Goal: Information Seeking & Learning: Learn about a topic

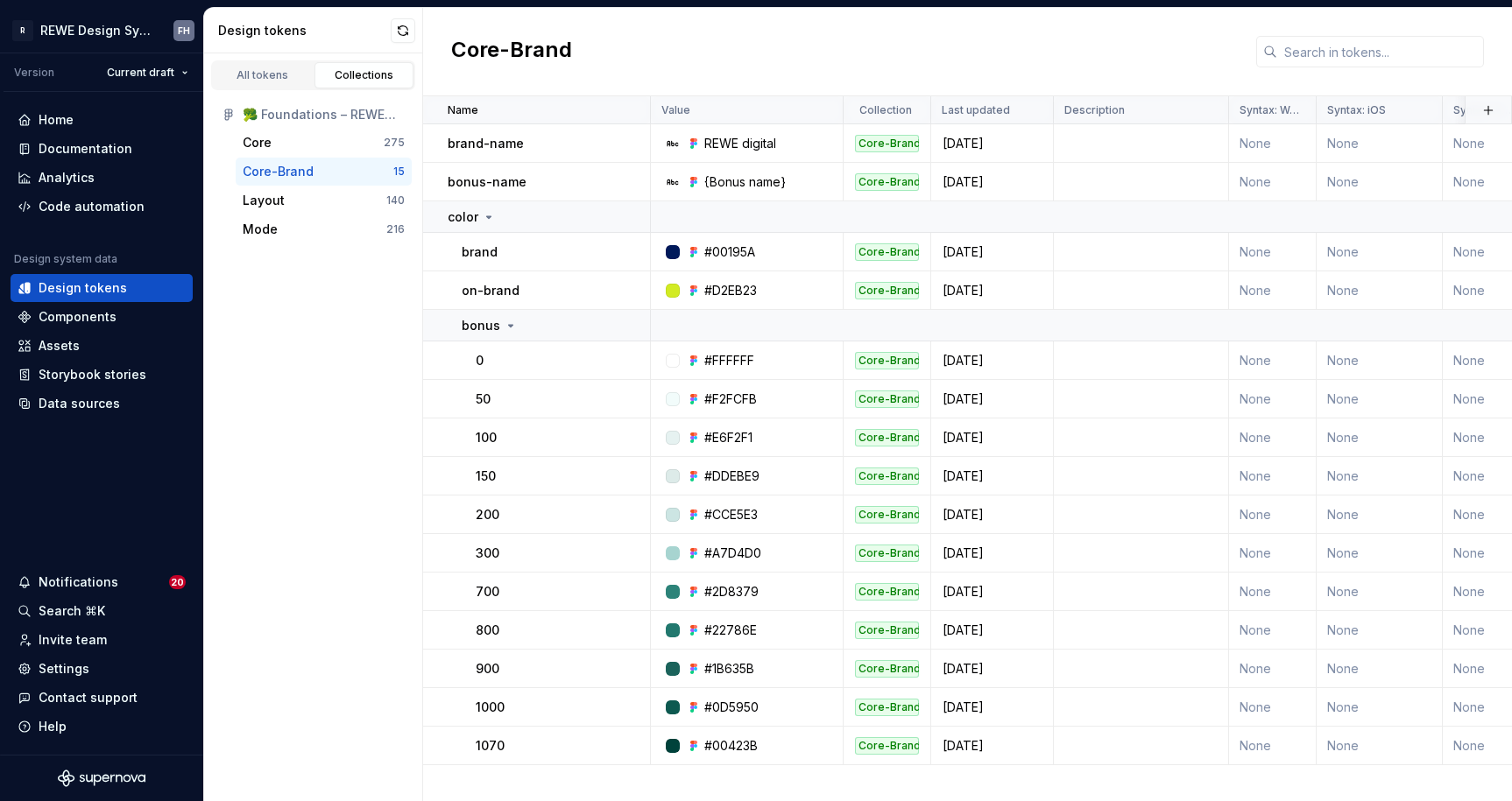
click at [759, 67] on div "Core-Brand" at bounding box center [967, 52] width 1089 height 89
click at [1109, 18] on div "Core-Brand" at bounding box center [967, 52] width 1089 height 89
click at [76, 114] on div "Home" at bounding box center [102, 120] width 169 height 18
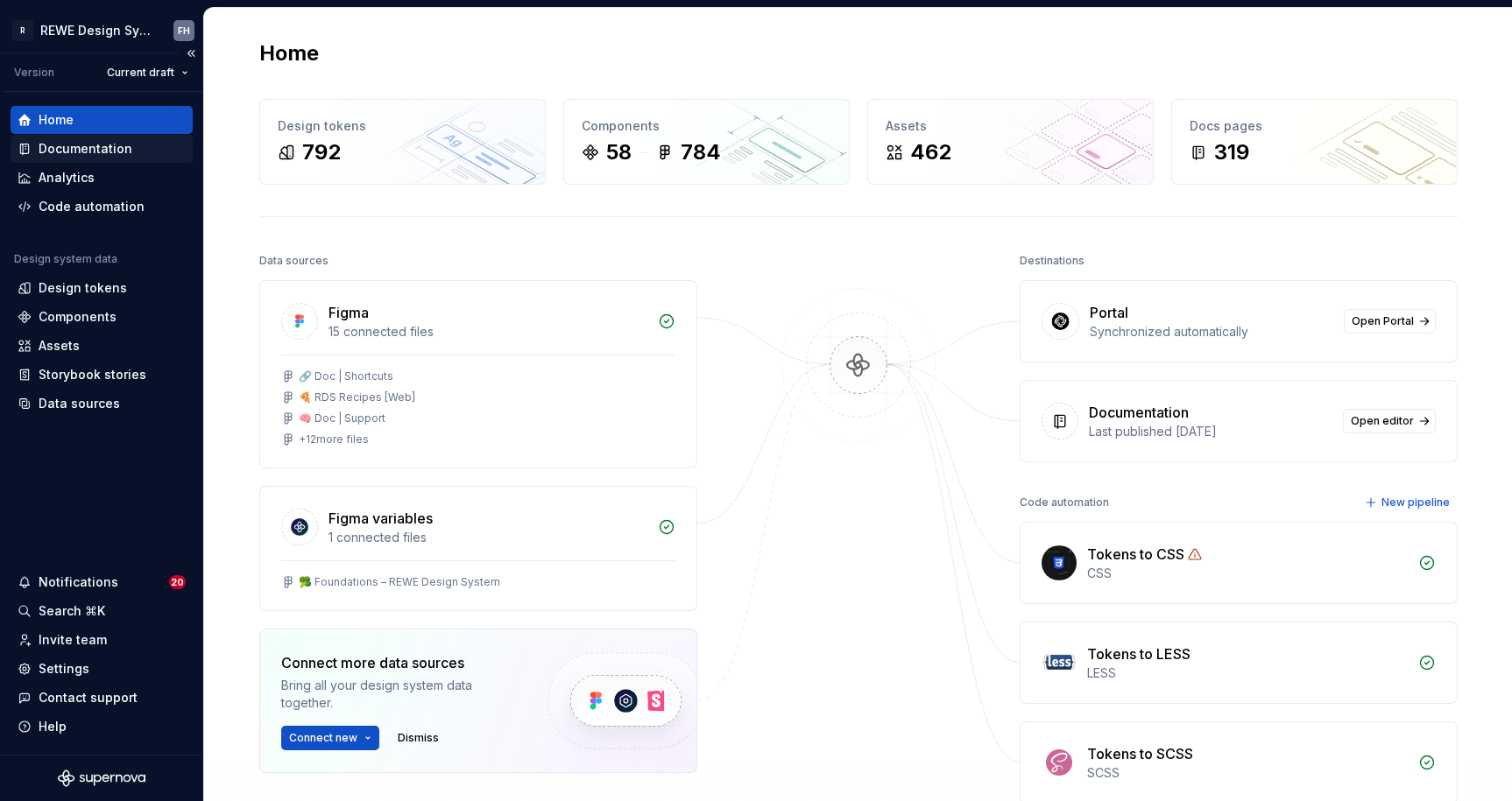
click at [126, 153] on div "Documentation" at bounding box center [85, 149] width 94 height 18
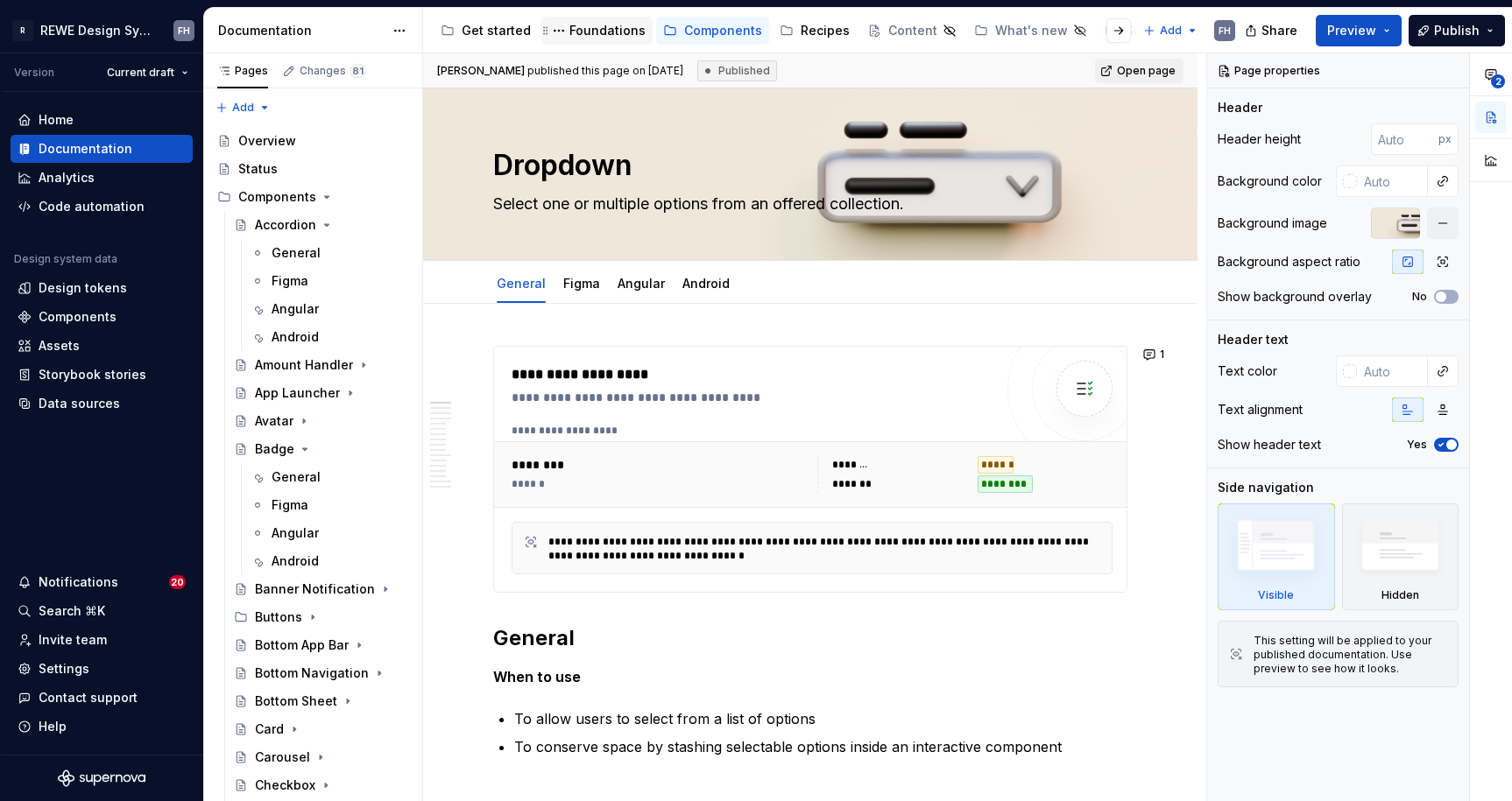
click at [584, 18] on div "Foundations" at bounding box center [596, 31] width 111 height 28
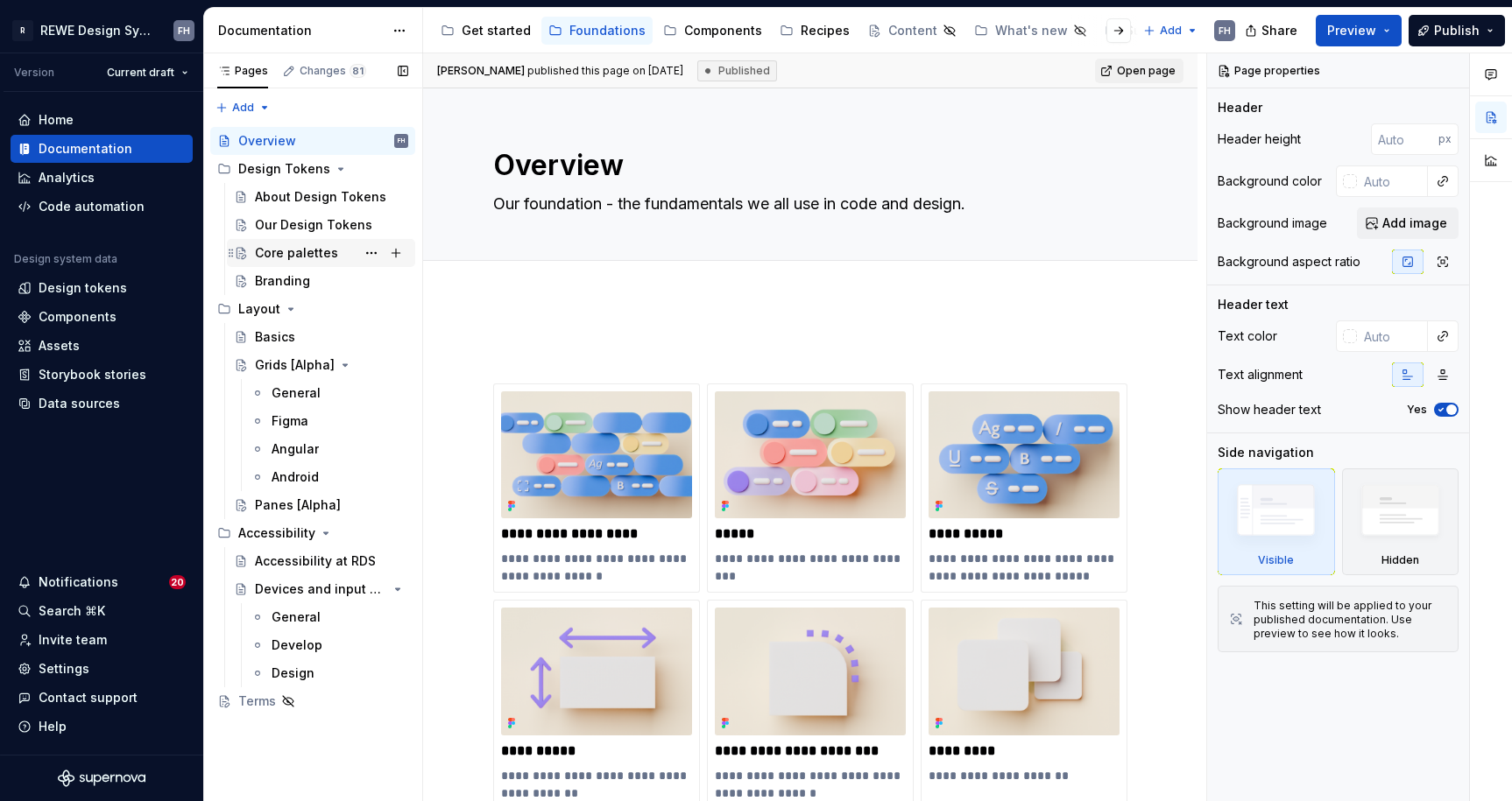
click at [315, 255] on div "Core palettes" at bounding box center [296, 253] width 83 height 18
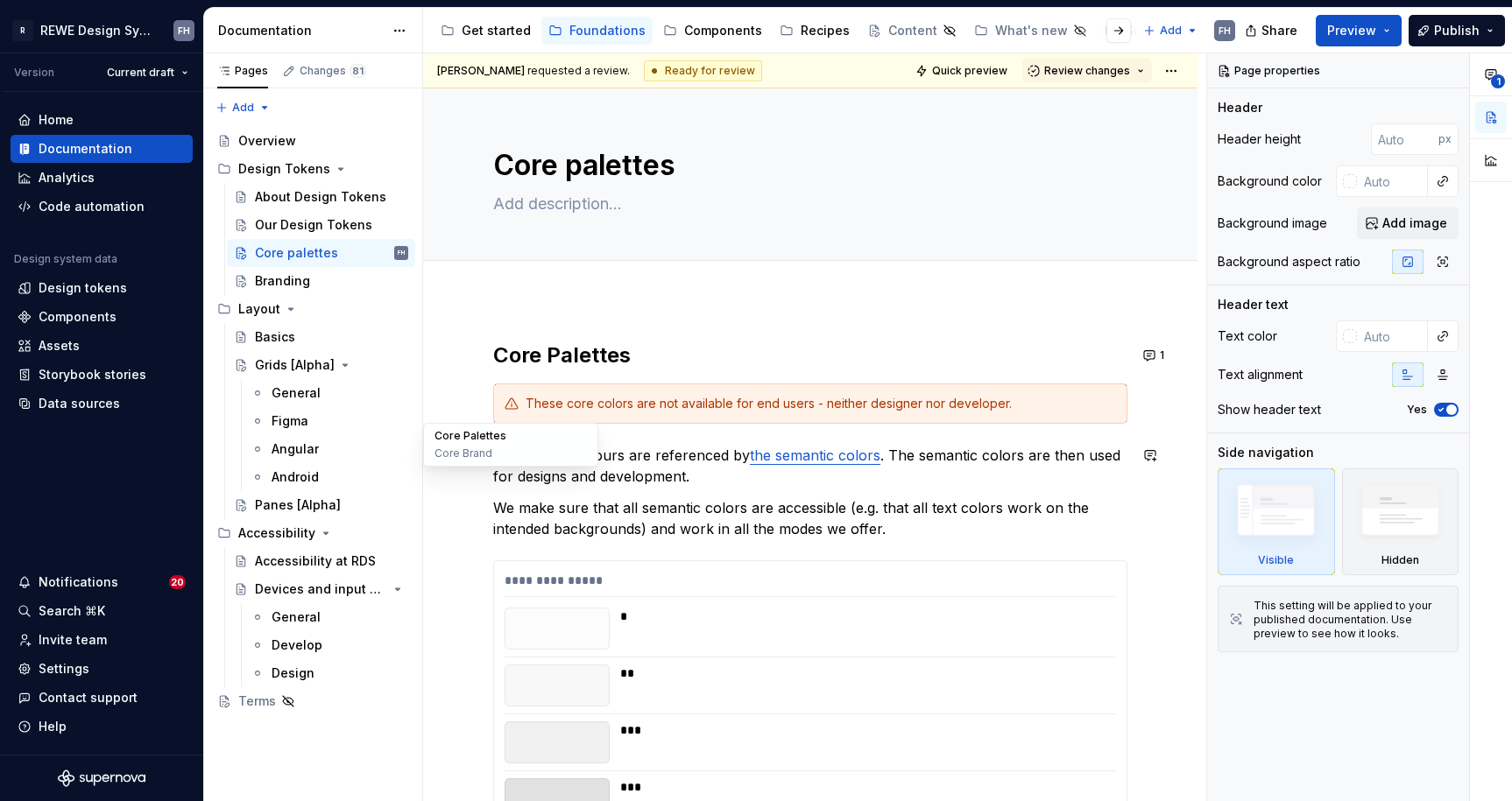
click at [477, 438] on button "Core Palettes" at bounding box center [511, 436] width 167 height 18
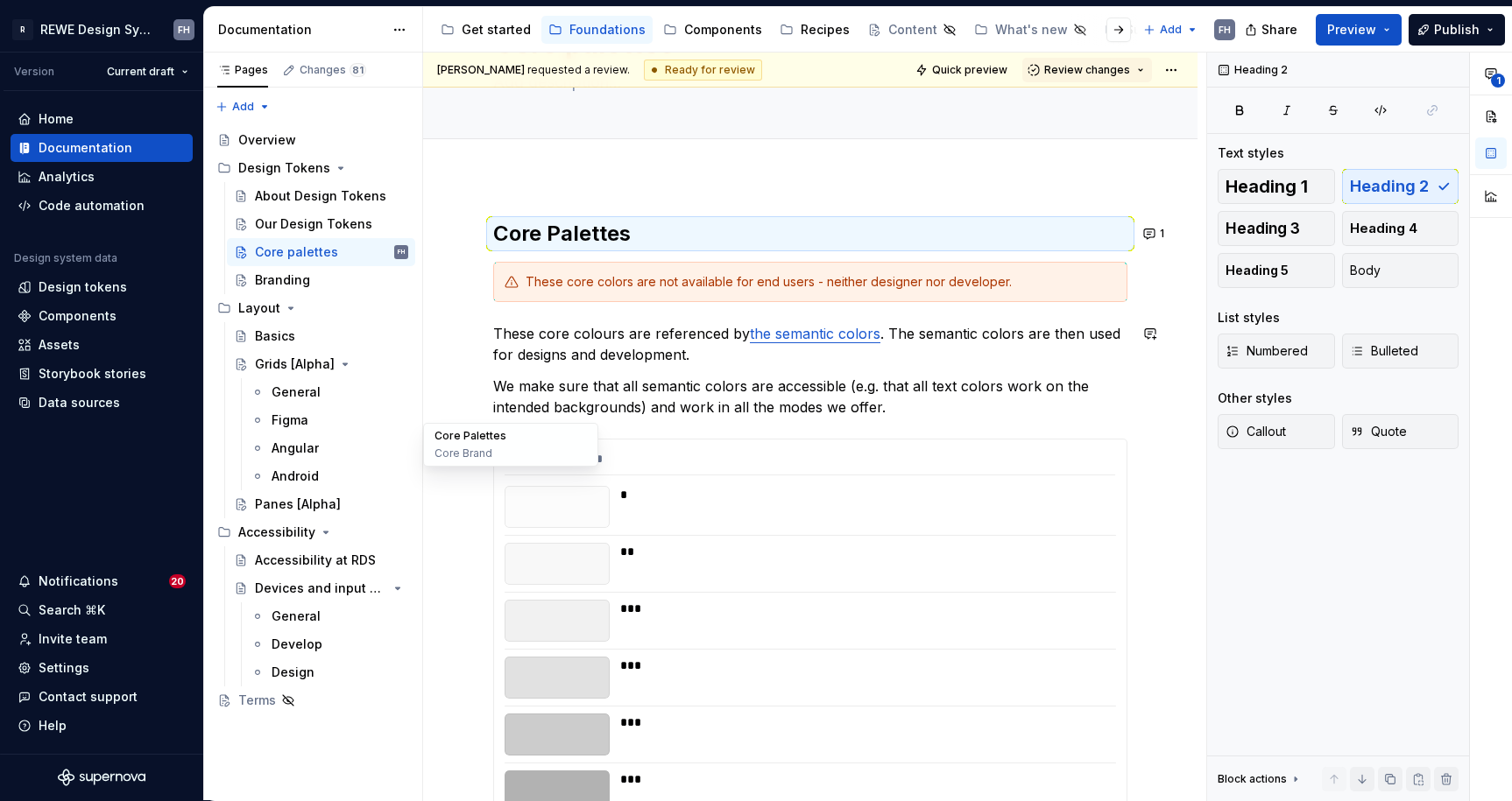
scroll to position [200, 0]
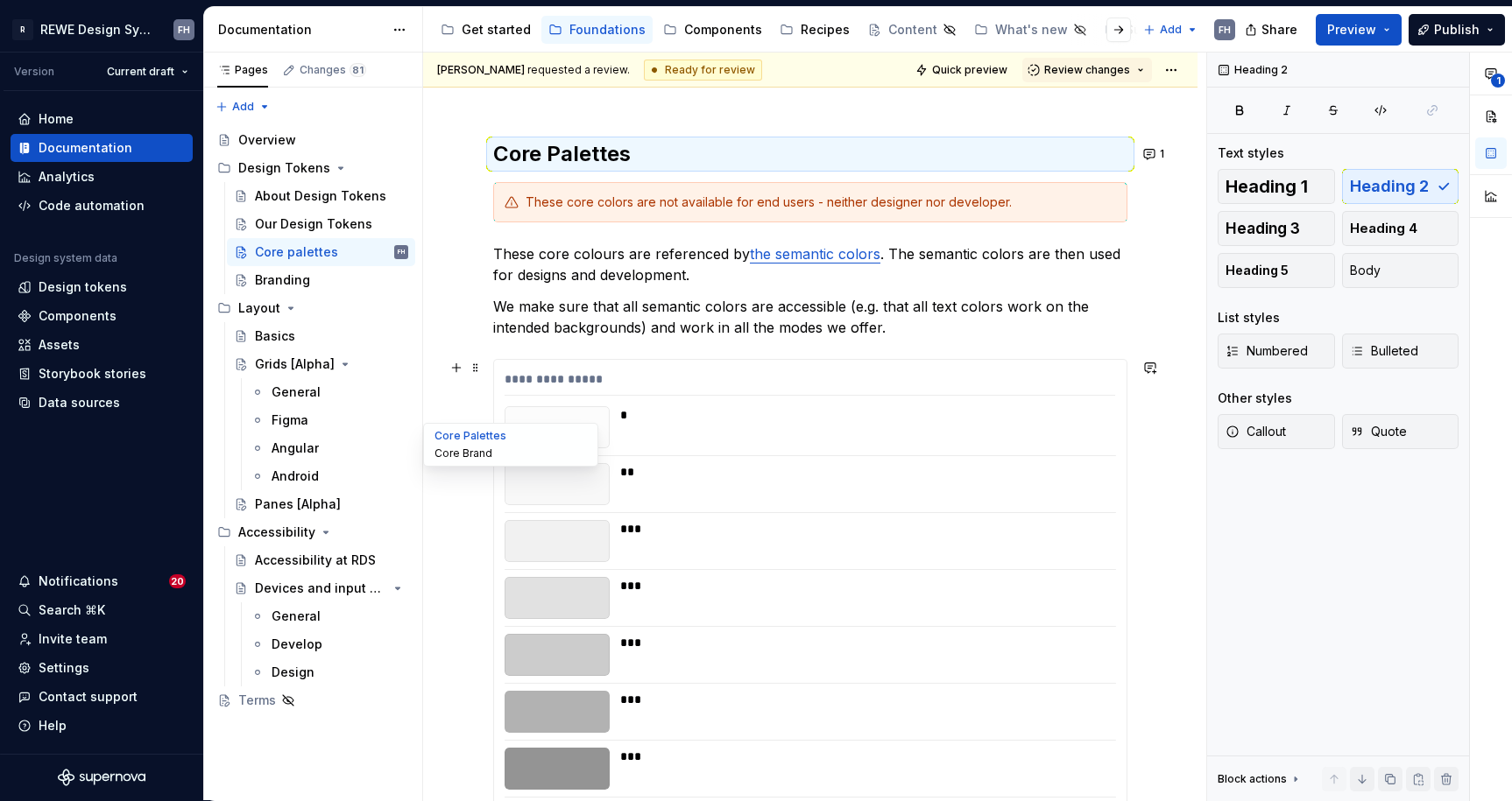
click at [458, 454] on button "Core Brand" at bounding box center [511, 453] width 167 height 18
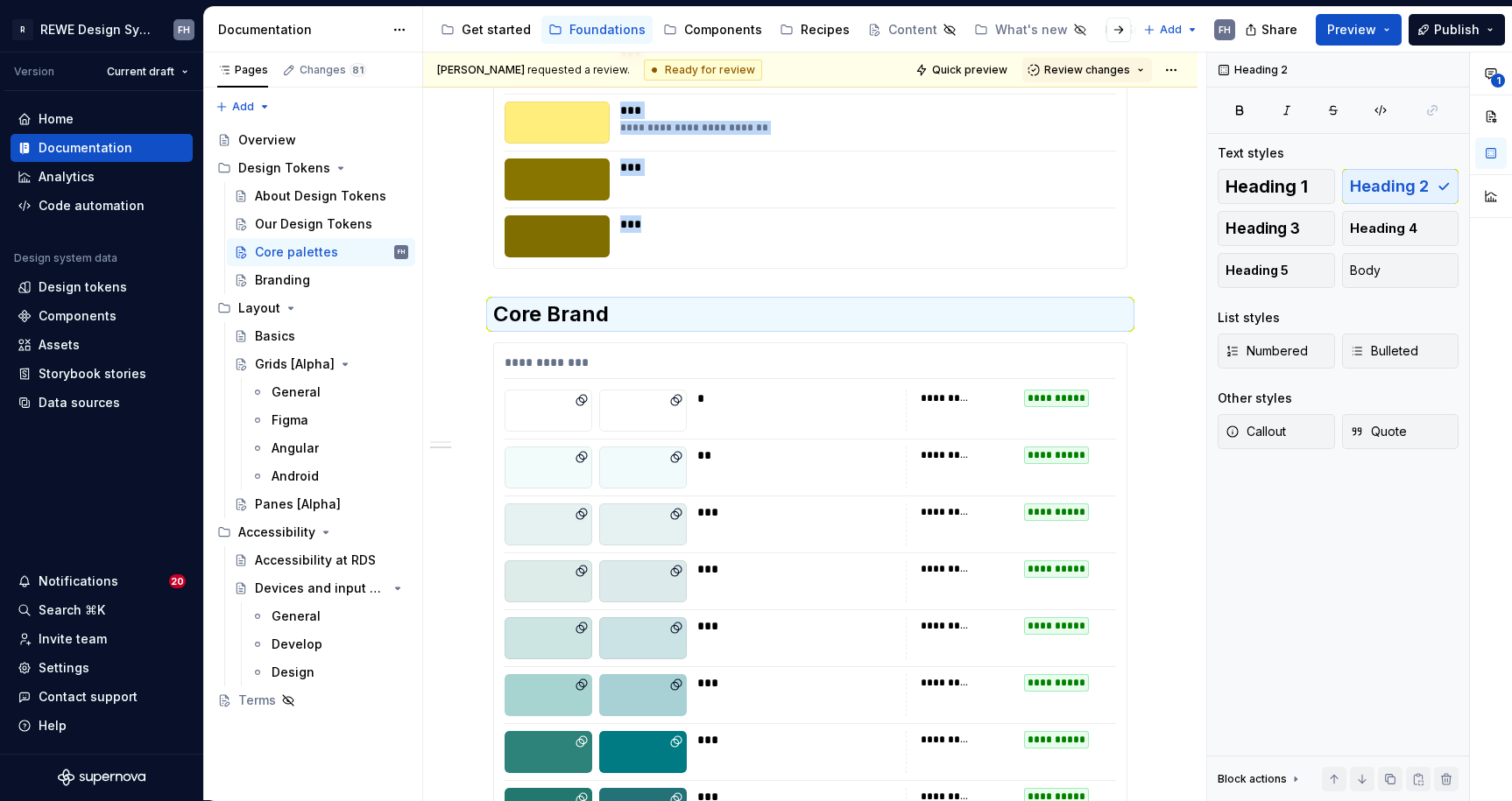
scroll to position [11206, 0]
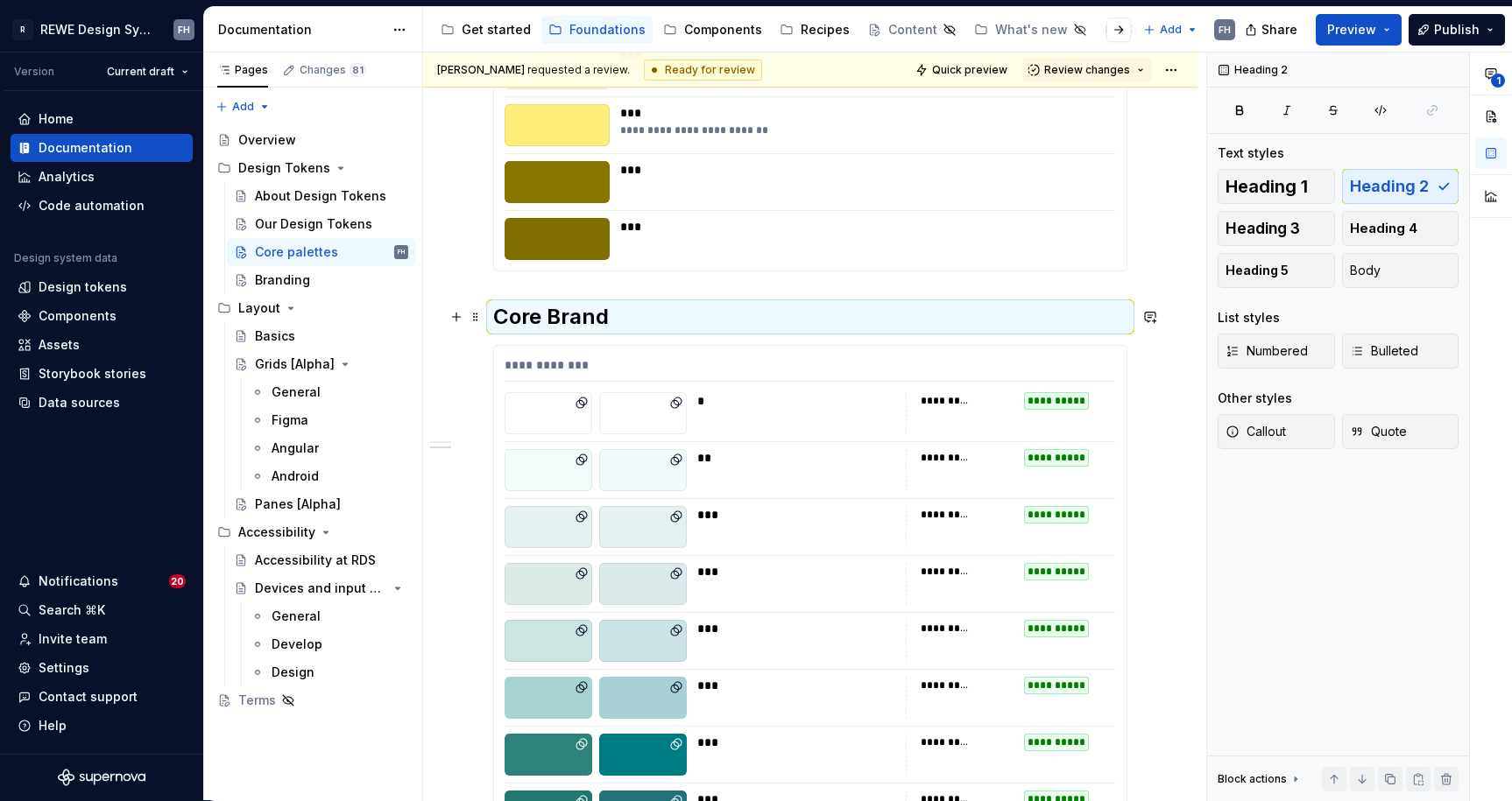
click at [630, 317] on h2 "Core Brand" at bounding box center [810, 318] width 634 height 28
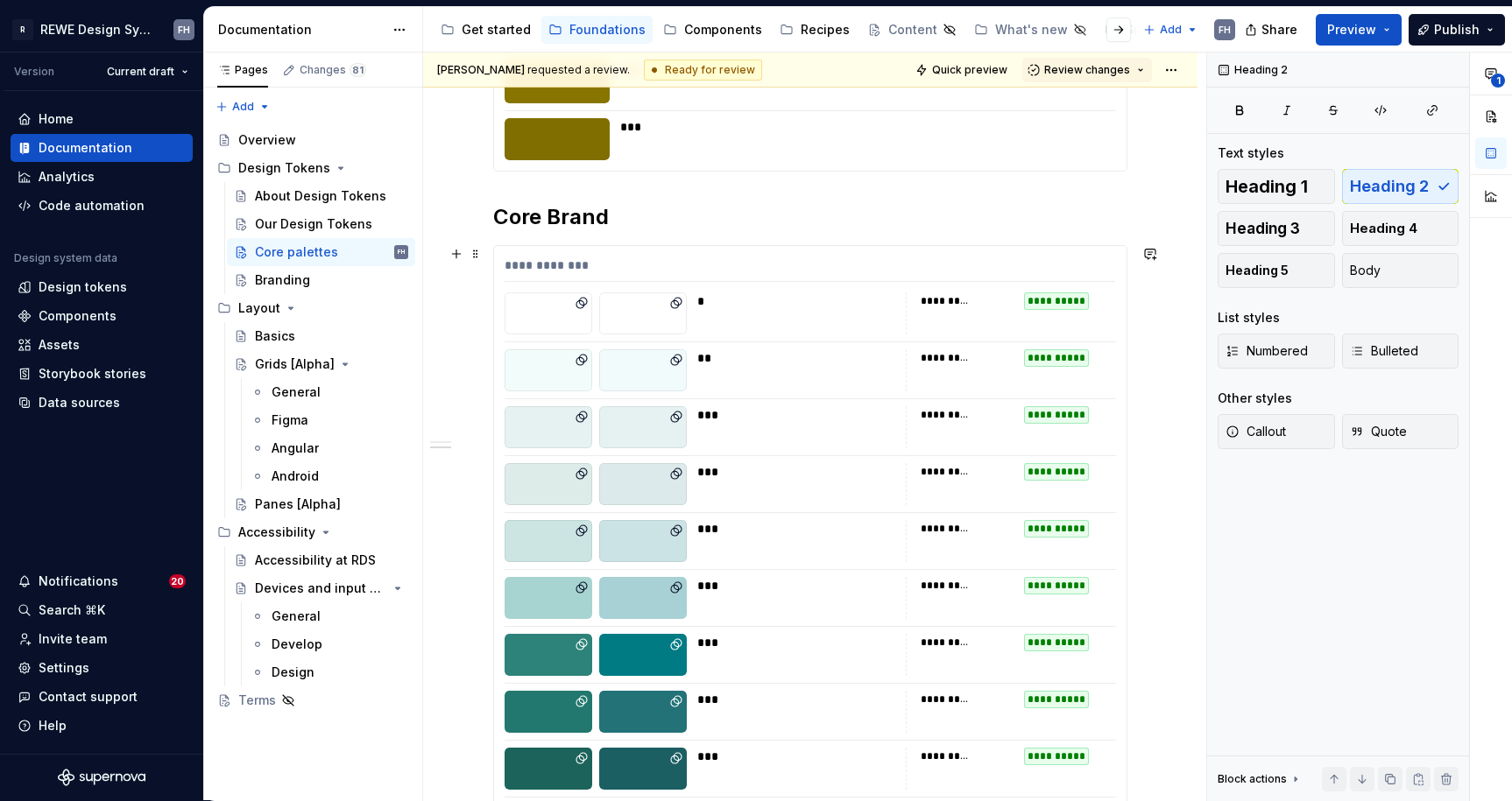
scroll to position [11252, 0]
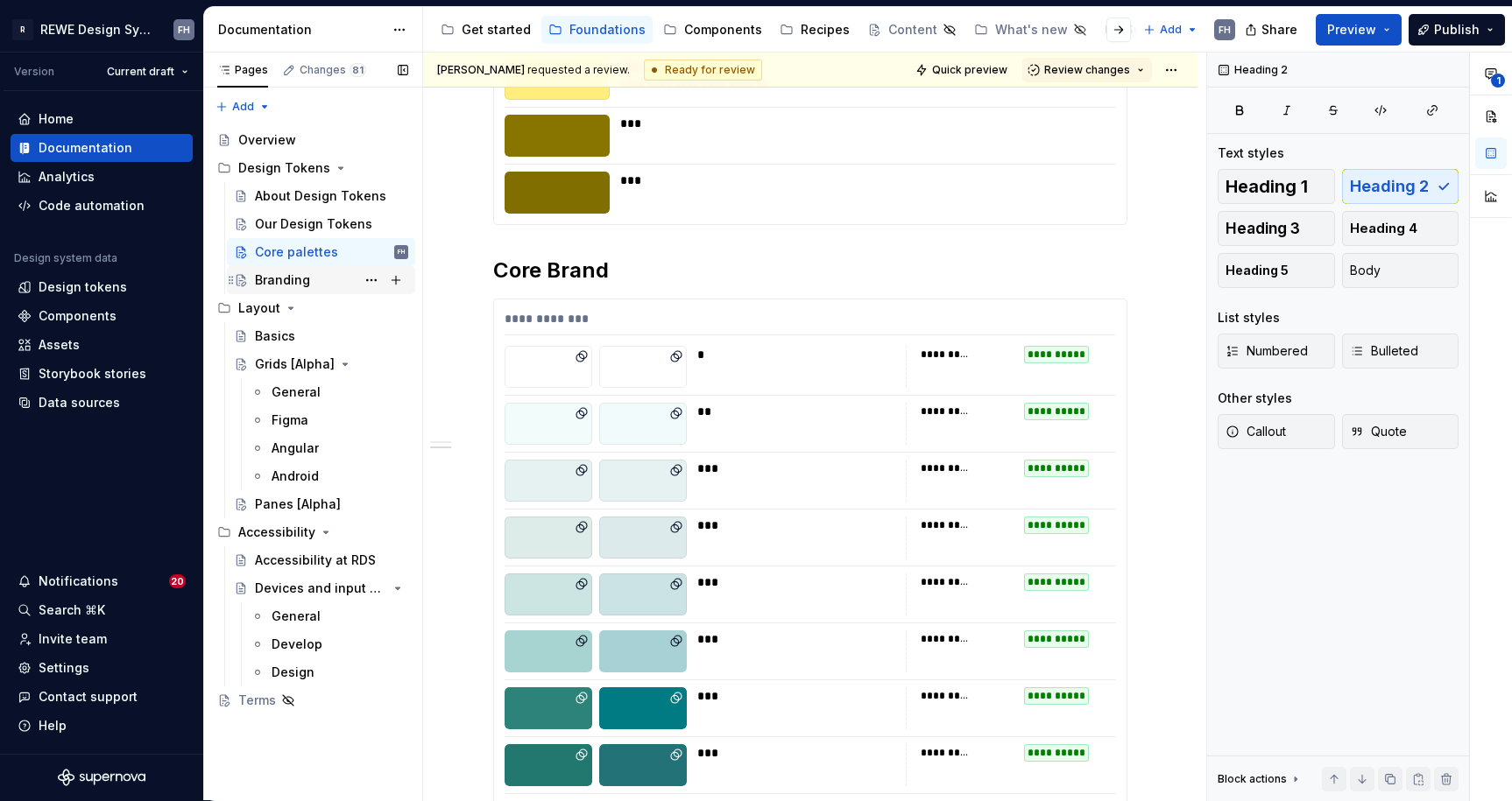
click at [285, 286] on div "Branding" at bounding box center [282, 280] width 55 height 18
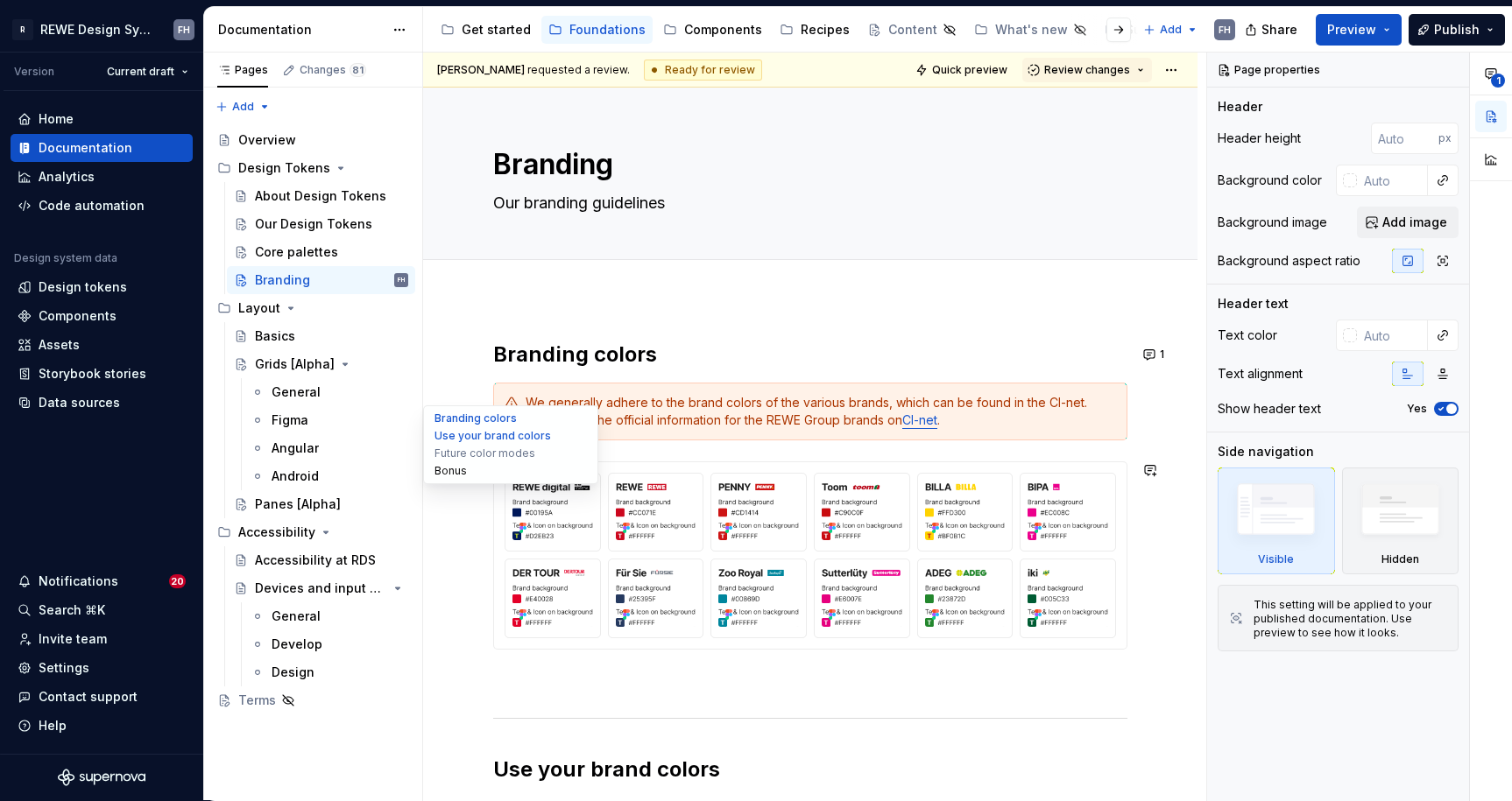
click at [455, 473] on button "Bonus" at bounding box center [511, 471] width 167 height 18
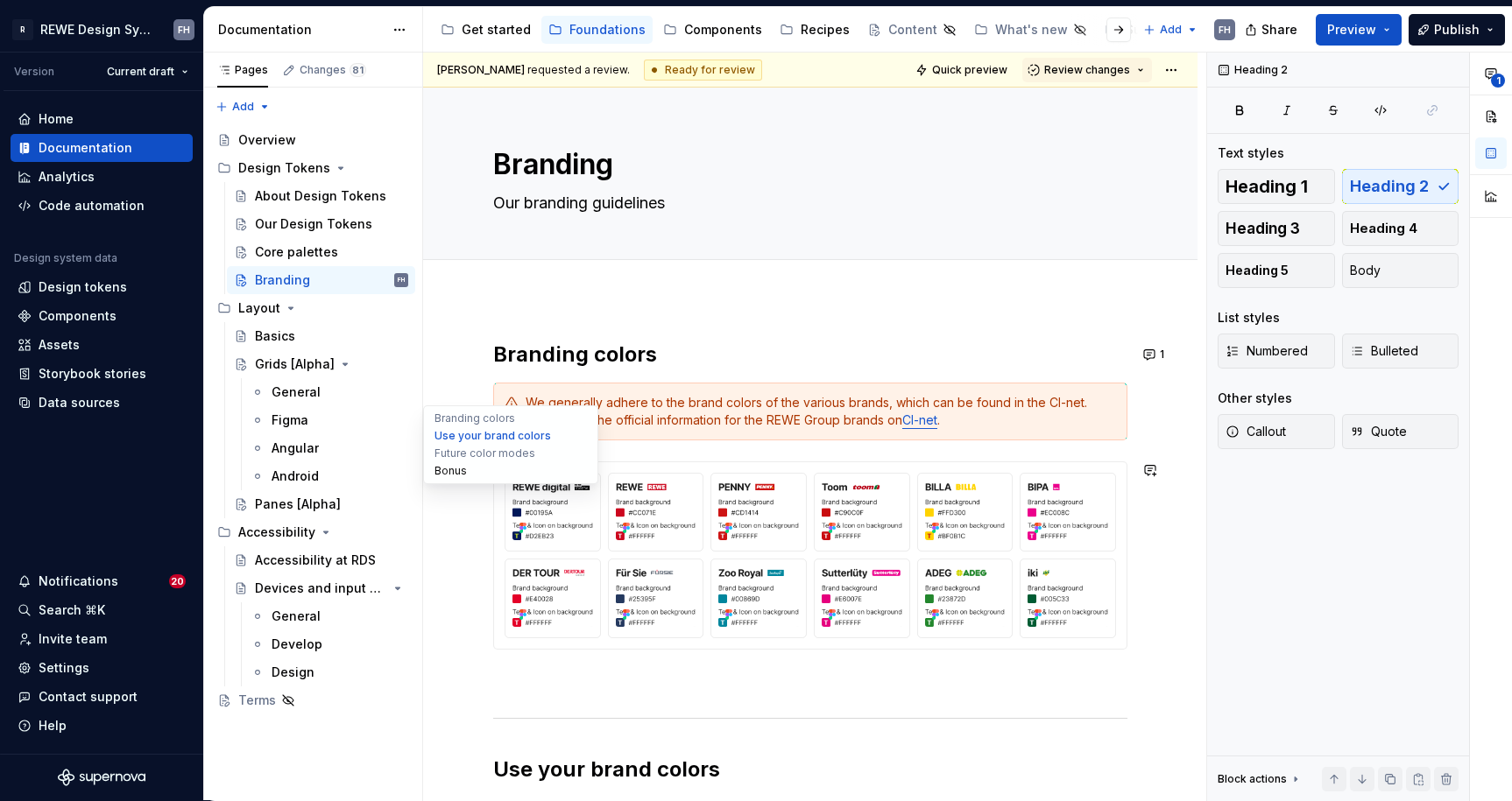
scroll to position [1422, 0]
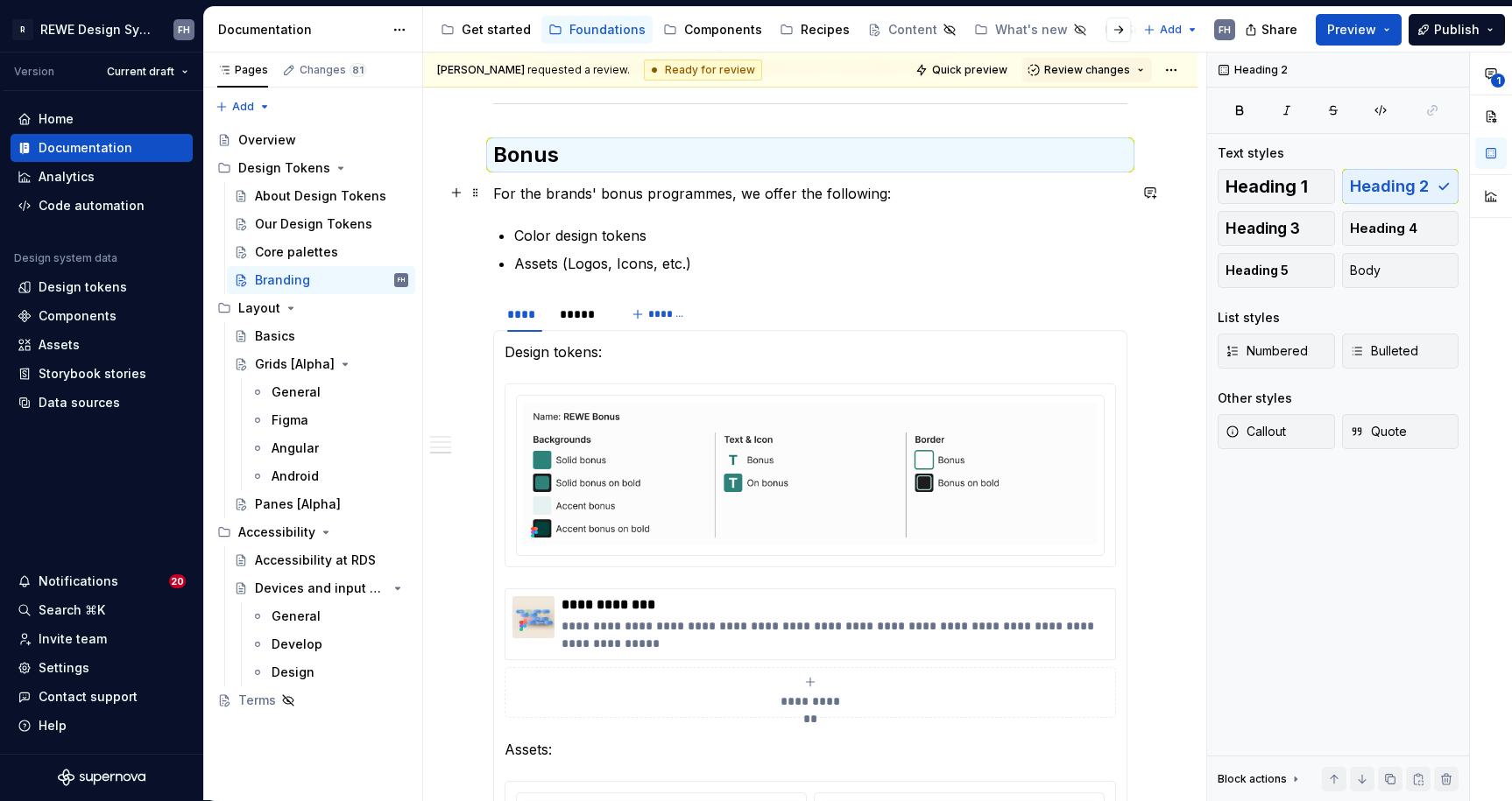
click at [676, 198] on p "For the brands' bonus programmes, we offer the following:" at bounding box center [810, 193] width 634 height 21
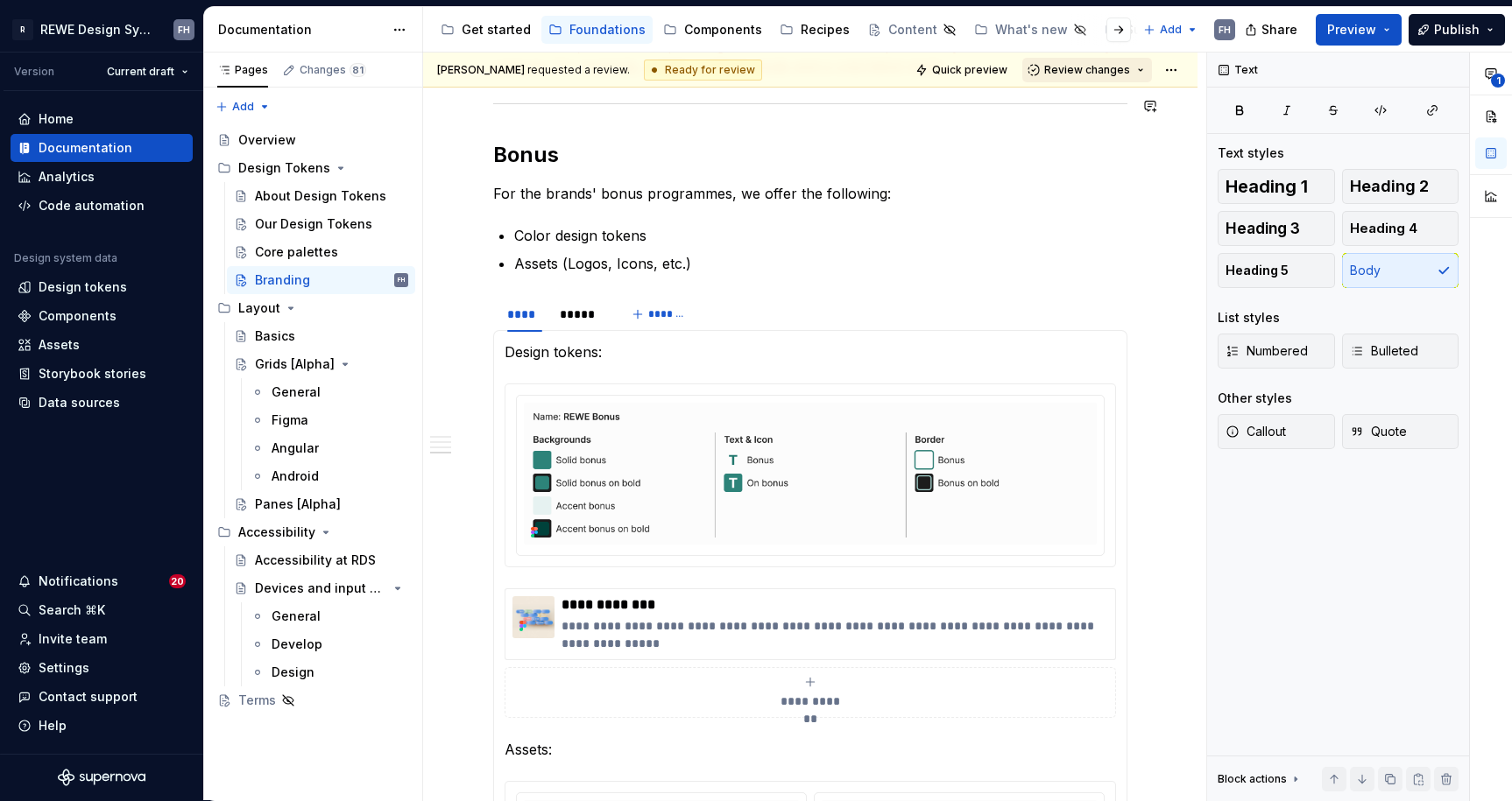
click at [1064, 72] on span "Review changes" at bounding box center [1086, 70] width 86 height 14
click at [949, 185] on p "For the brands' bonus programmes, we offer the following:" at bounding box center [810, 193] width 634 height 21
click at [986, 55] on div "[PERSON_NAME] requested a review. Ready for review Quick preview Review changes" at bounding box center [810, 69] width 775 height 35
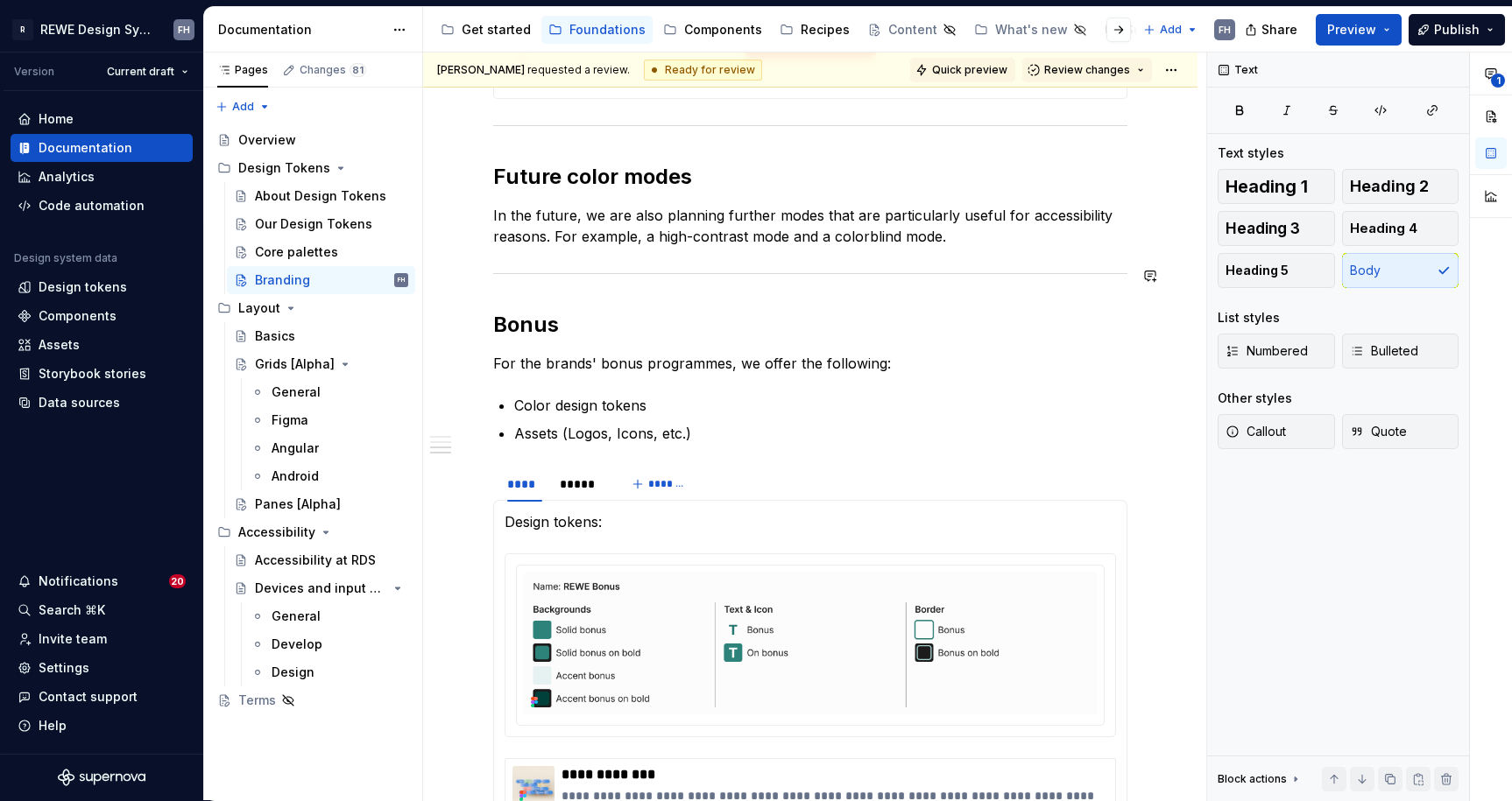
click at [978, 69] on span "Quick preview" at bounding box center [969, 70] width 75 height 14
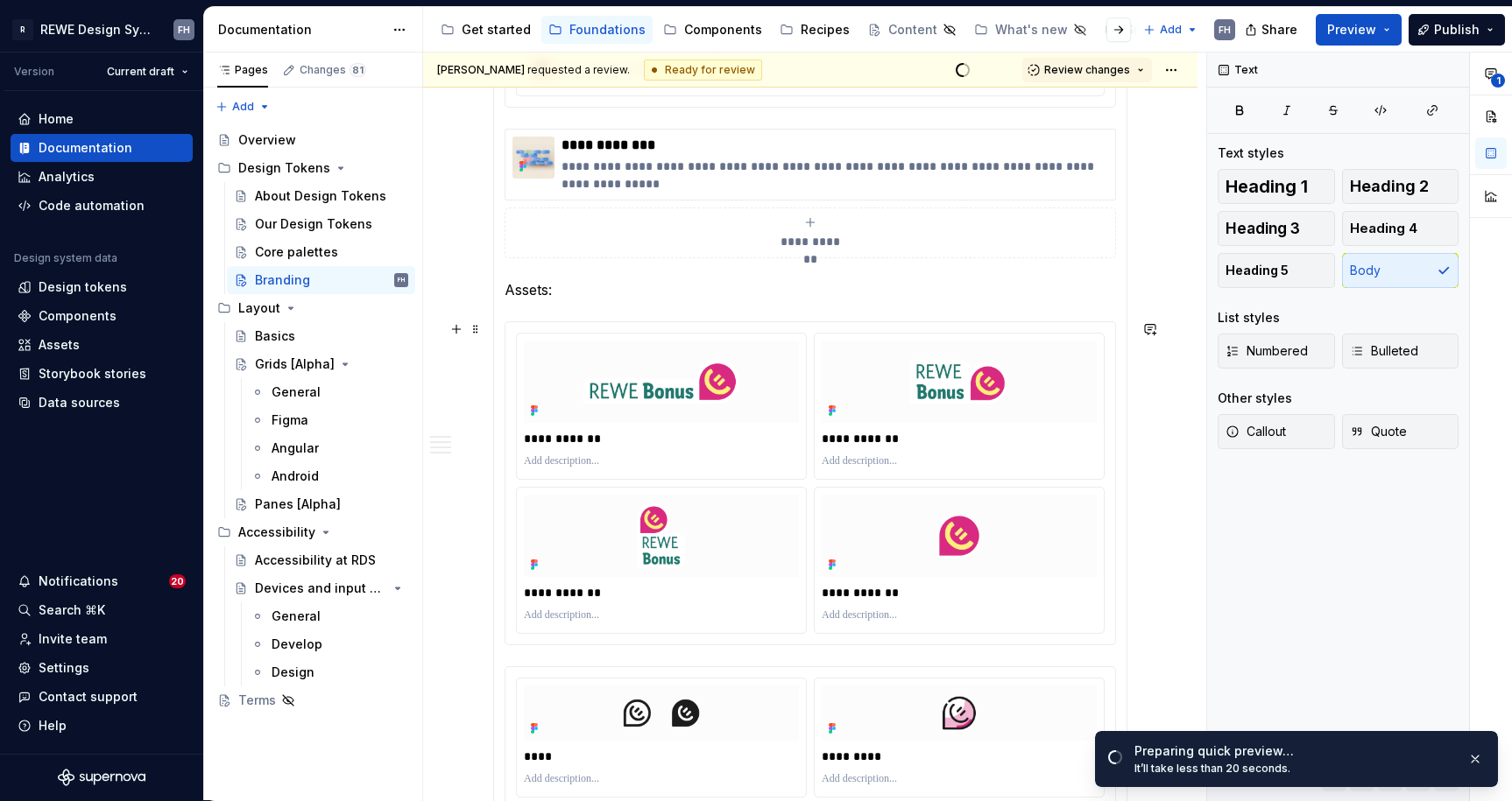
scroll to position [1898, 0]
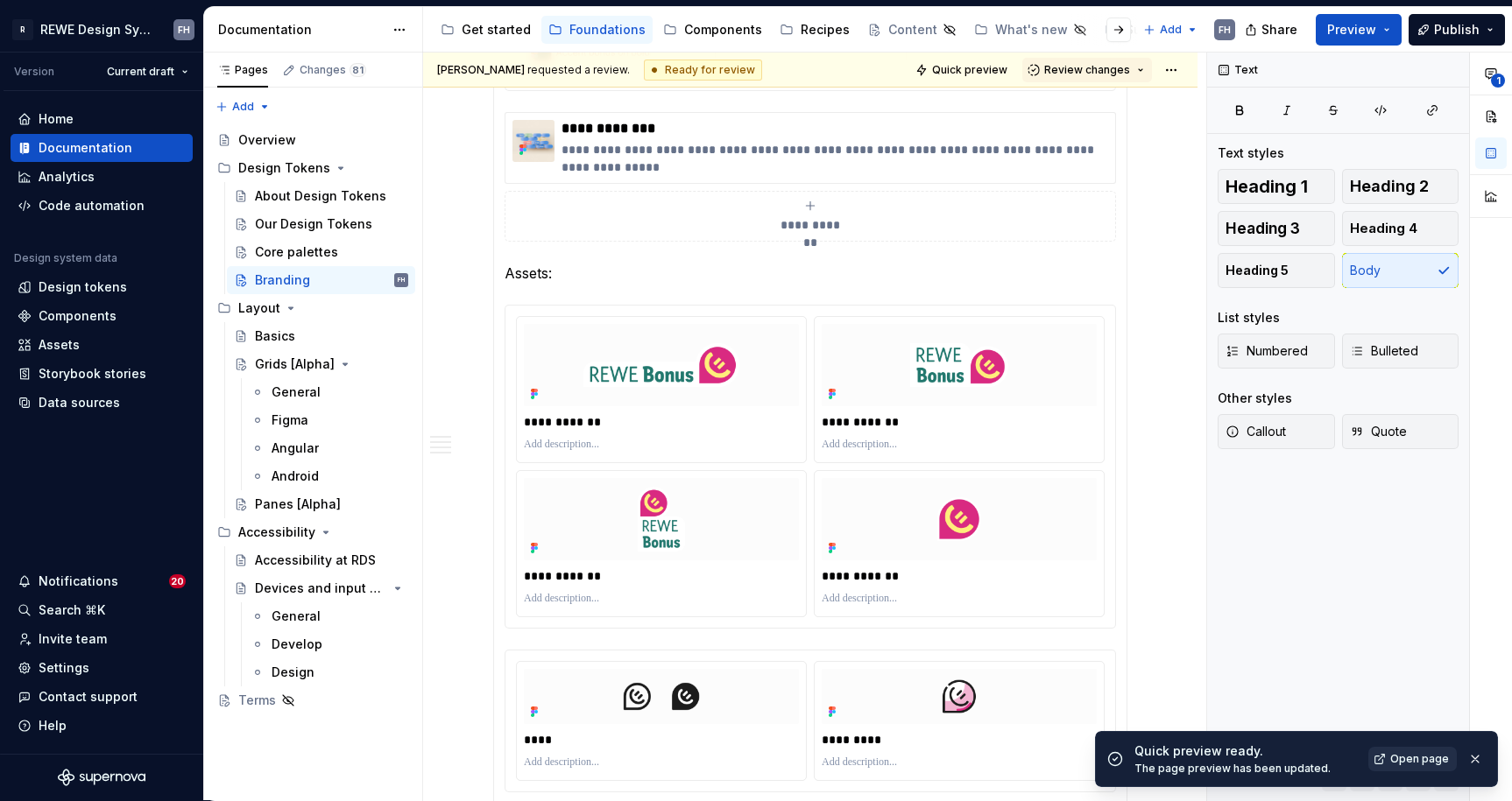
click at [1398, 764] on span "Open page" at bounding box center [1419, 759] width 59 height 14
click at [304, 221] on div "Our Design Tokens" at bounding box center [305, 224] width 101 height 18
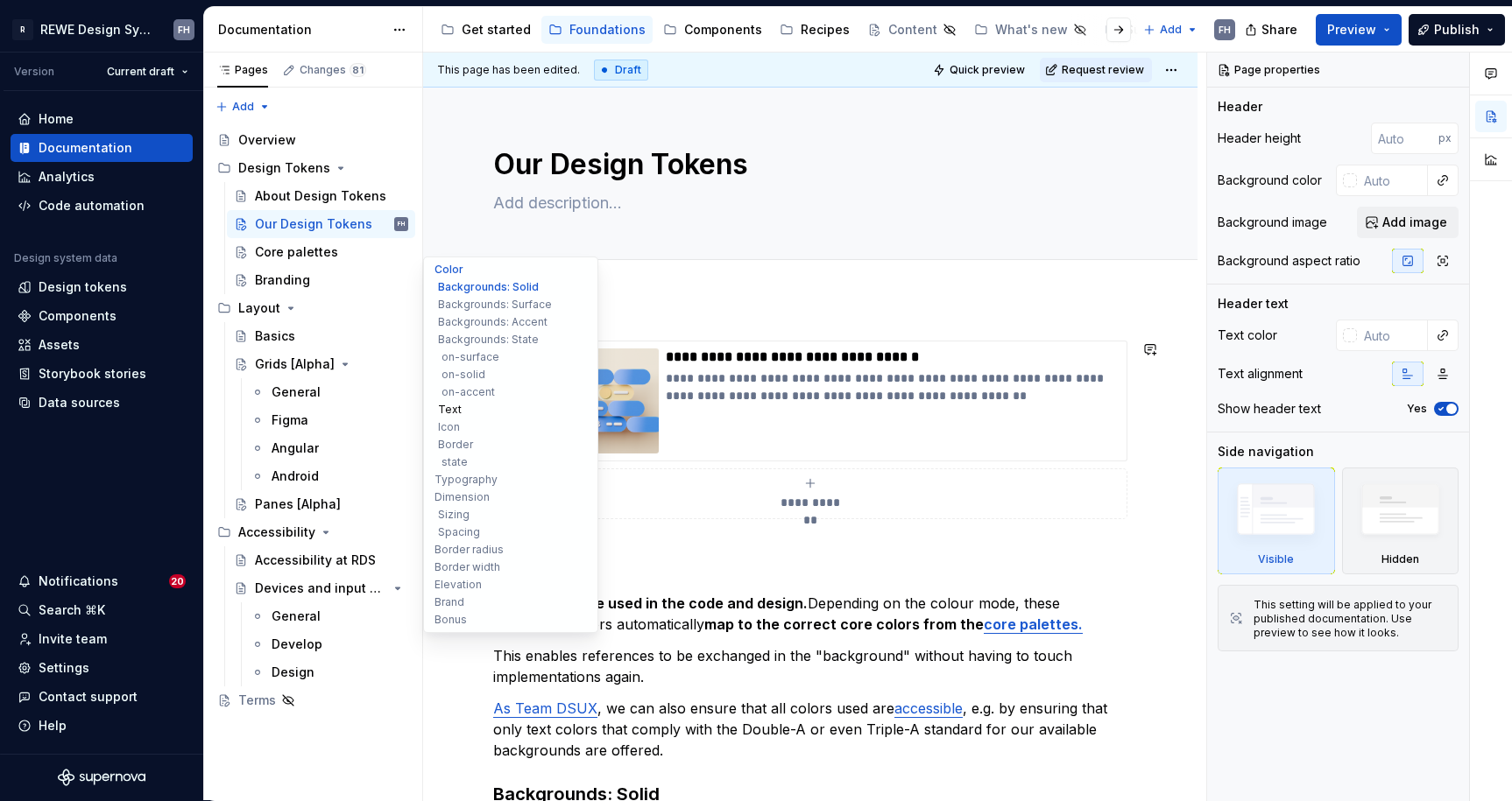
type textarea "*"
click at [456, 404] on button "Text" at bounding box center [511, 410] width 167 height 18
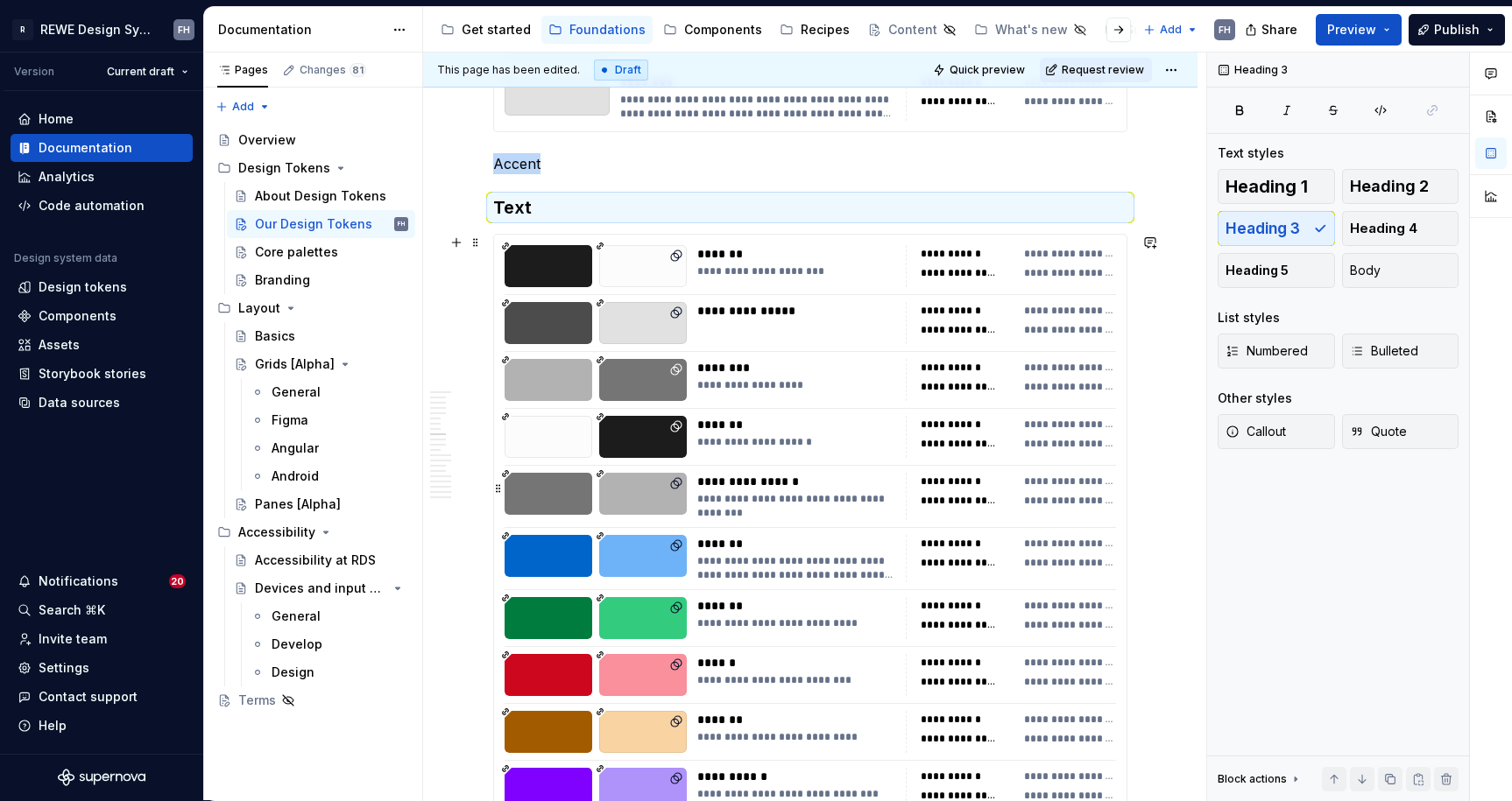
scroll to position [5396, 0]
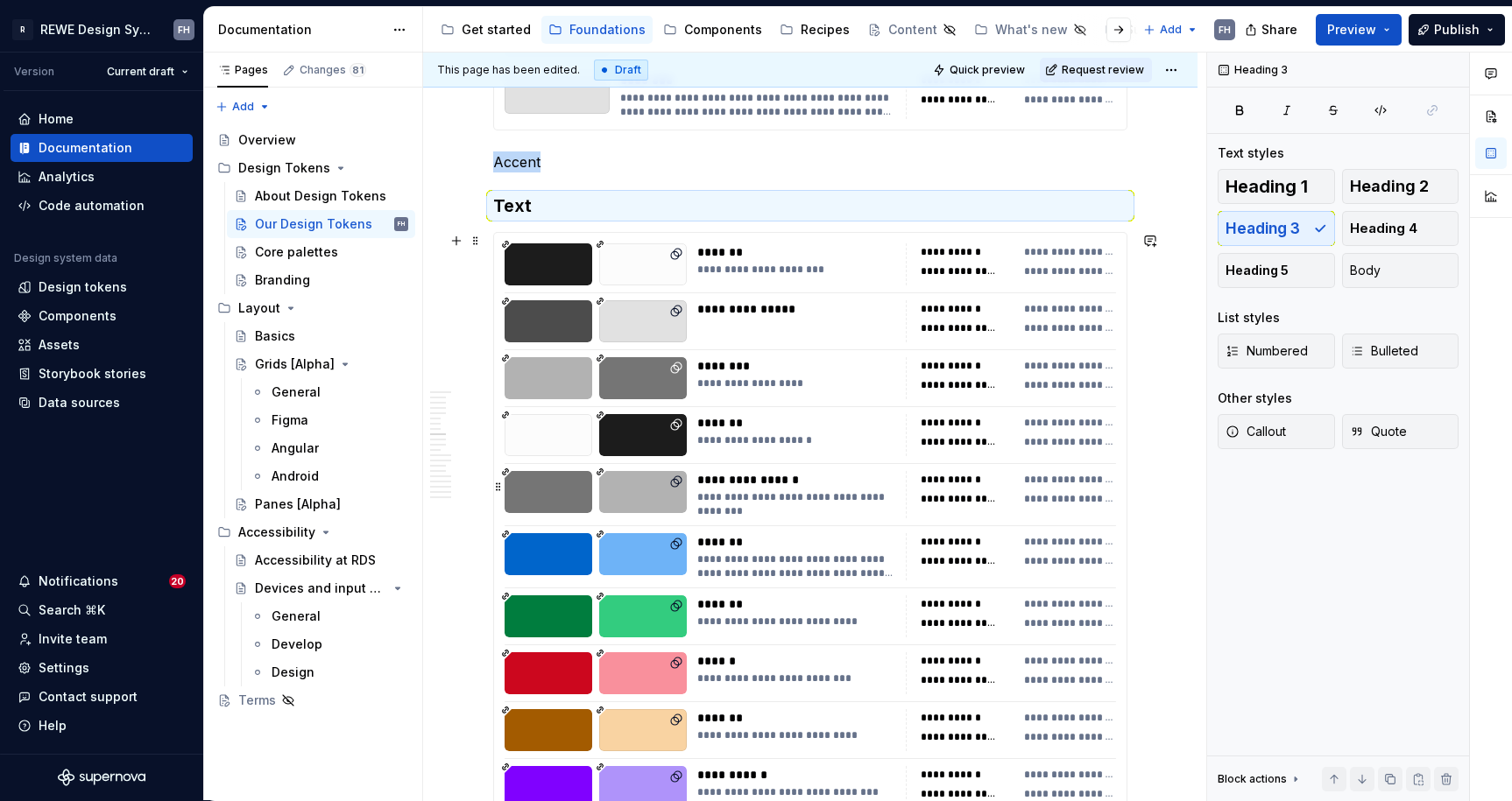
click at [815, 338] on div "**********" at bounding box center [796, 321] width 198 height 42
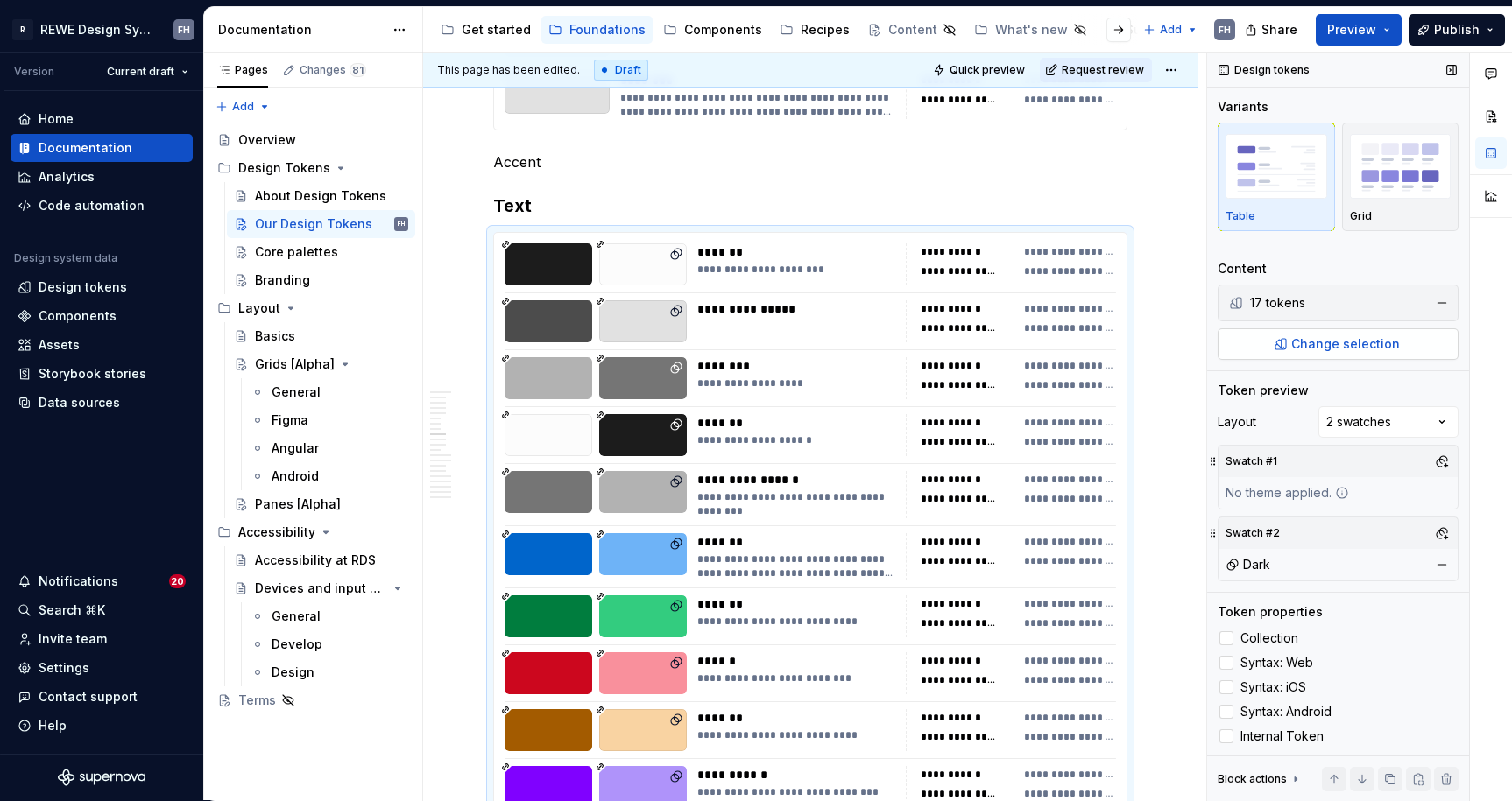
click at [1352, 352] on span "Change selection" at bounding box center [1345, 344] width 108 height 18
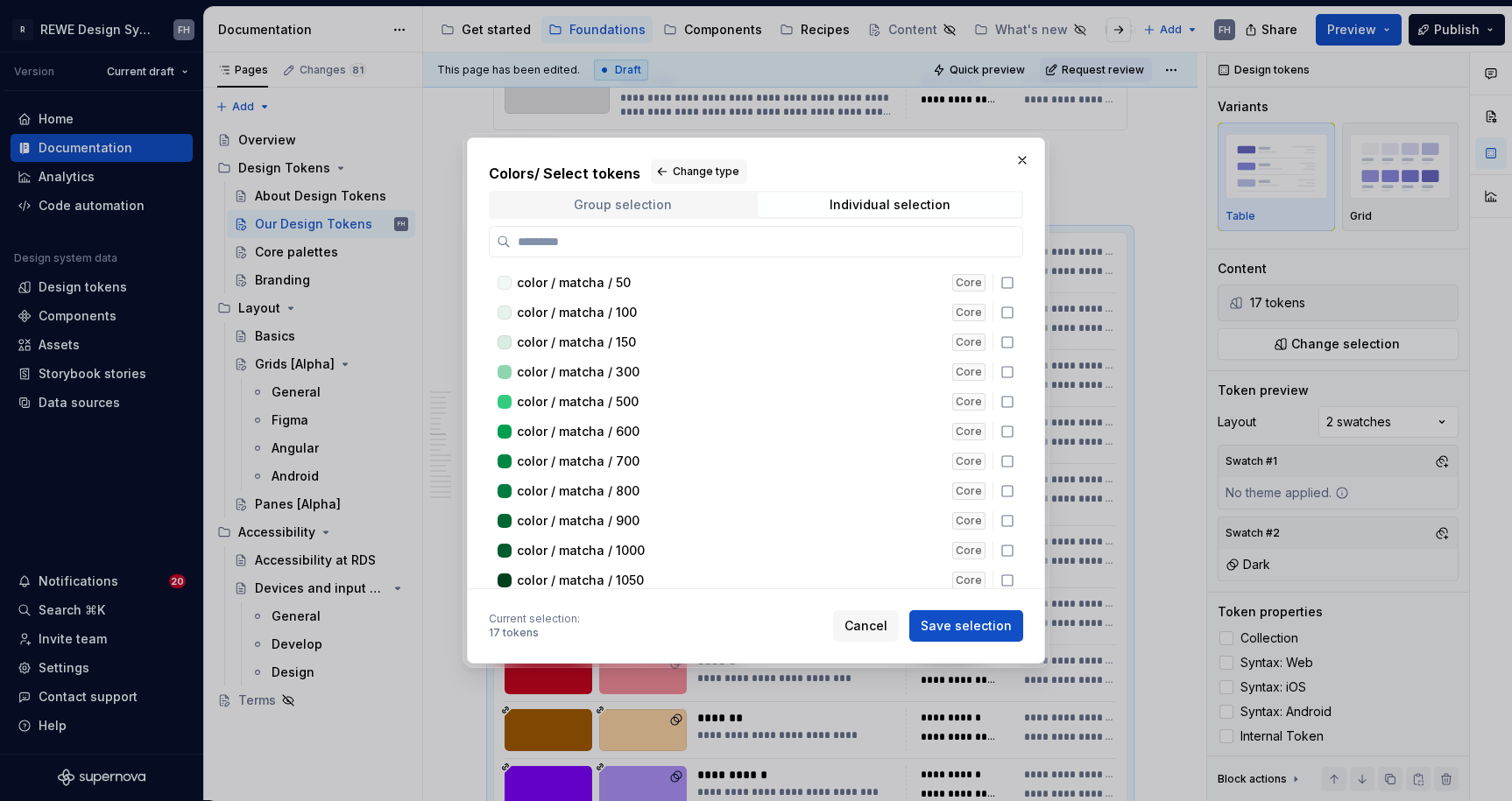
click at [674, 208] on span "Group selection" at bounding box center [622, 205] width 264 height 25
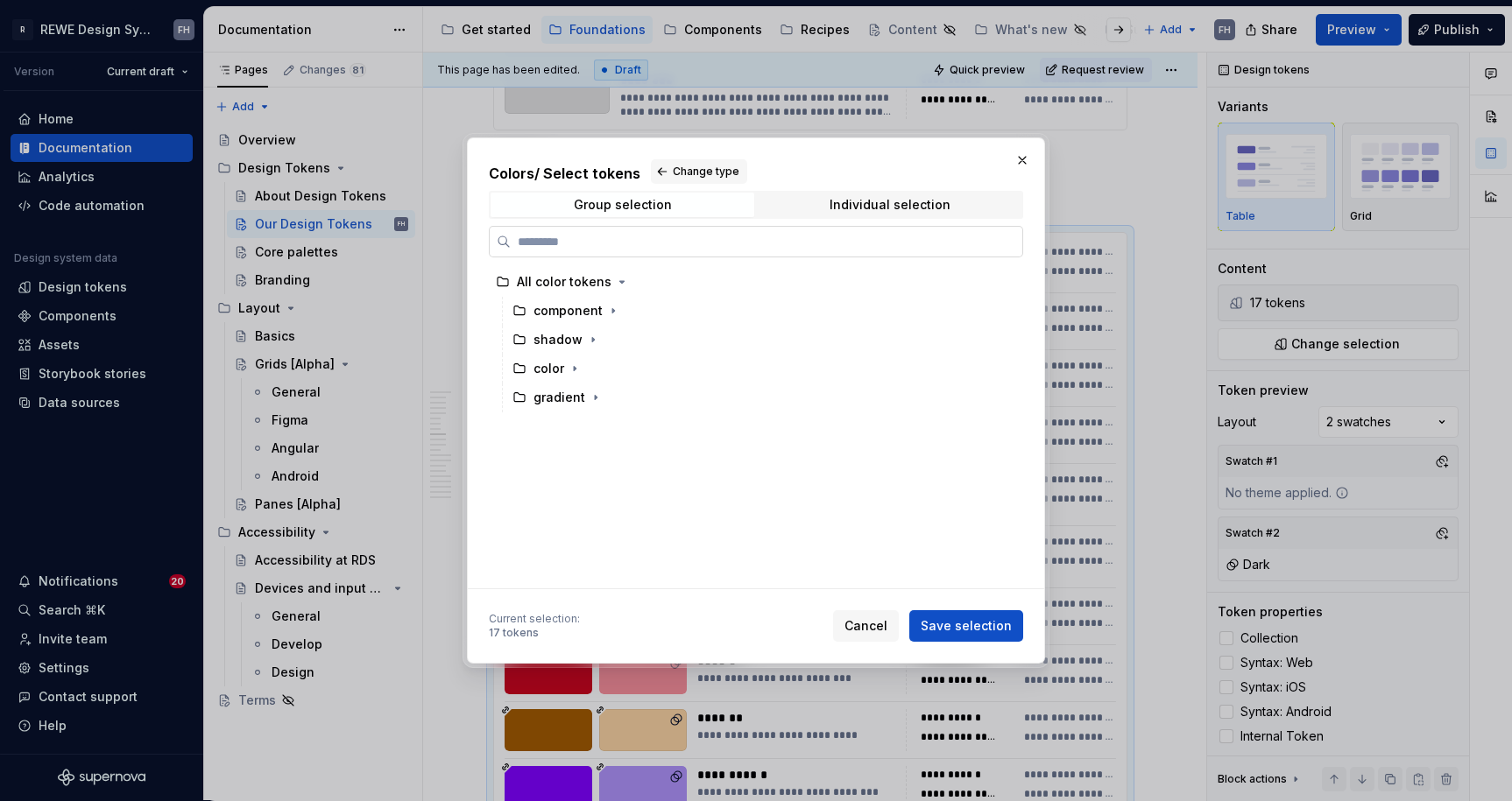
click at [618, 245] on input "search" at bounding box center [766, 242] width 511 height 18
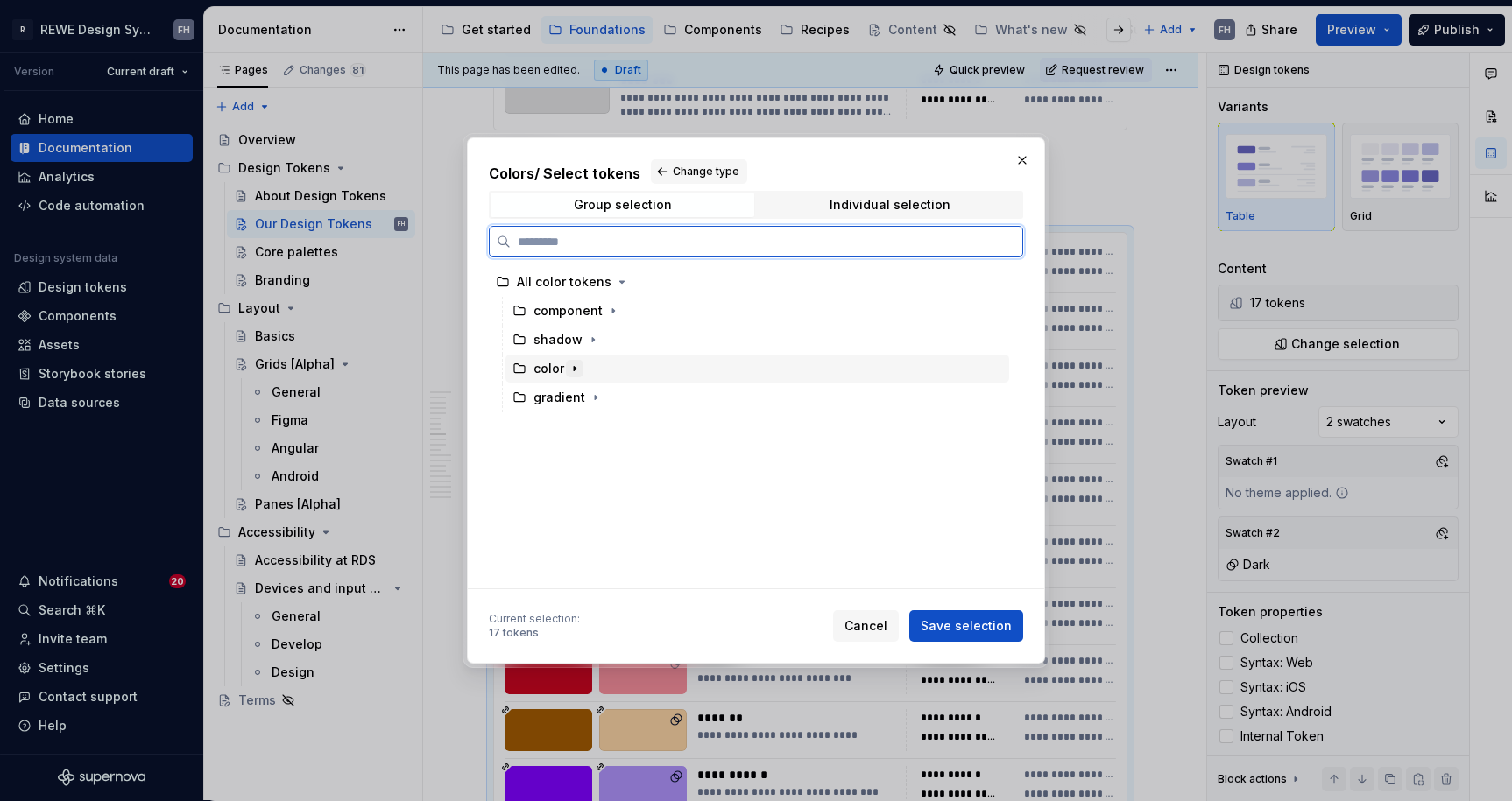
click at [566, 372] on button "button" at bounding box center [575, 369] width 18 height 18
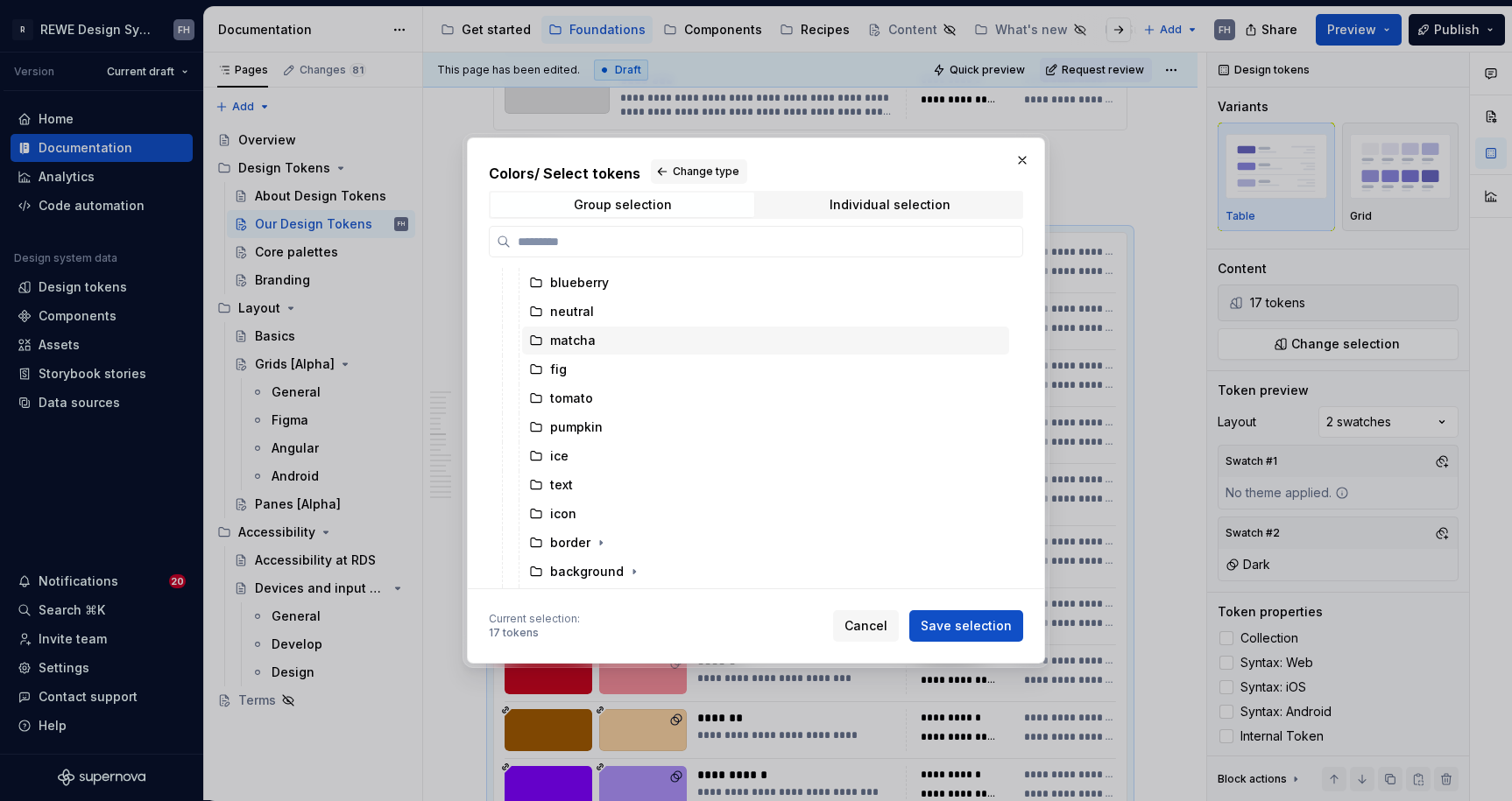
scroll to position [172, 0]
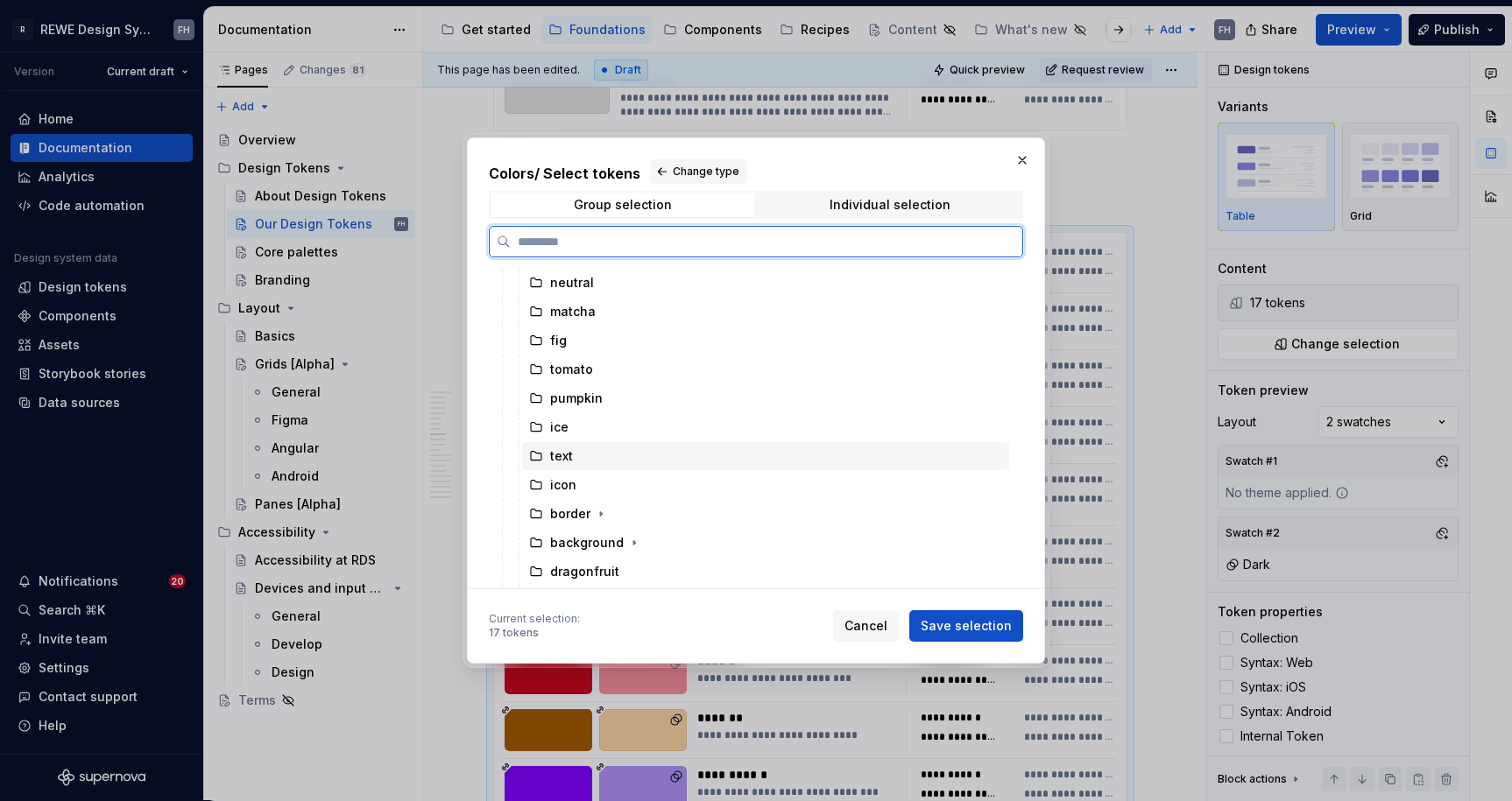
click at [567, 450] on div "text" at bounding box center [562, 456] width 23 height 18
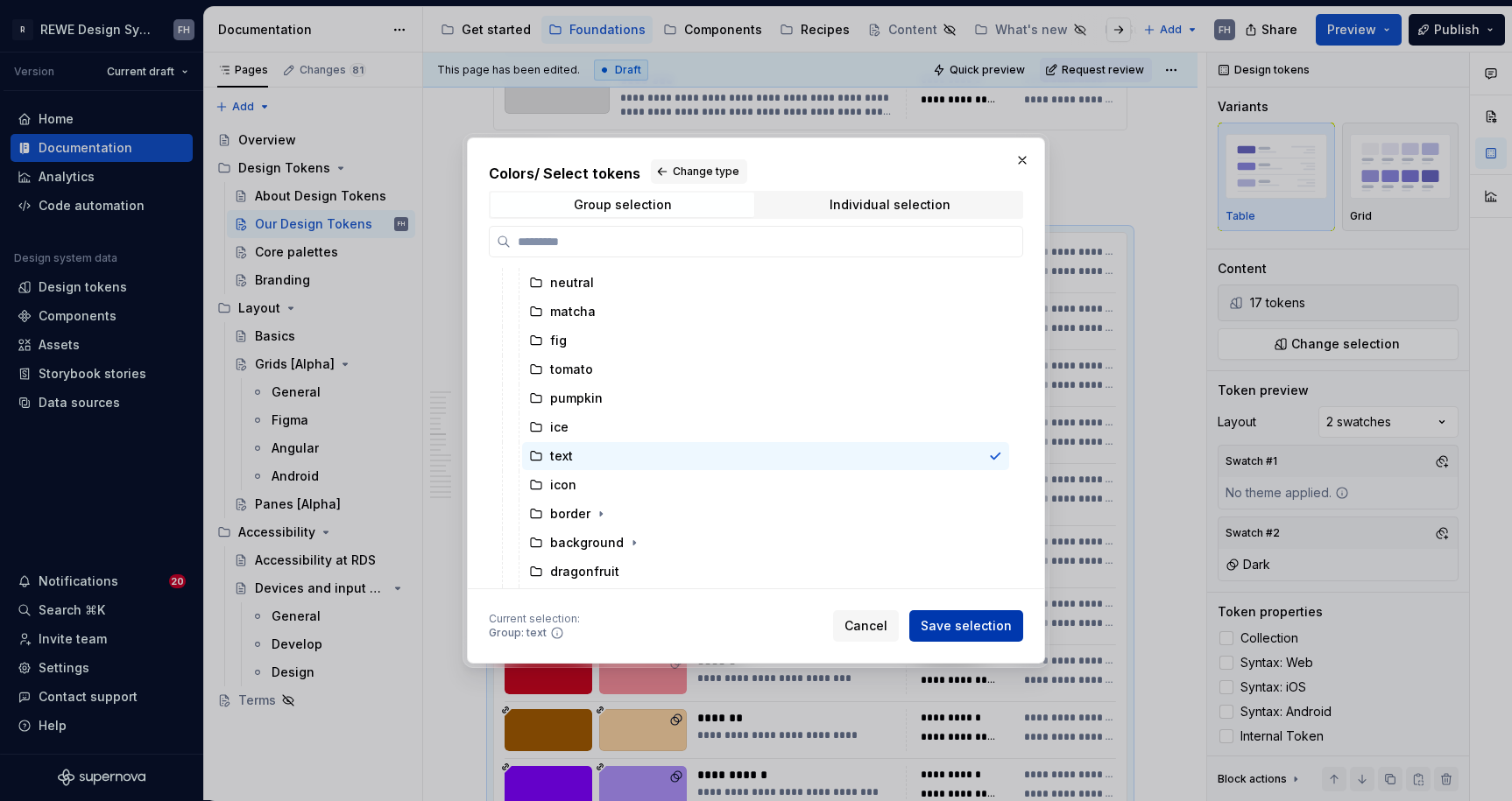
click at [970, 624] on span "Save selection" at bounding box center [965, 626] width 91 height 18
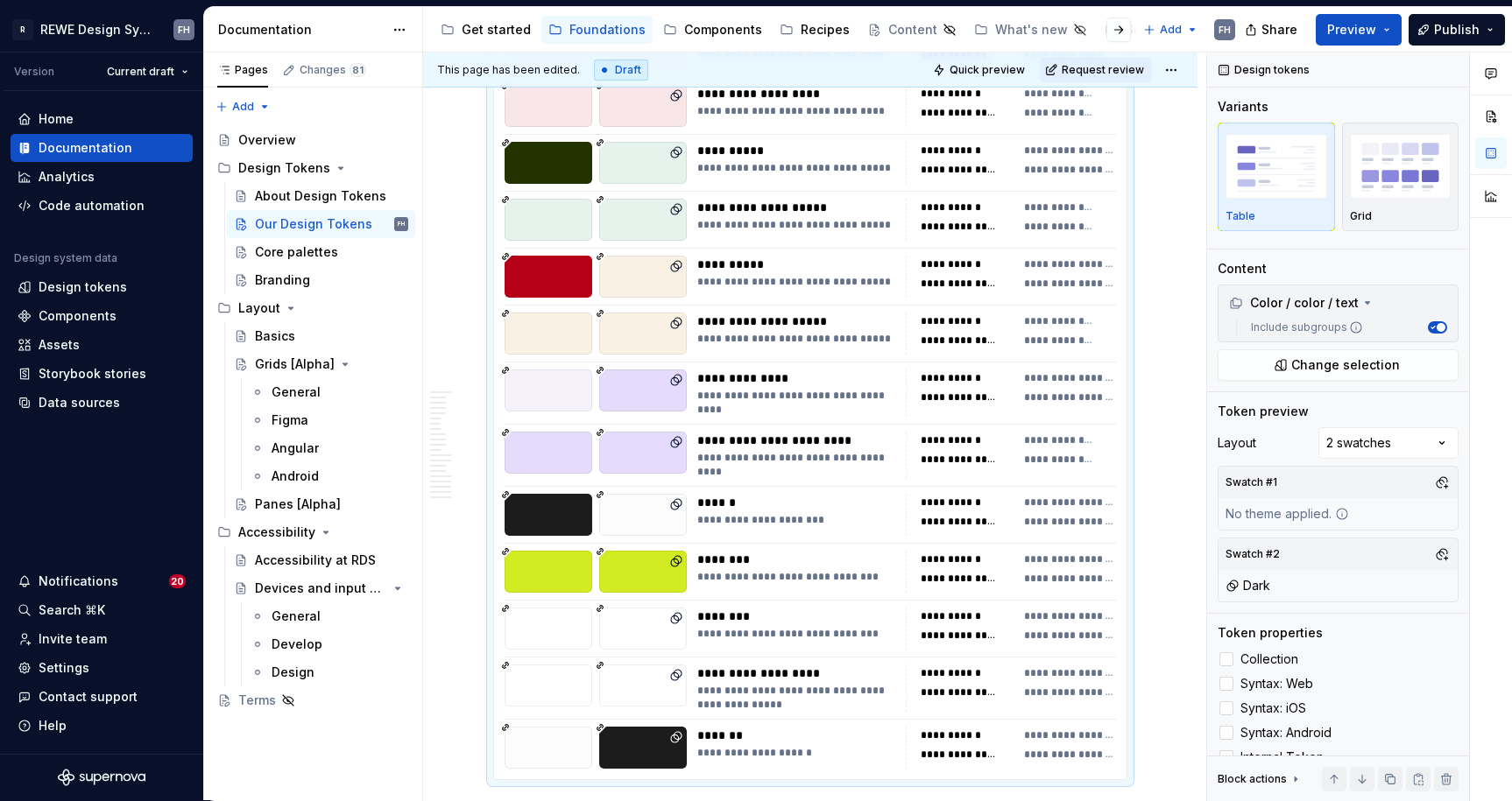
scroll to position [6808, 0]
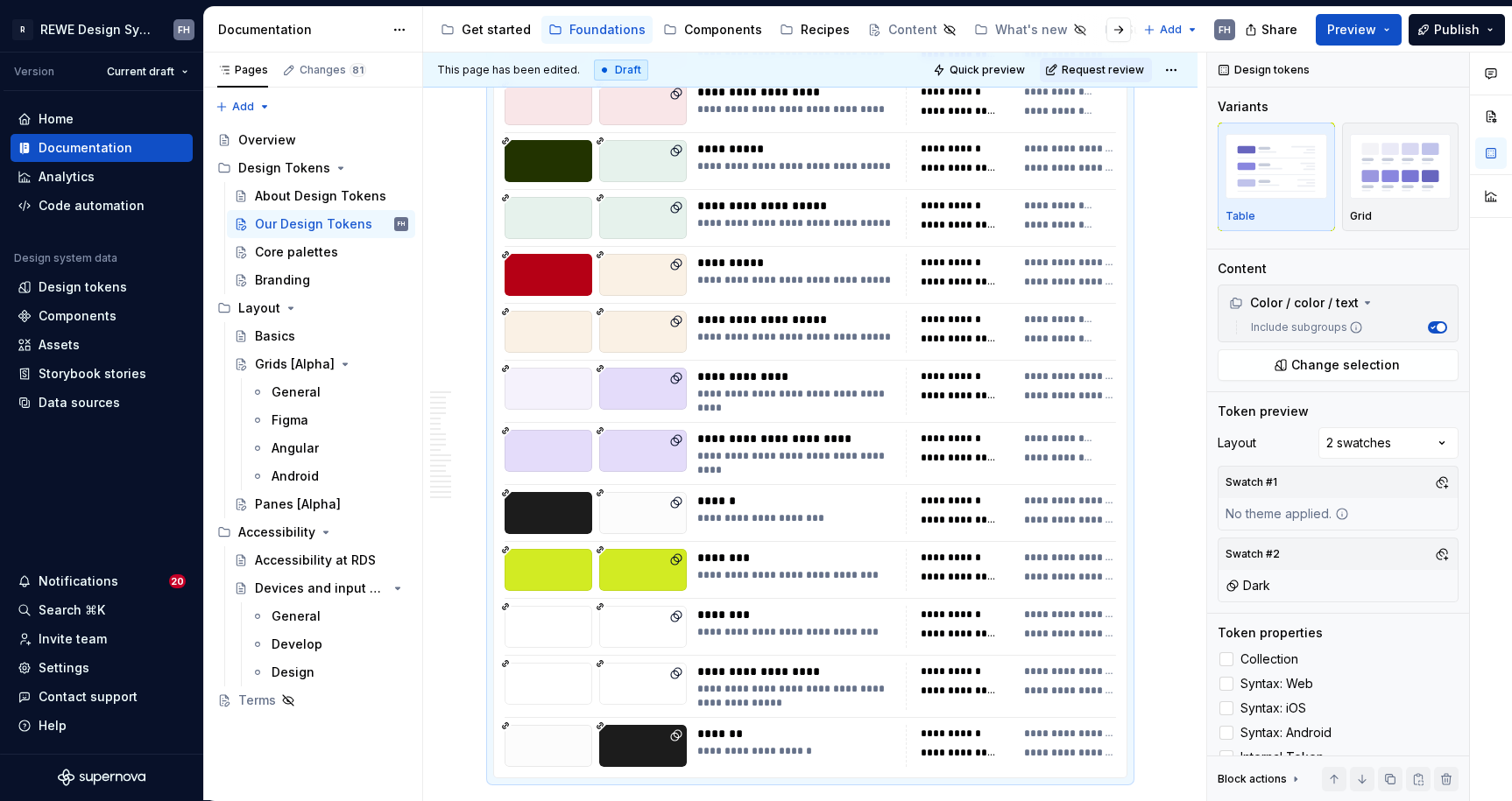
type textarea "*"
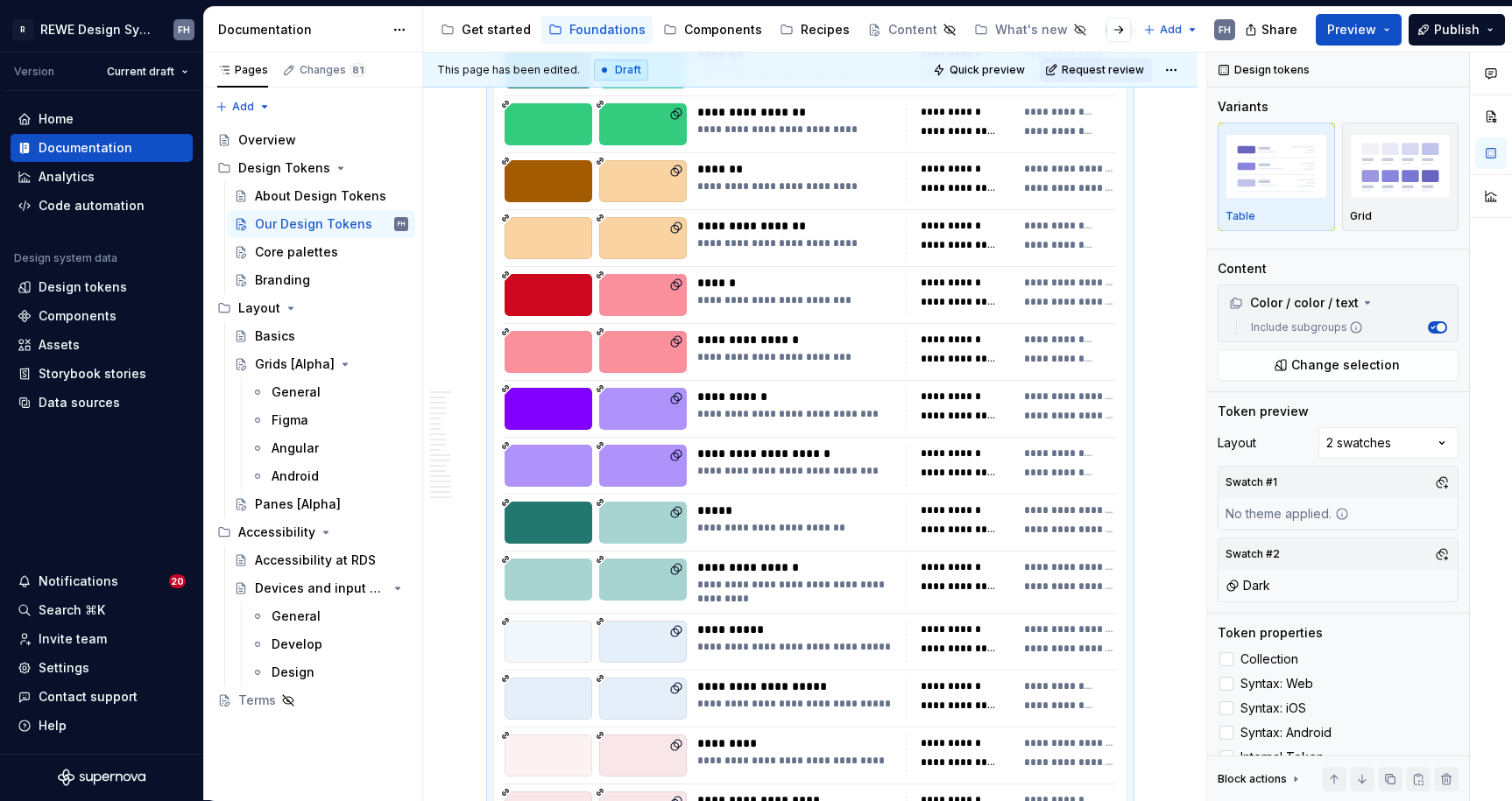
click at [807, 267] on div "**********" at bounding box center [810, 507] width 633 height 1957
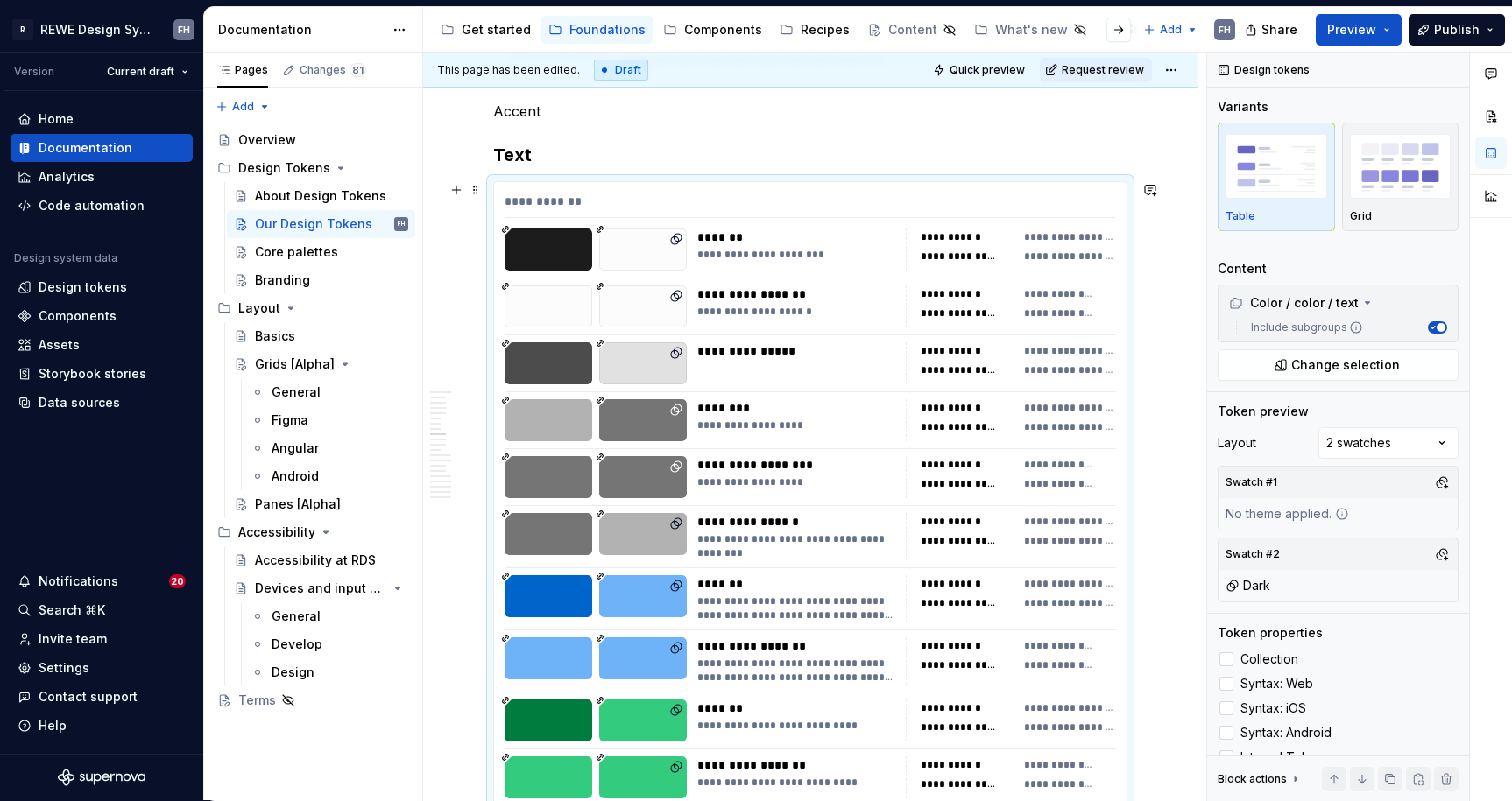
scroll to position [5445, 0]
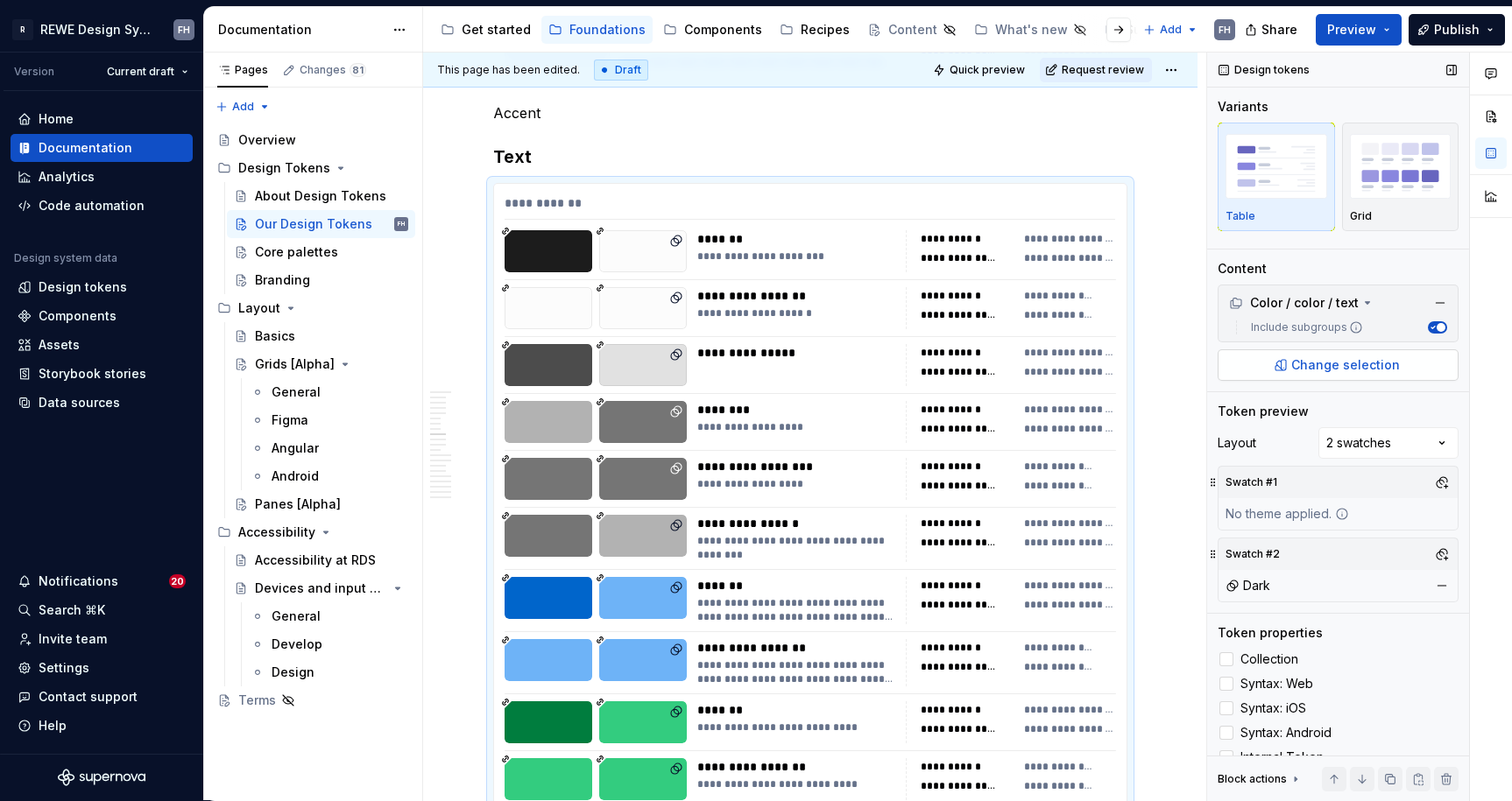
click at [1372, 365] on span "Change selection" at bounding box center [1345, 365] width 108 height 18
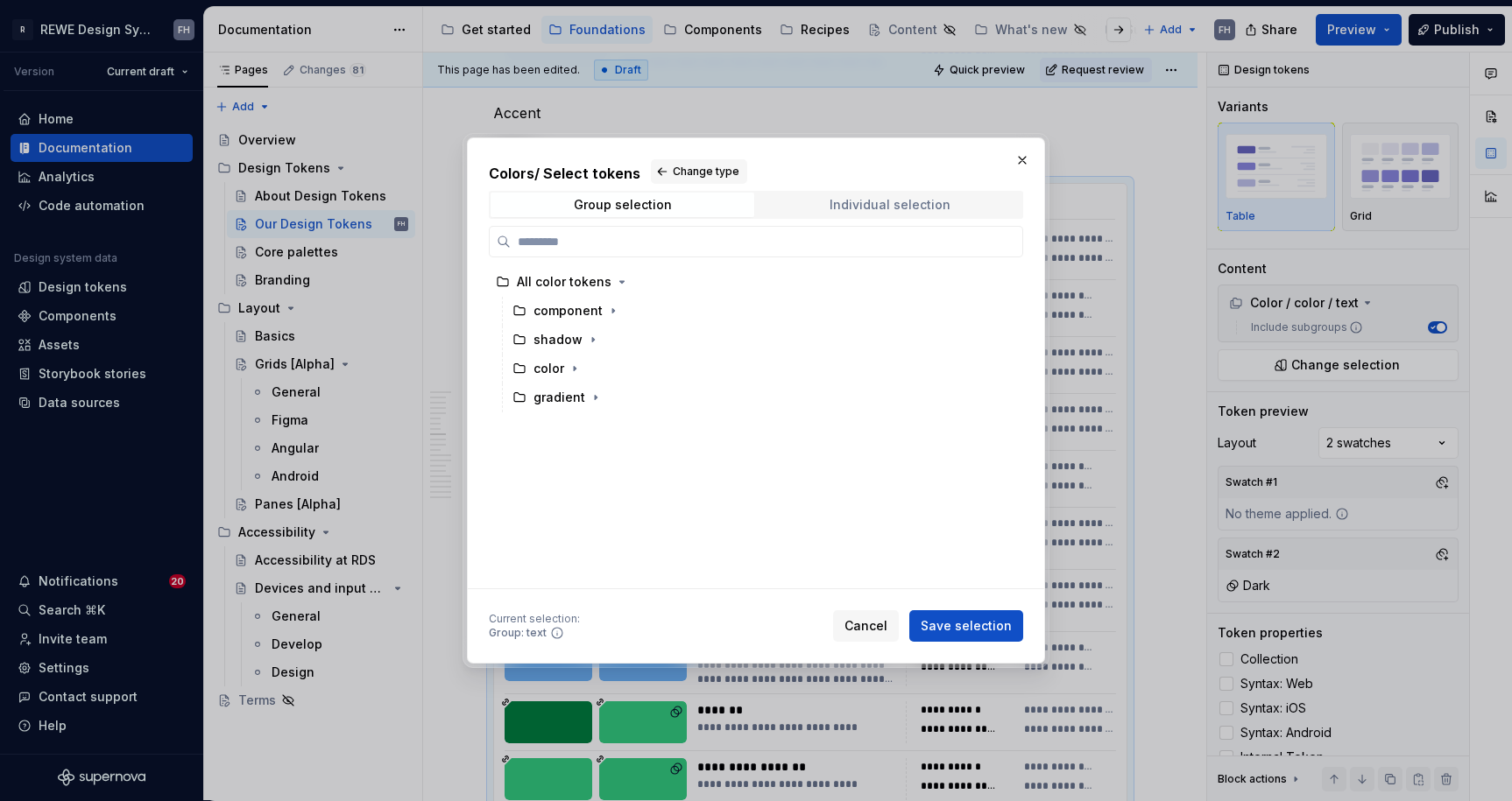
click at [887, 206] on div "Individual selection" at bounding box center [890, 205] width 121 height 14
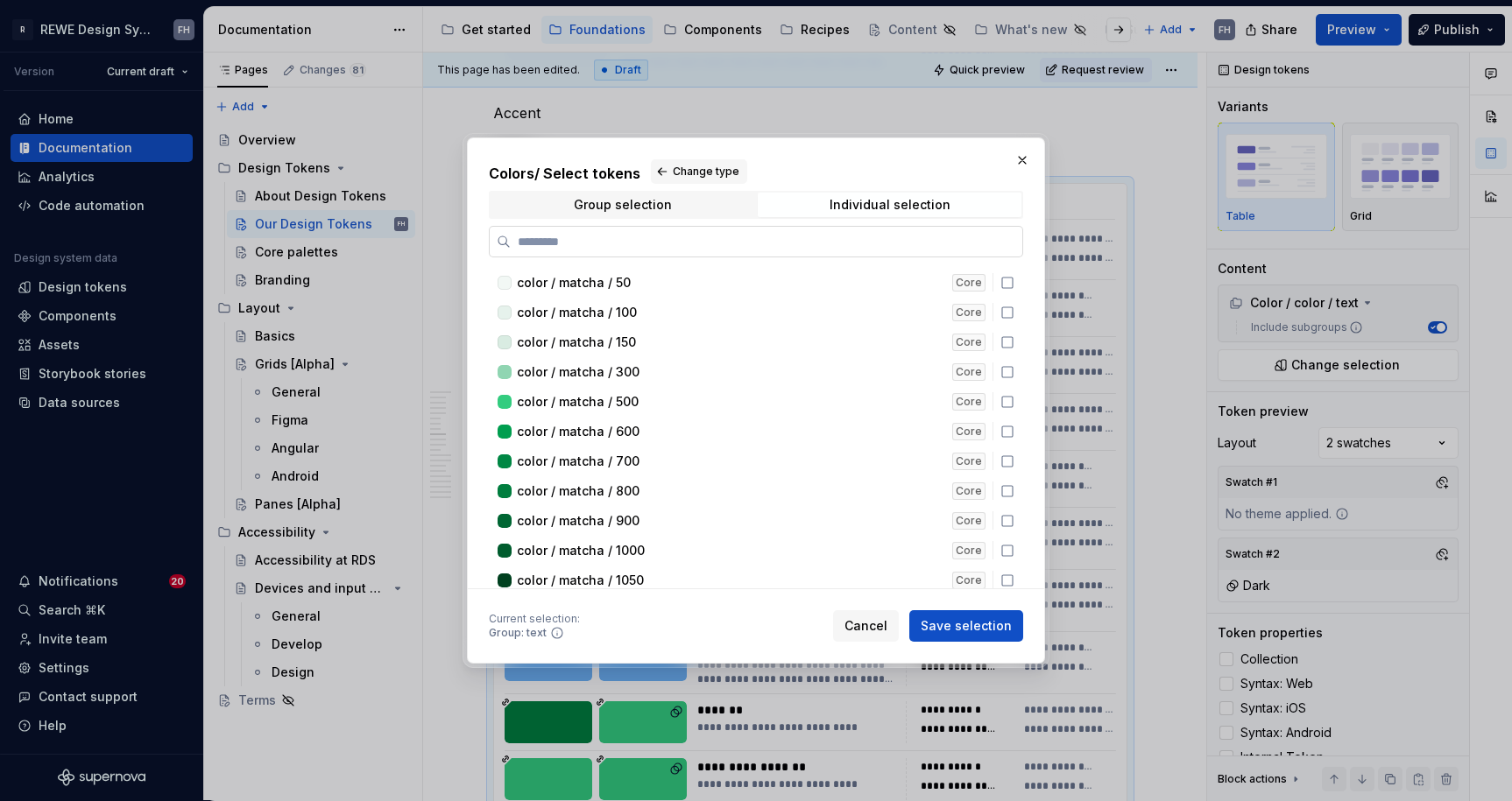
click at [595, 233] on input "search" at bounding box center [766, 242] width 511 height 18
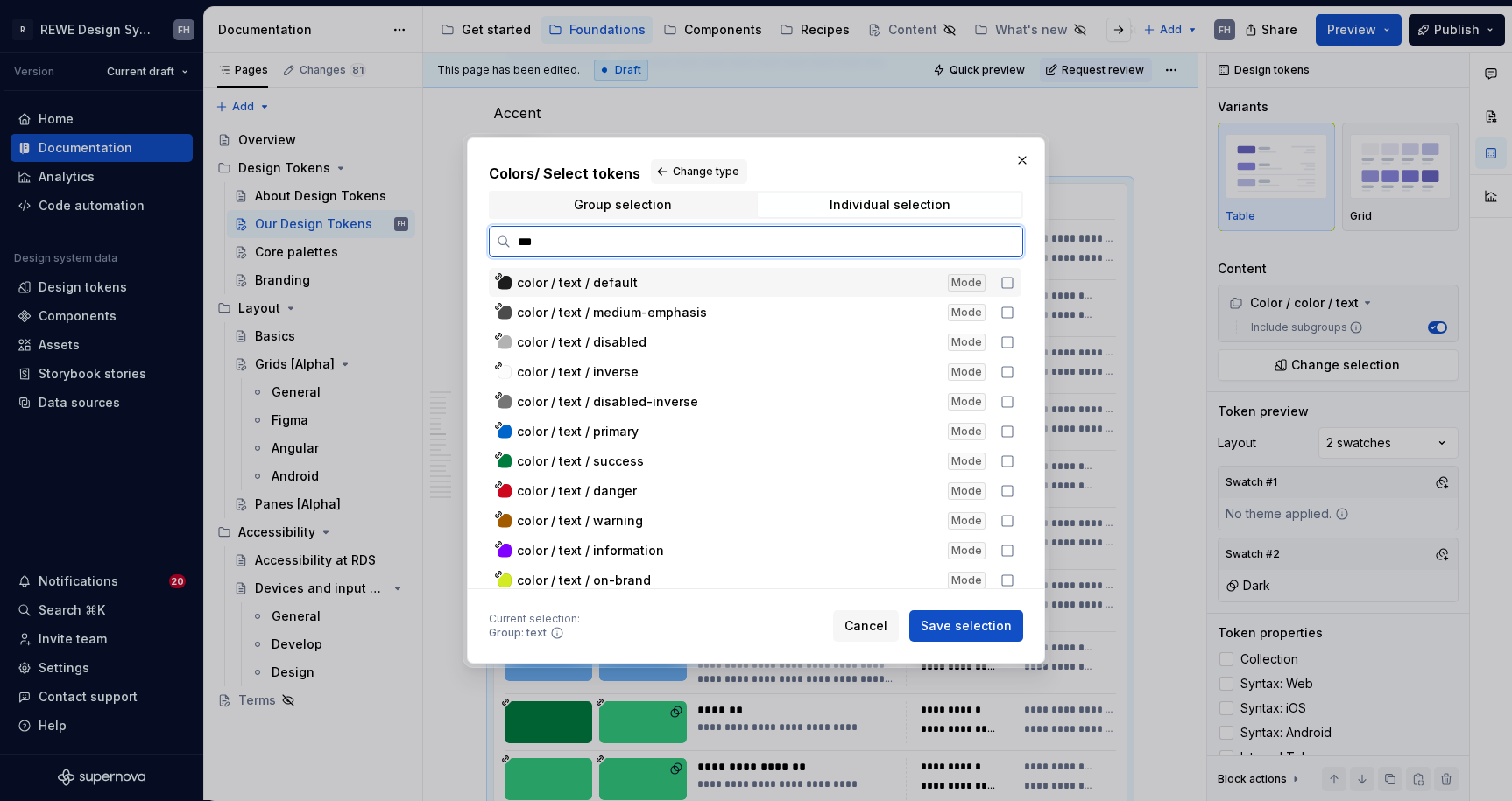
type input "****"
click at [1005, 285] on icon at bounding box center [1007, 283] width 14 height 14
click at [1002, 317] on icon at bounding box center [1007, 312] width 11 height 11
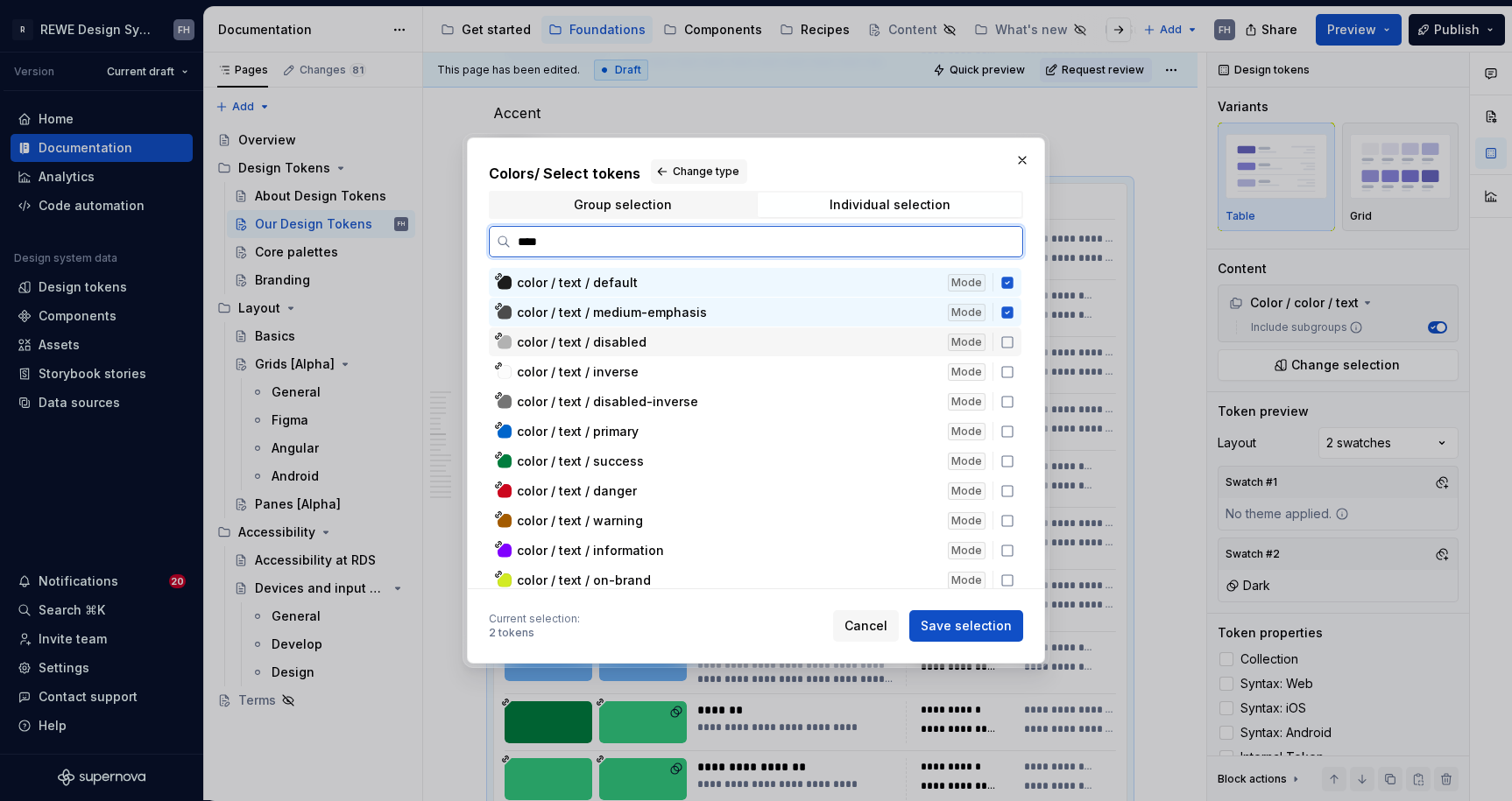
click at [1002, 346] on icon at bounding box center [1007, 342] width 11 height 11
click at [1003, 363] on div "color / text / inverse Mode" at bounding box center [755, 372] width 532 height 29
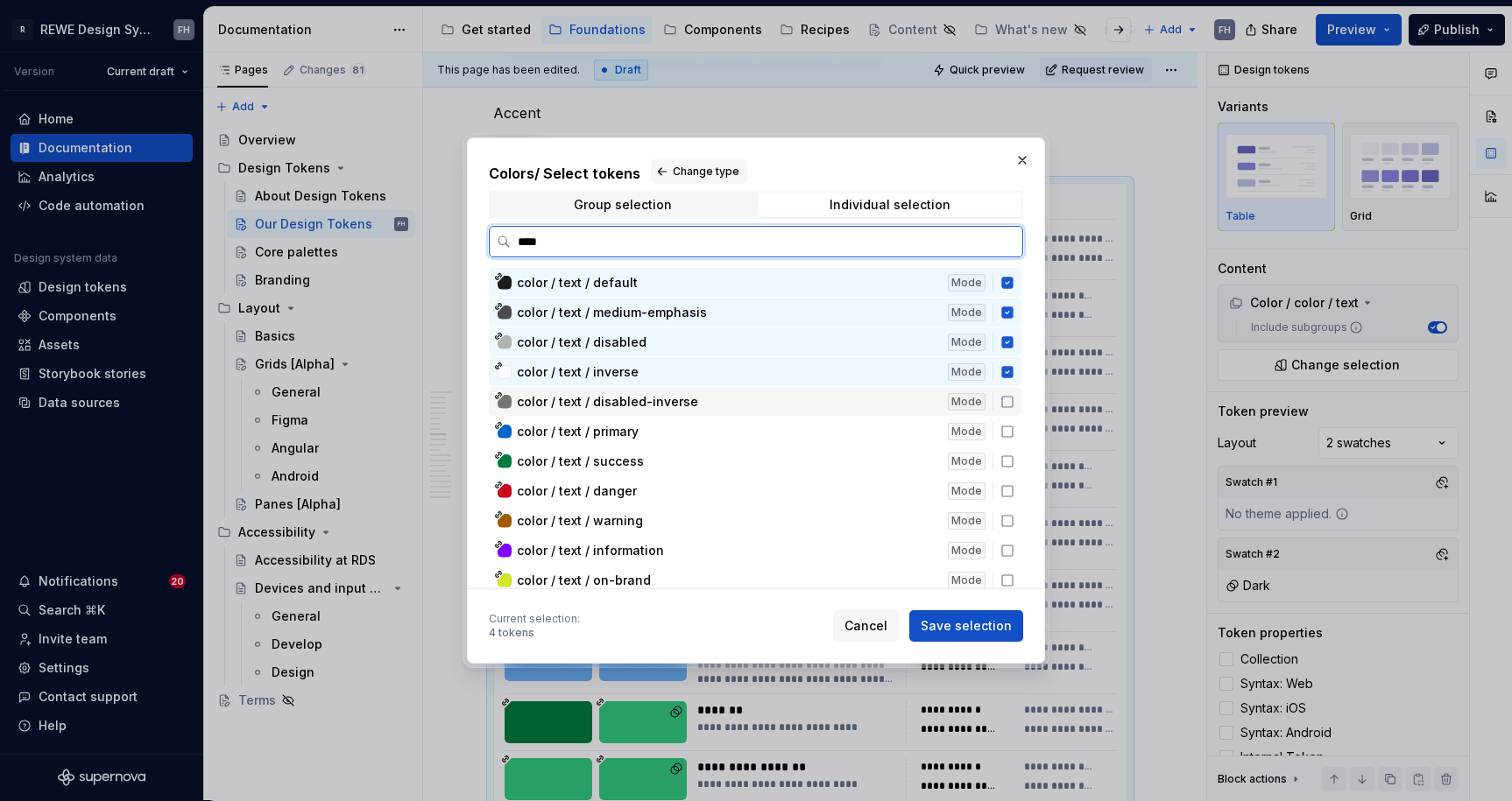
click at [1004, 404] on icon at bounding box center [1007, 402] width 14 height 14
click at [1004, 446] on div "color / text / success Mode" at bounding box center [755, 460] width 532 height 29
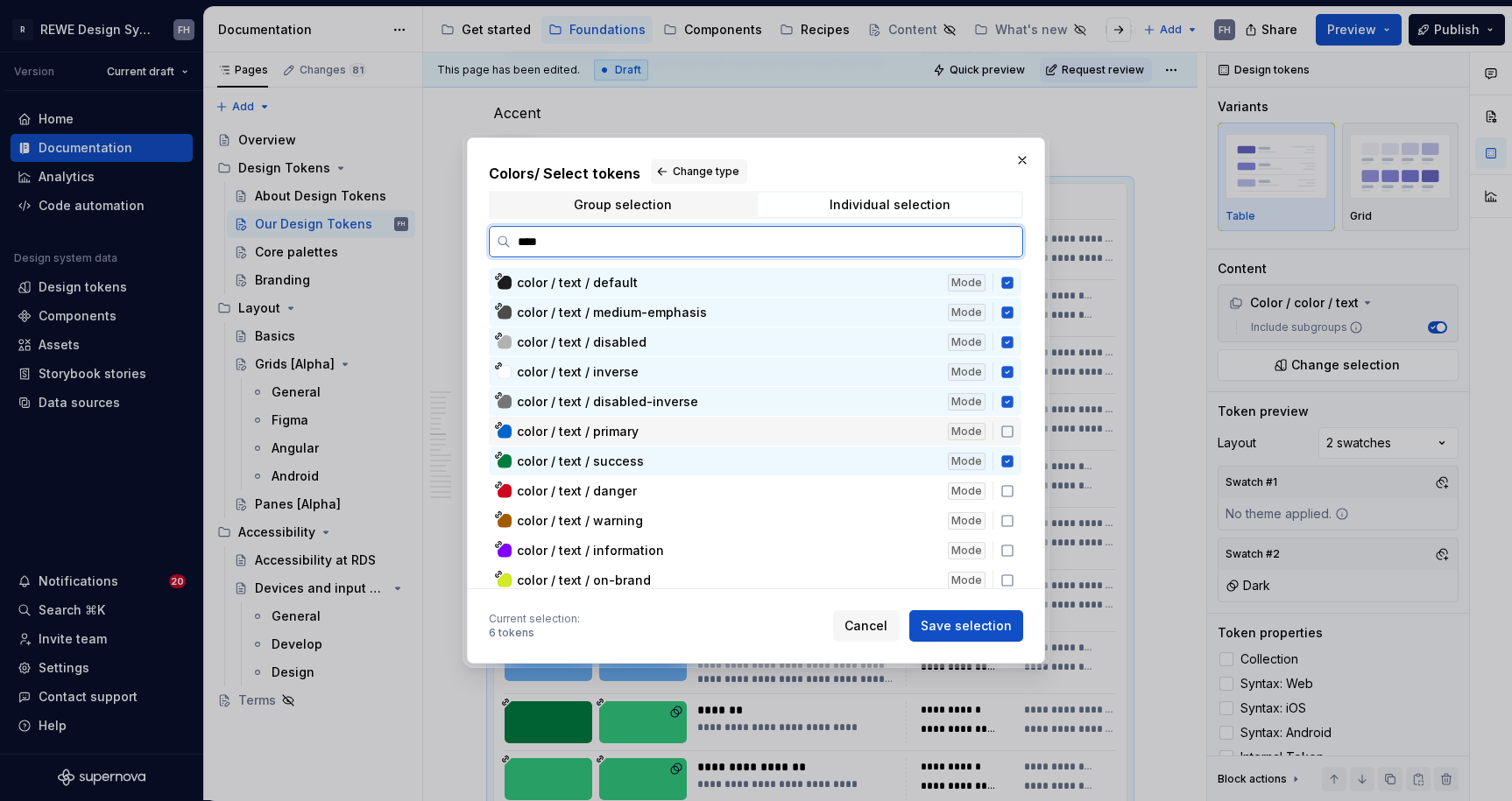
click at [1007, 437] on icon at bounding box center [1007, 432] width 14 height 14
click at [1007, 482] on div "color / text / danger Mode" at bounding box center [755, 491] width 532 height 29
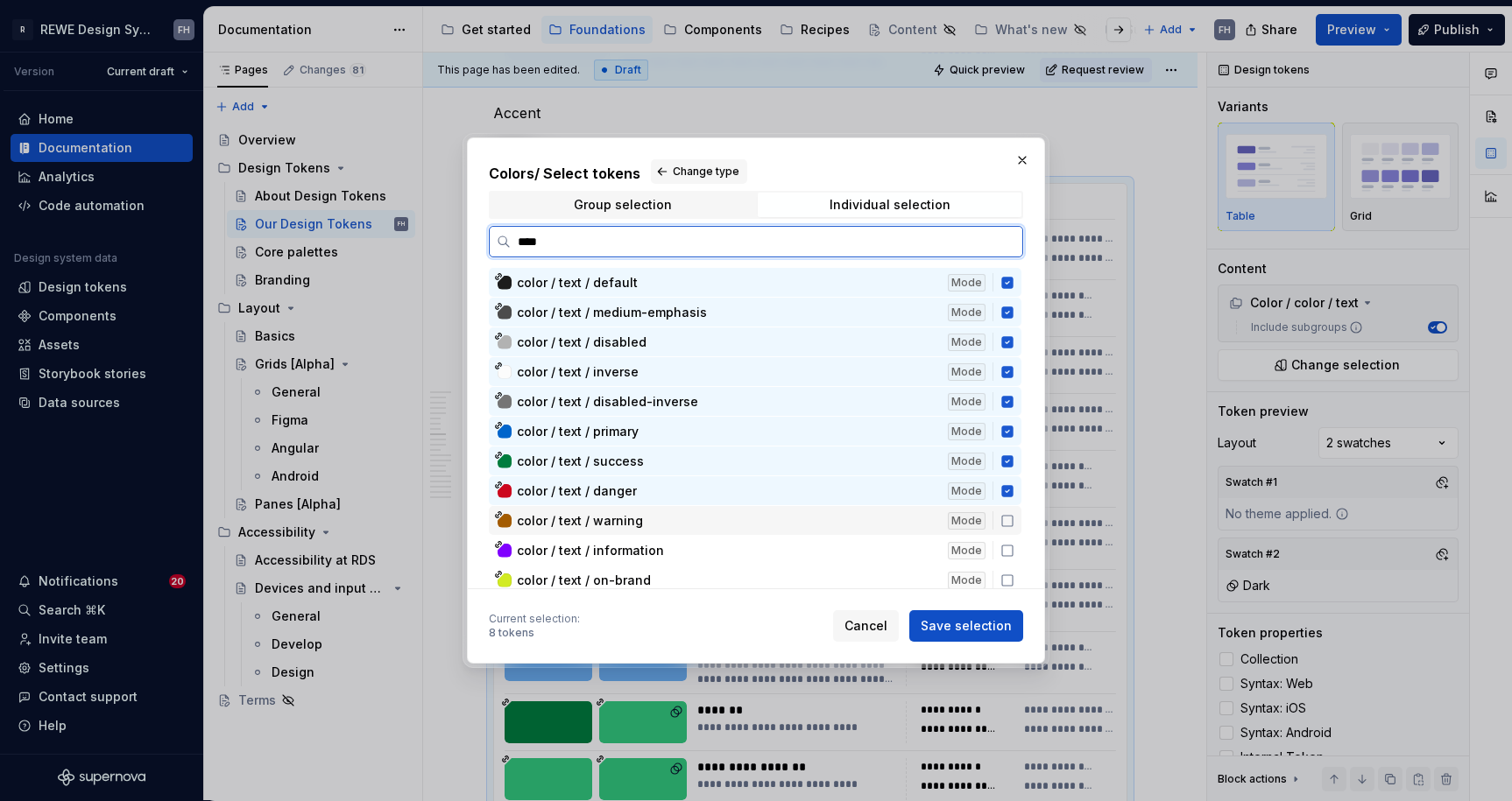
click at [1007, 521] on icon at bounding box center [1007, 521] width 14 height 14
click at [1011, 551] on icon at bounding box center [1007, 551] width 14 height 14
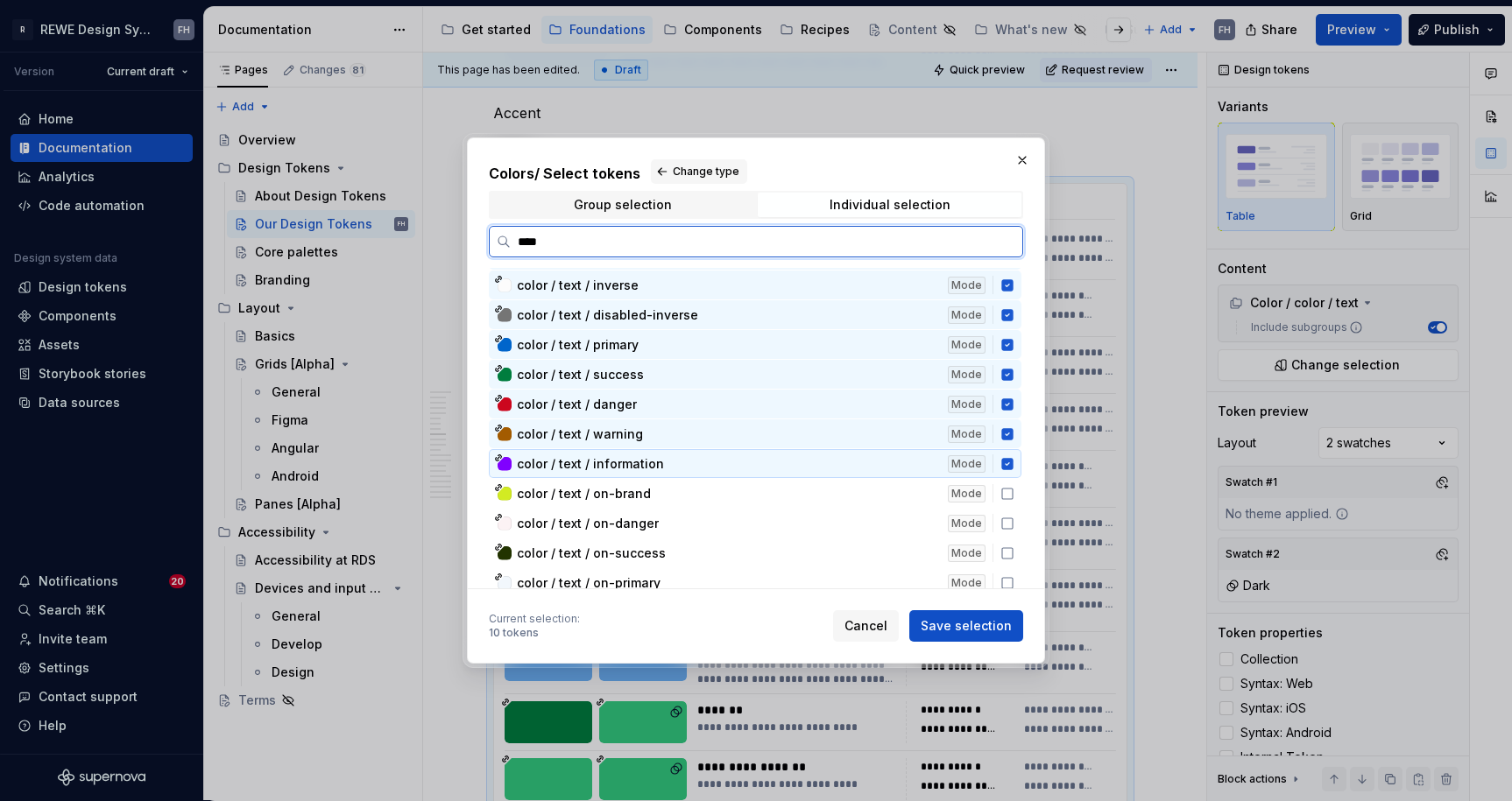
scroll to position [107, 0]
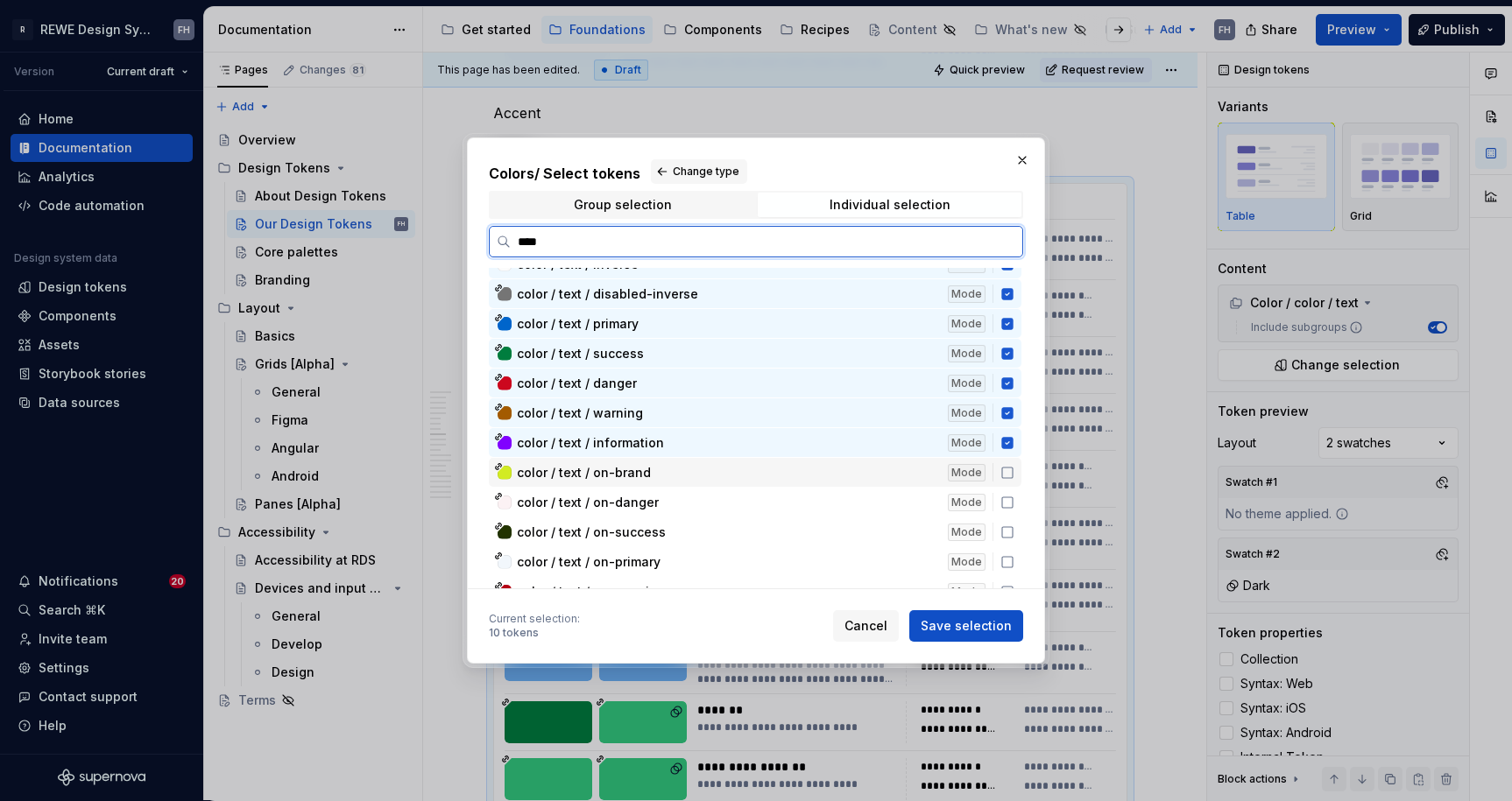
click at [1002, 468] on icon at bounding box center [1007, 473] width 14 height 14
click at [1012, 491] on div "color / text / on-danger Mode" at bounding box center [755, 502] width 532 height 29
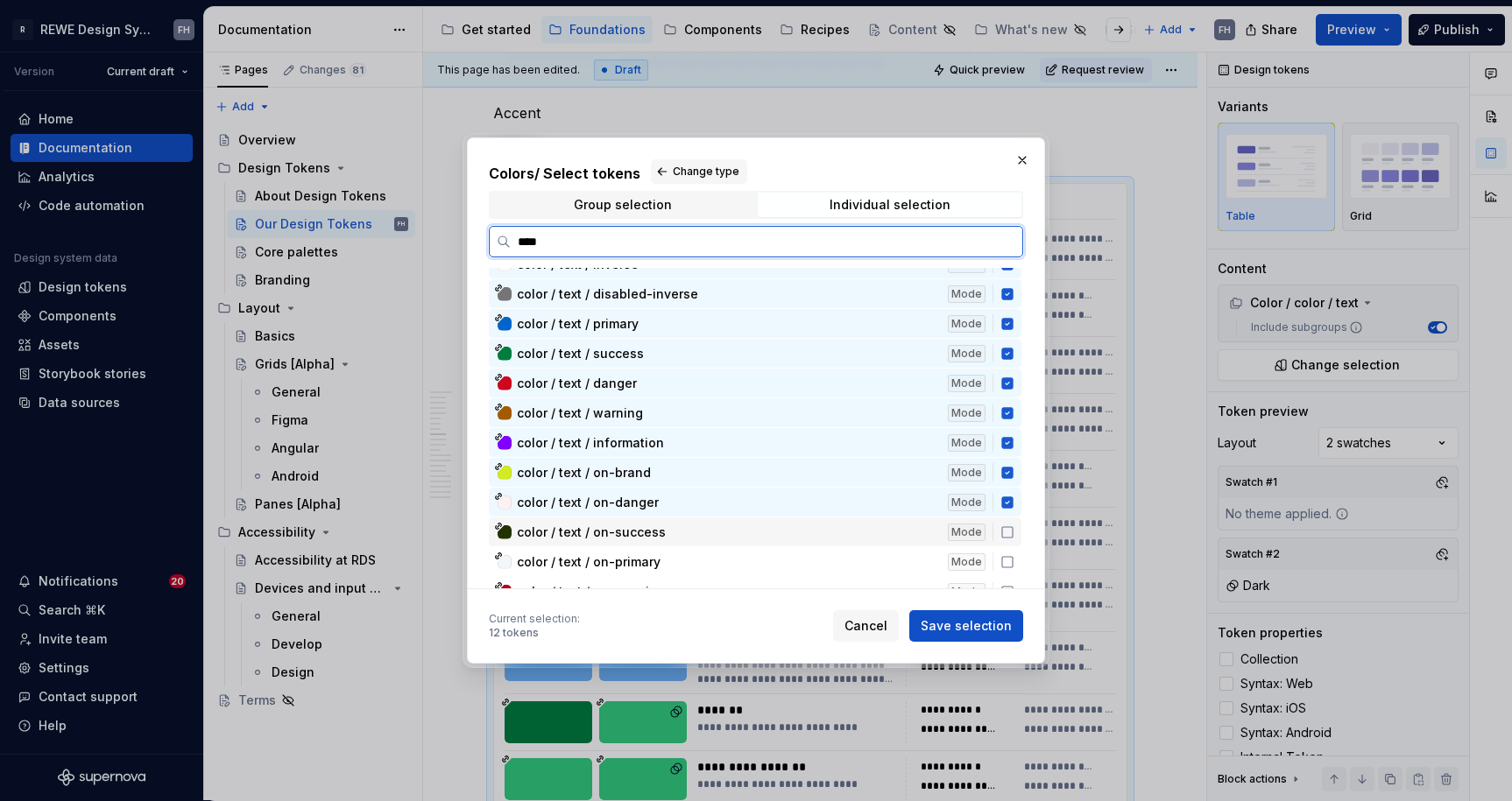
click at [1006, 541] on div "color / text / on-success Mode" at bounding box center [755, 531] width 532 height 29
click at [1006, 572] on div "color / text / on-primary Mode" at bounding box center [755, 561] width 532 height 29
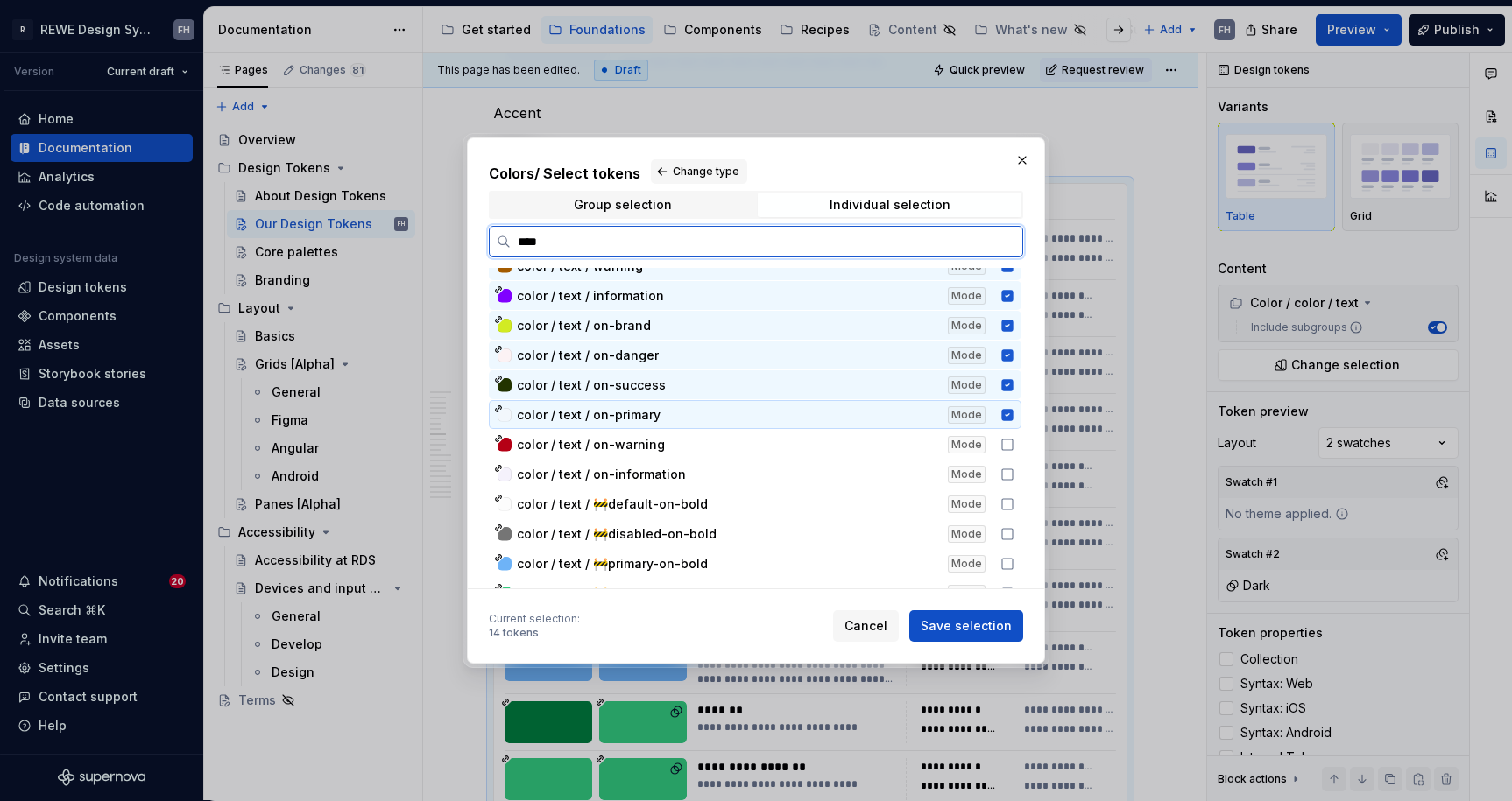
scroll to position [299, 0]
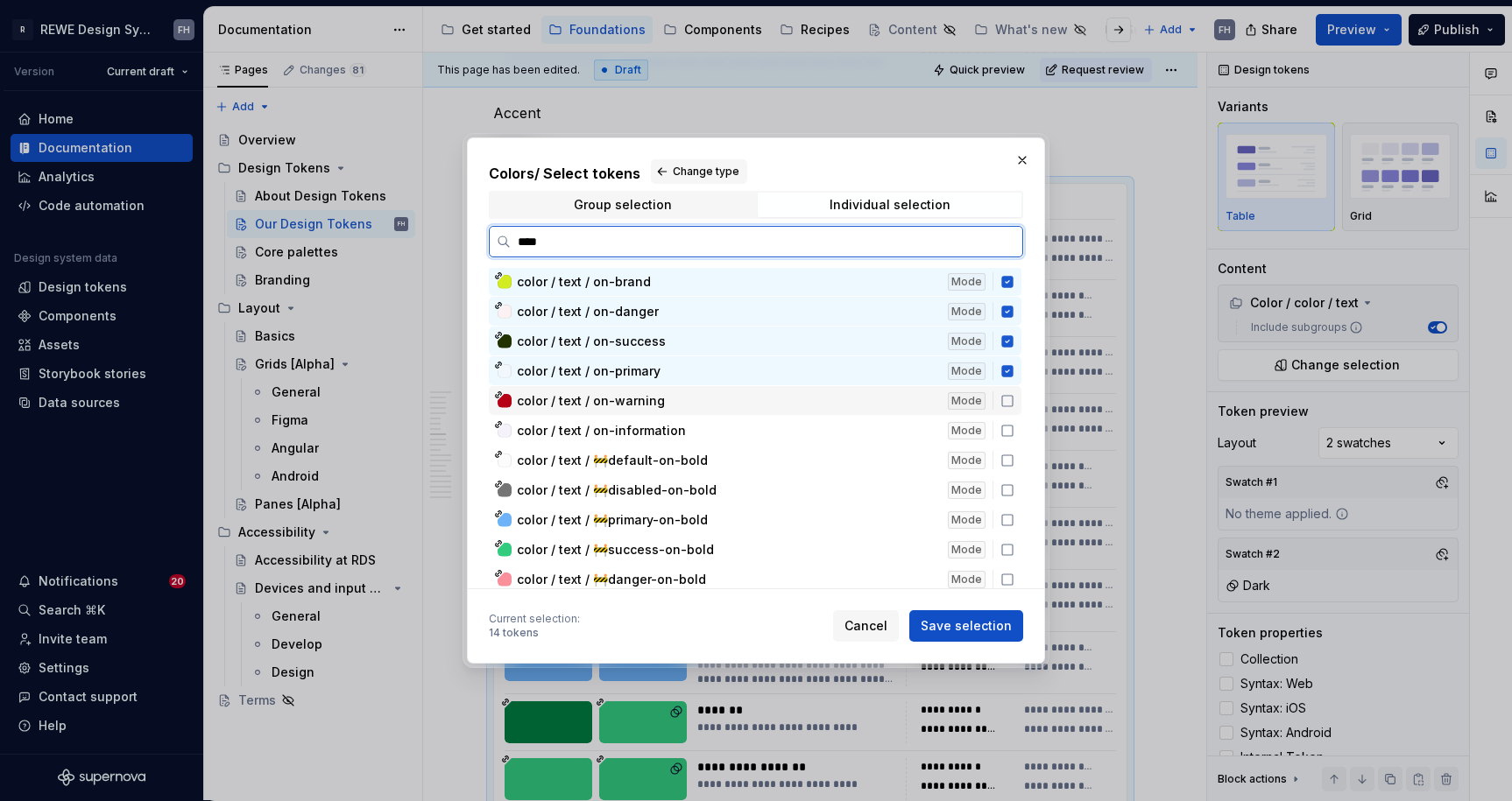
click at [1010, 399] on icon at bounding box center [1007, 401] width 14 height 14
click at [1004, 438] on div "color / text / on-information Mode" at bounding box center [755, 430] width 532 height 29
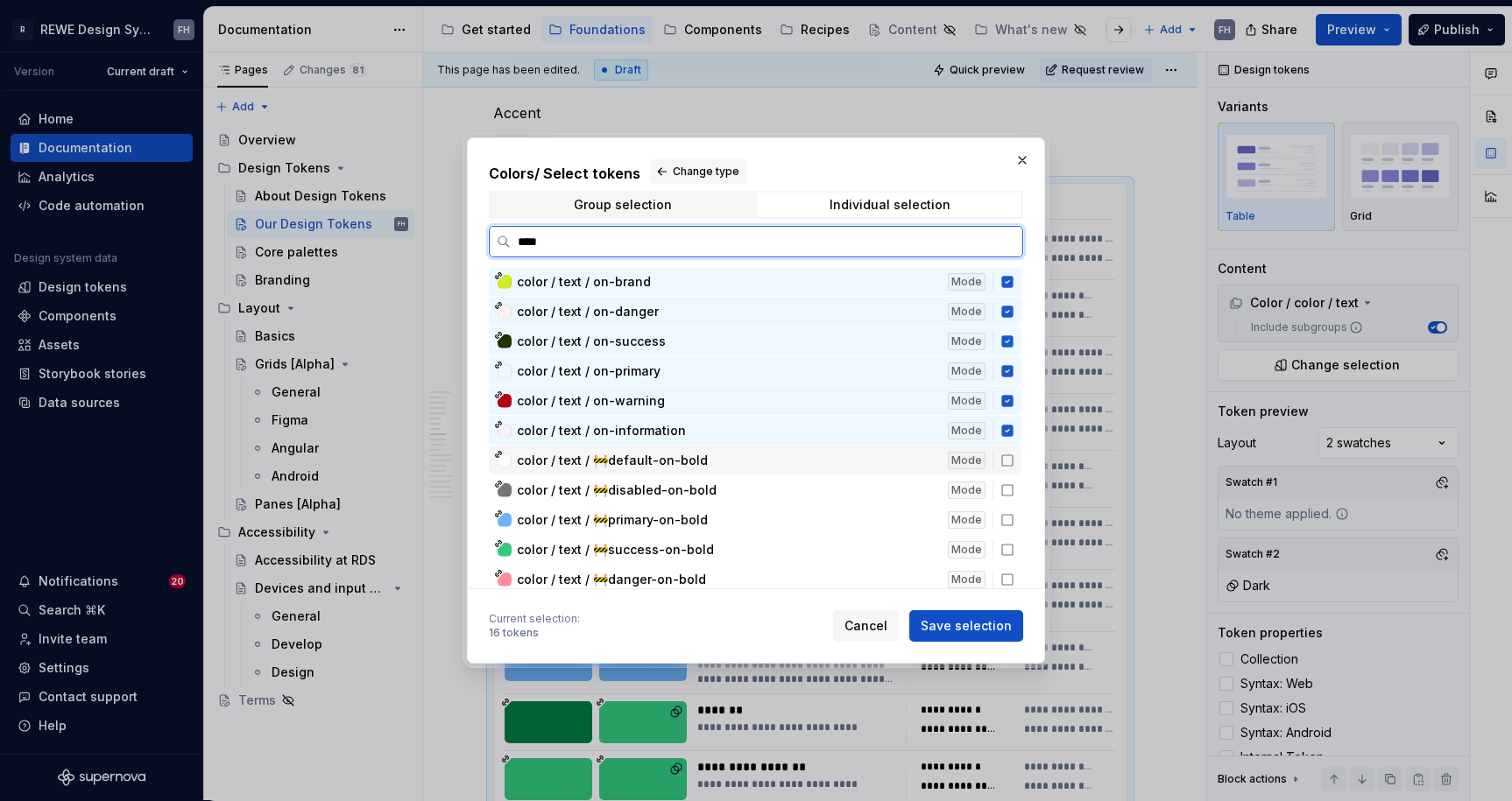
click at [1004, 468] on div "color / text / 🚧default-on-bold Mode" at bounding box center [755, 459] width 532 height 29
click at [1004, 493] on icon at bounding box center [1007, 491] width 14 height 14
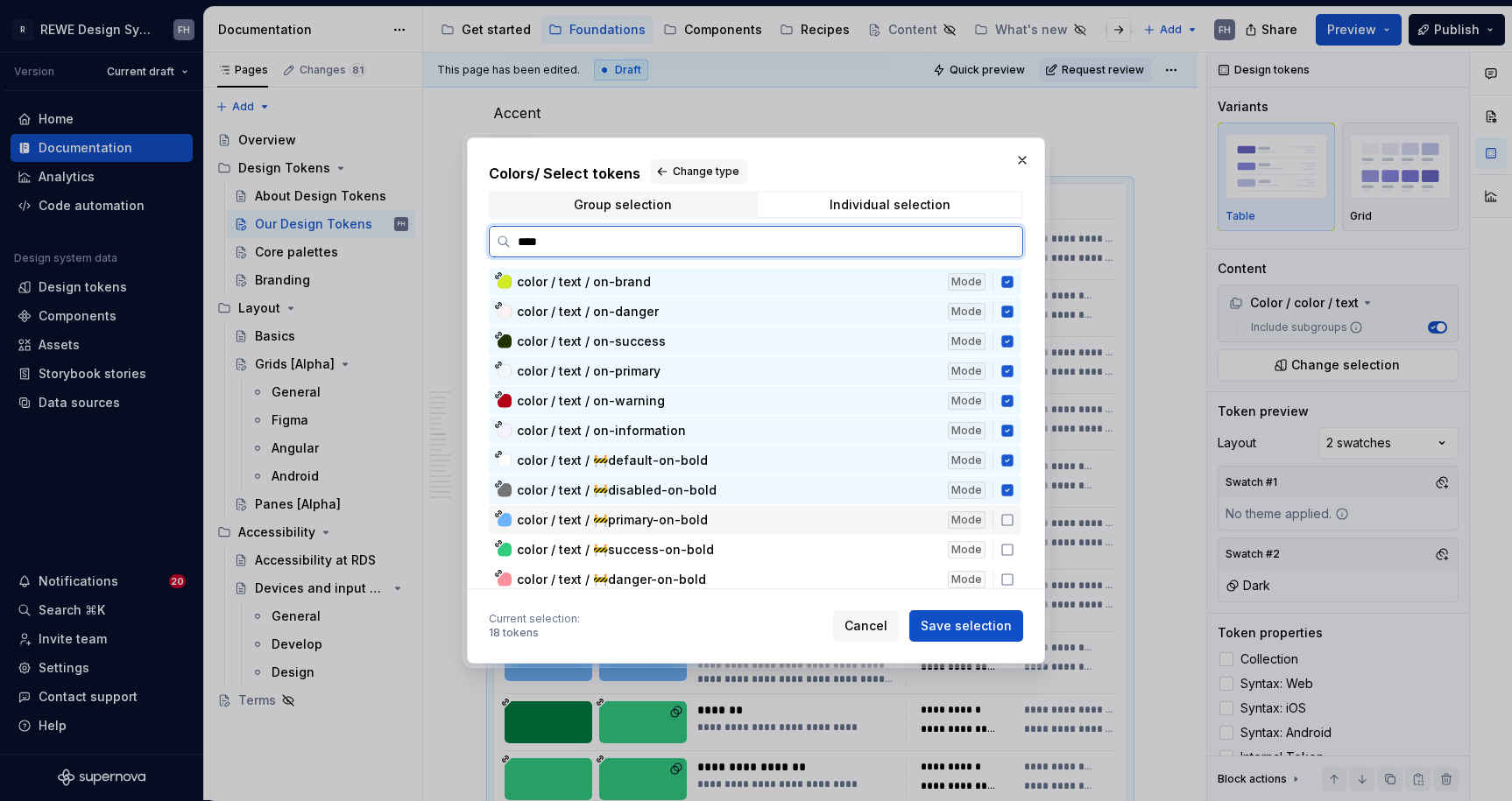
click at [1004, 514] on icon at bounding box center [1007, 520] width 11 height 11
click at [1004, 549] on icon at bounding box center [1007, 550] width 14 height 14
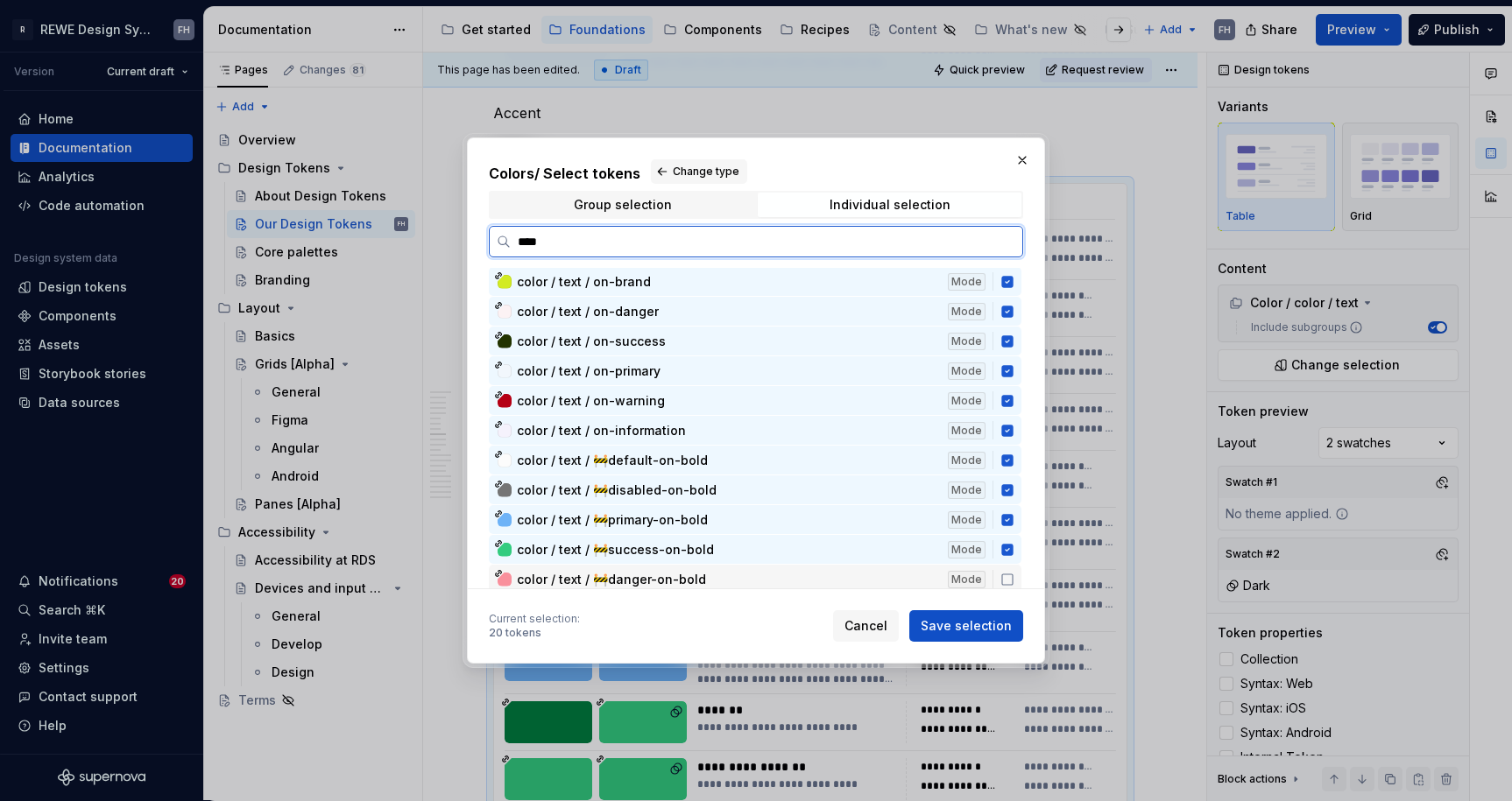
click at [1004, 586] on div "color / text / 🚧danger-on-bold Mode" at bounding box center [755, 579] width 532 height 29
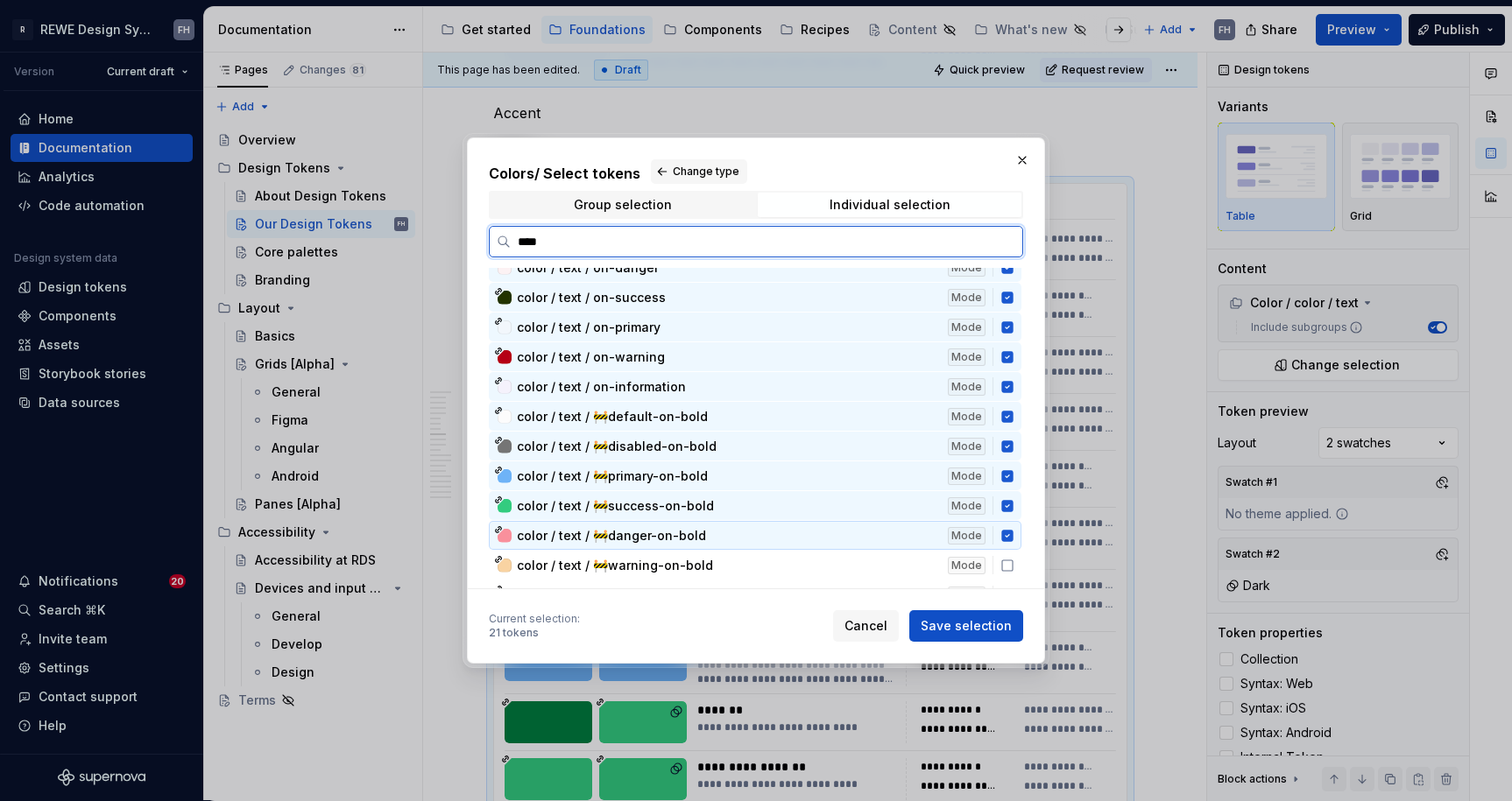
scroll to position [343, 0]
click at [1008, 536] on icon at bounding box center [1006, 534] width 12 height 12
click at [1003, 507] on icon at bounding box center [1006, 505] width 12 height 12
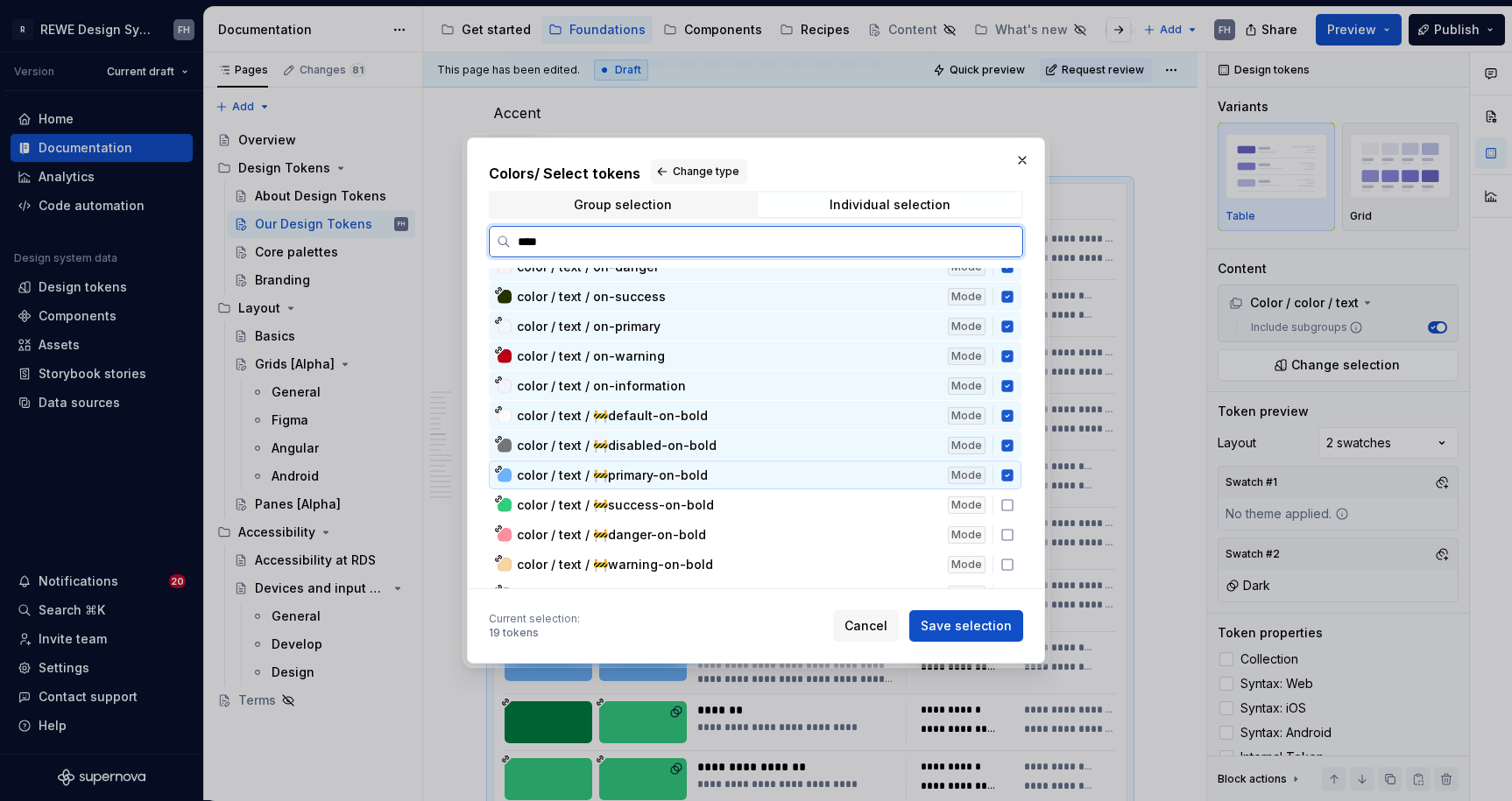
click at [1003, 470] on icon at bounding box center [1006, 475] width 12 height 12
click at [1004, 437] on div "color / text / 🚧disabled-on-bold Mode" at bounding box center [755, 445] width 532 height 29
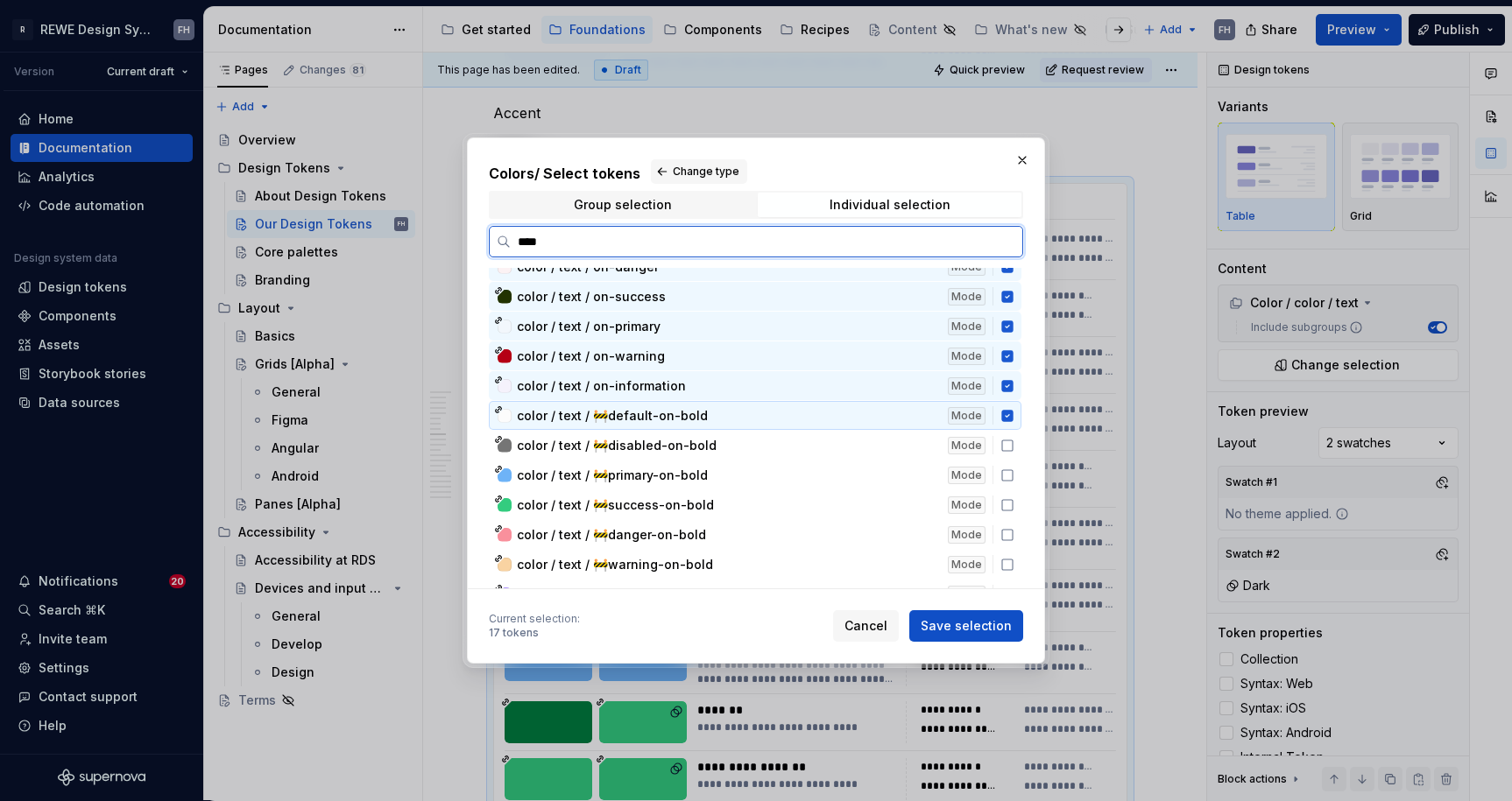
click at [1003, 398] on div "color / text / on-information Mode" at bounding box center [755, 385] width 532 height 29
click at [1004, 410] on icon at bounding box center [1006, 415] width 12 height 12
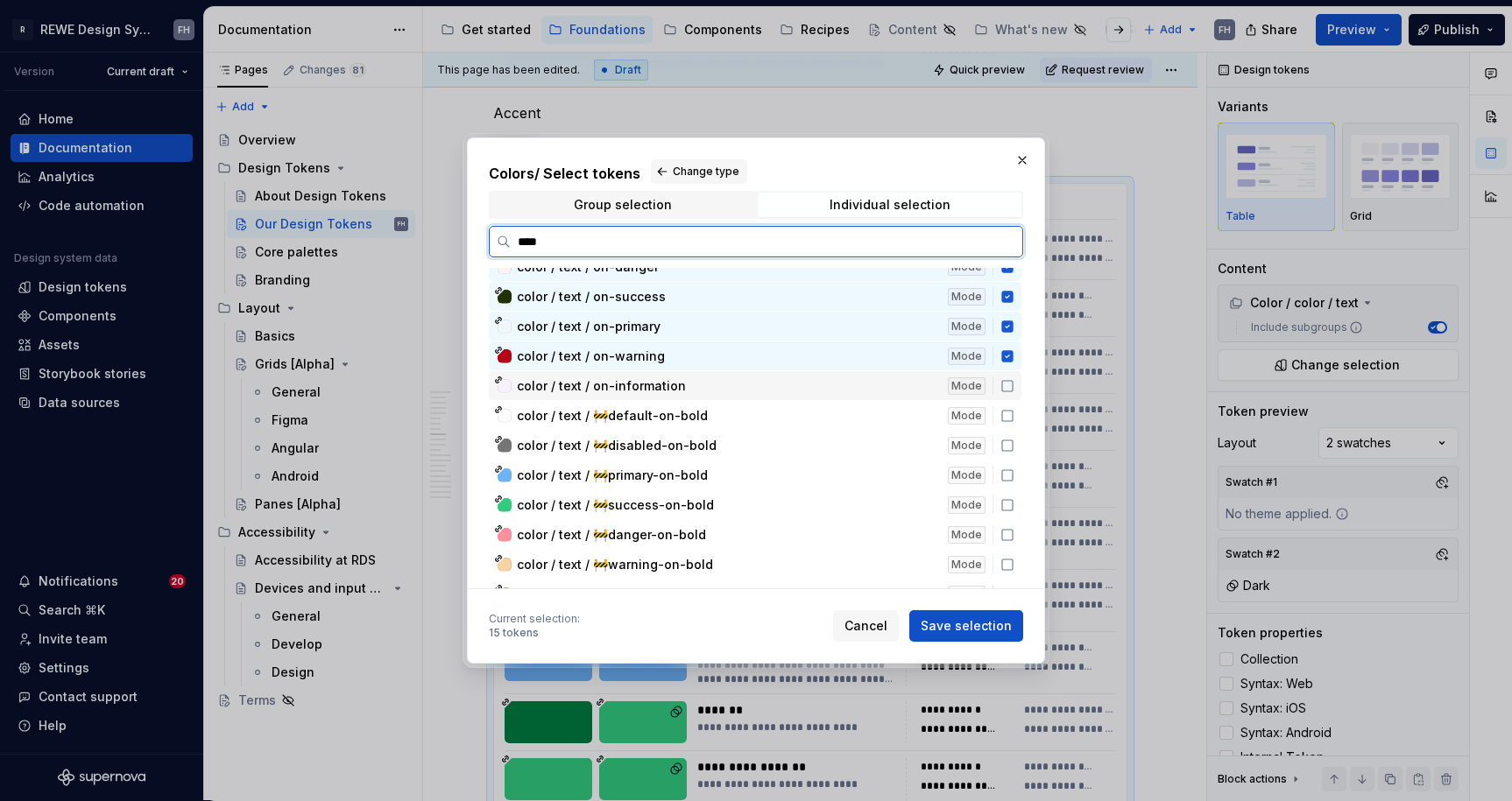
click at [1005, 389] on icon at bounding box center [1007, 386] width 14 height 14
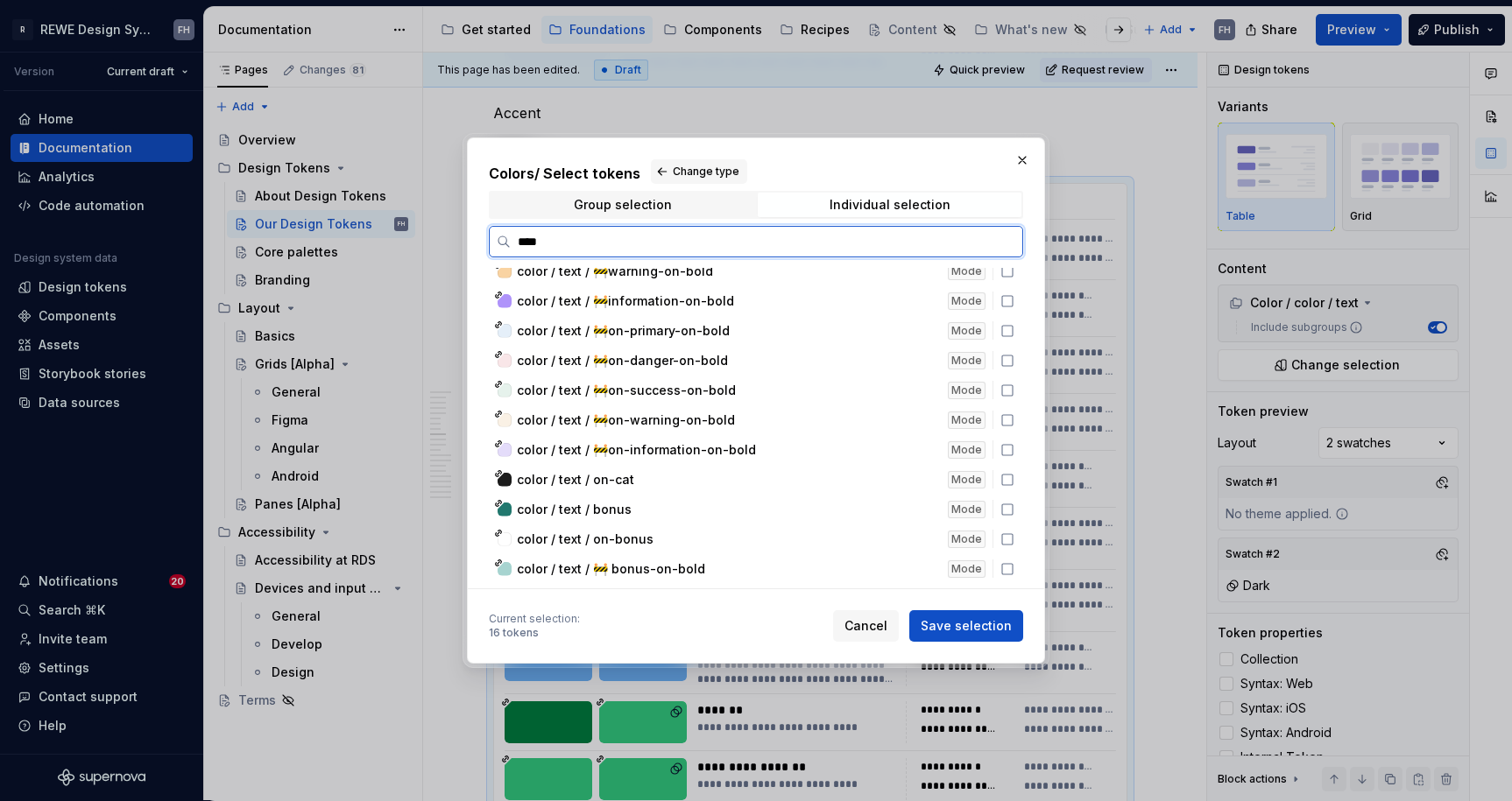
scroll to position [632, 0]
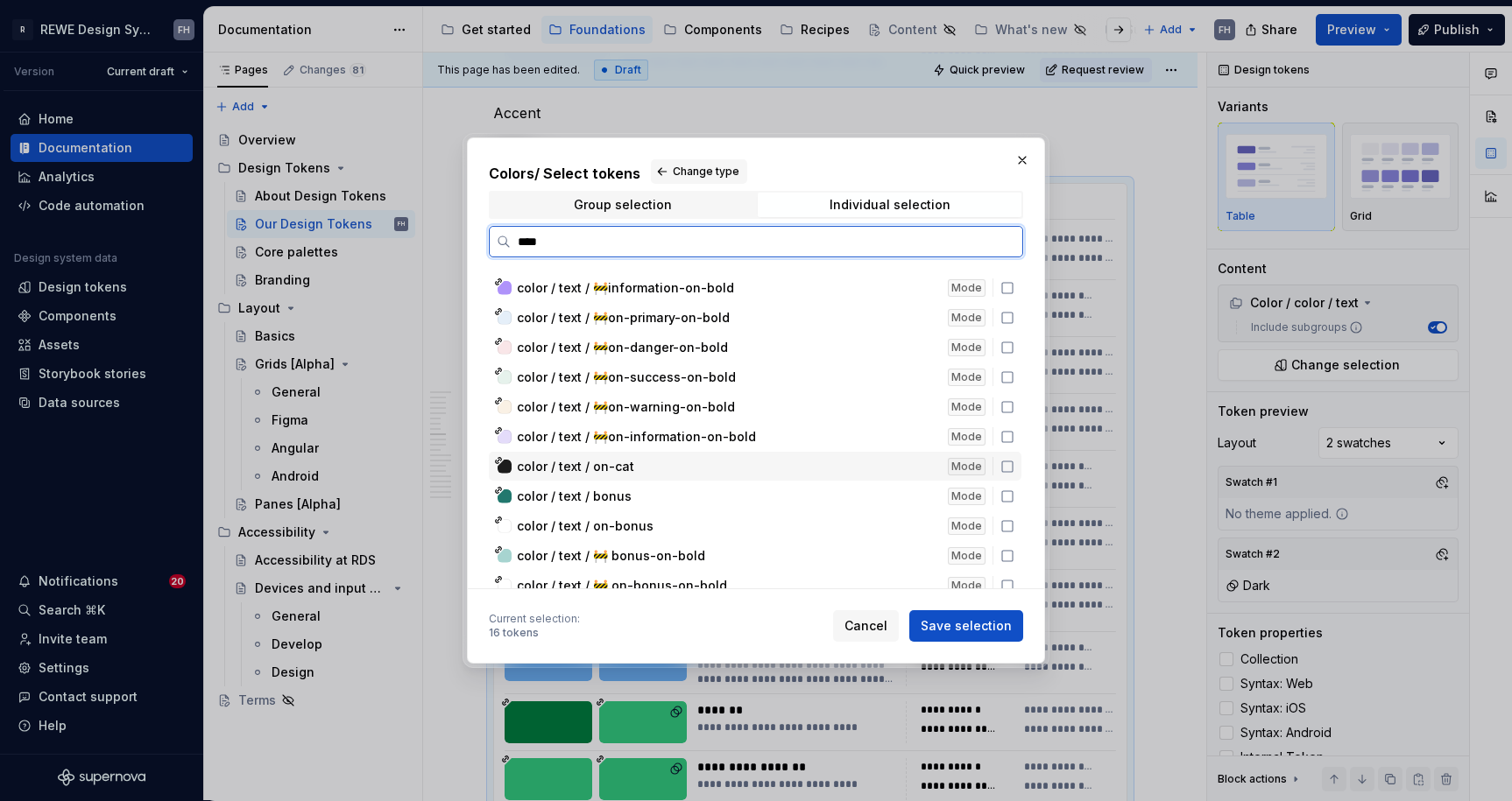
click at [1006, 462] on icon at bounding box center [1007, 467] width 14 height 14
click at [1006, 498] on icon at bounding box center [1007, 497] width 14 height 14
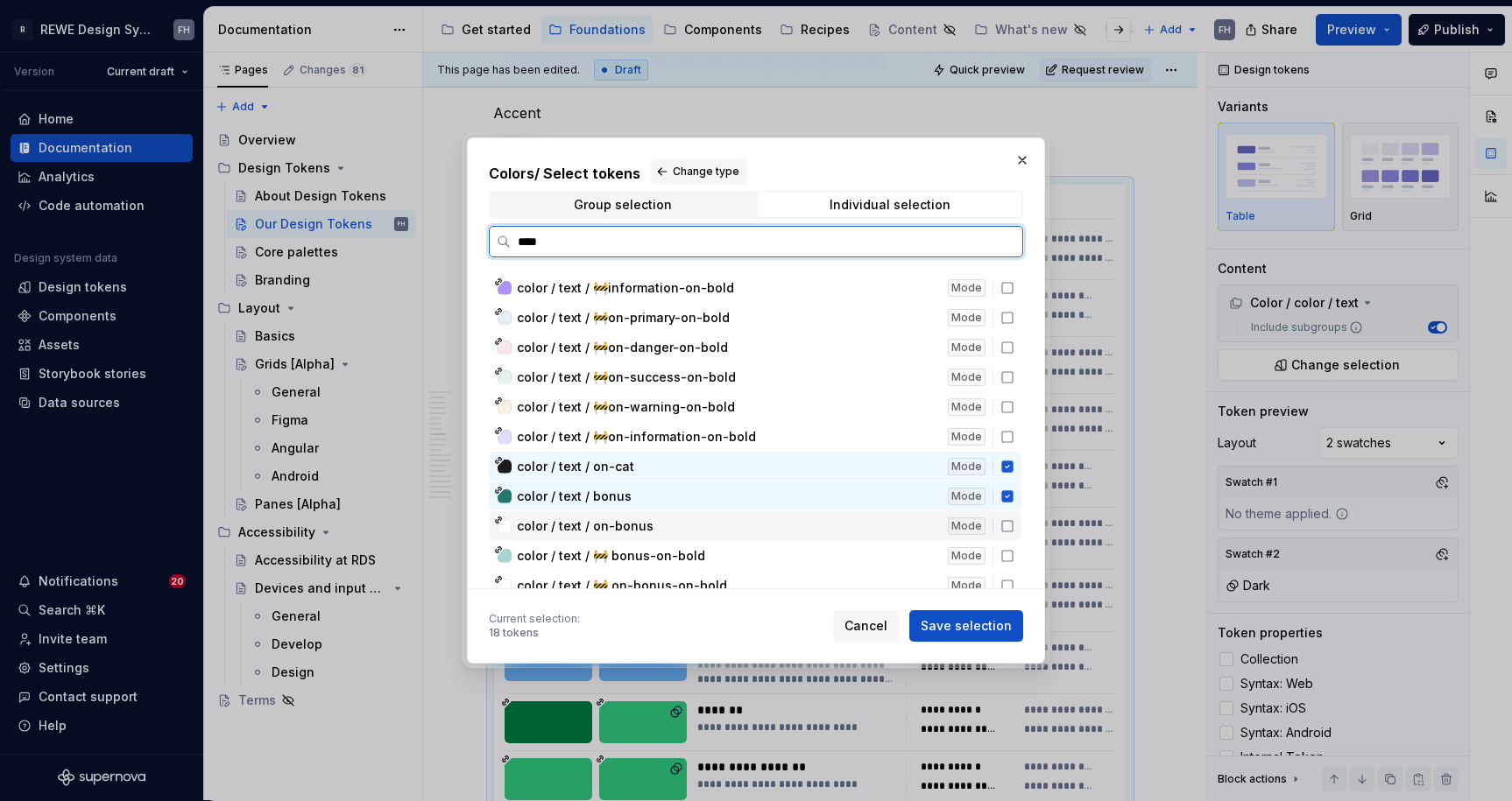
click at [1006, 527] on icon at bounding box center [1007, 526] width 14 height 14
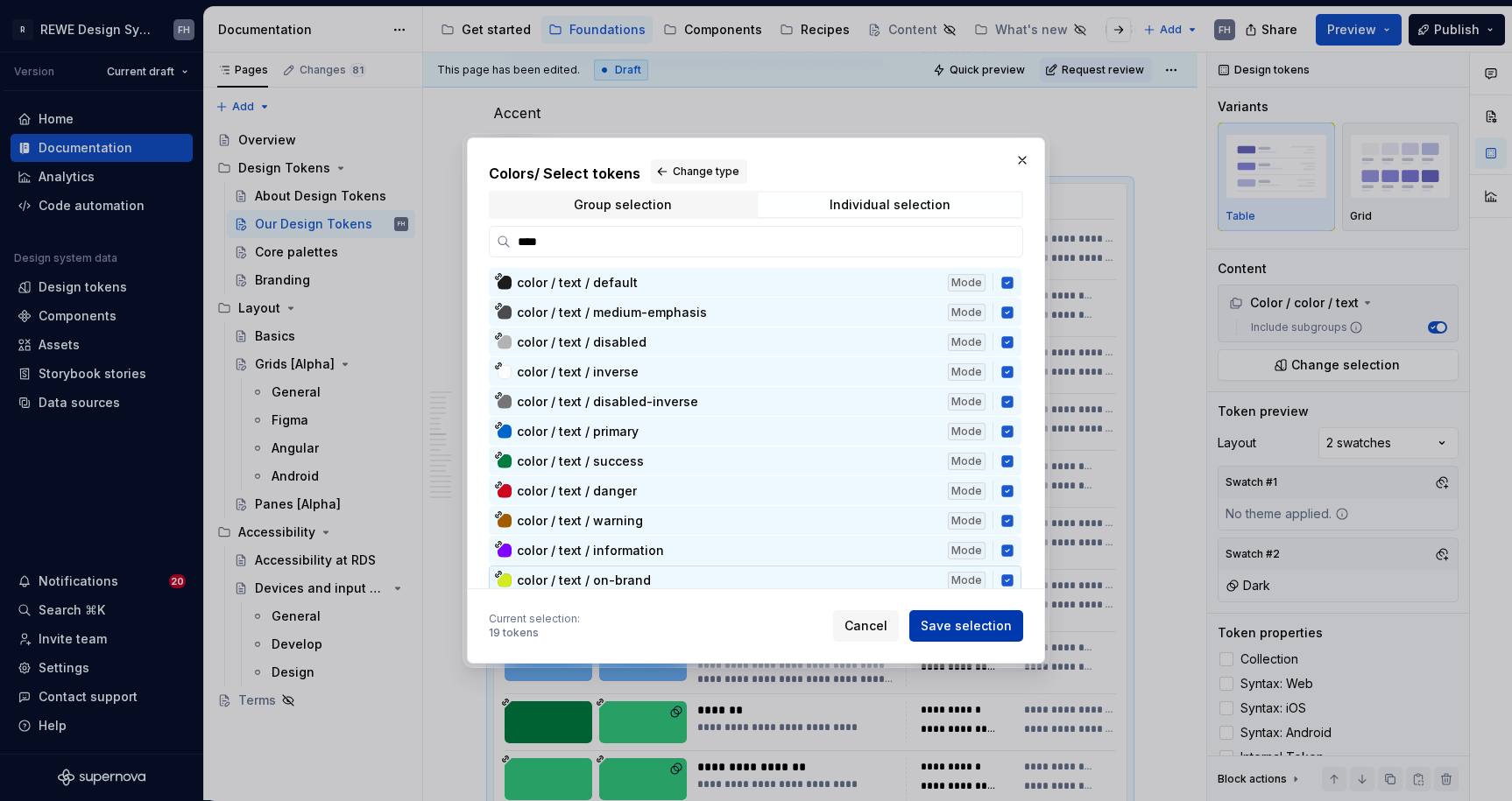
scroll to position [0, 0]
click at [946, 624] on span "Save selection" at bounding box center [965, 626] width 91 height 18
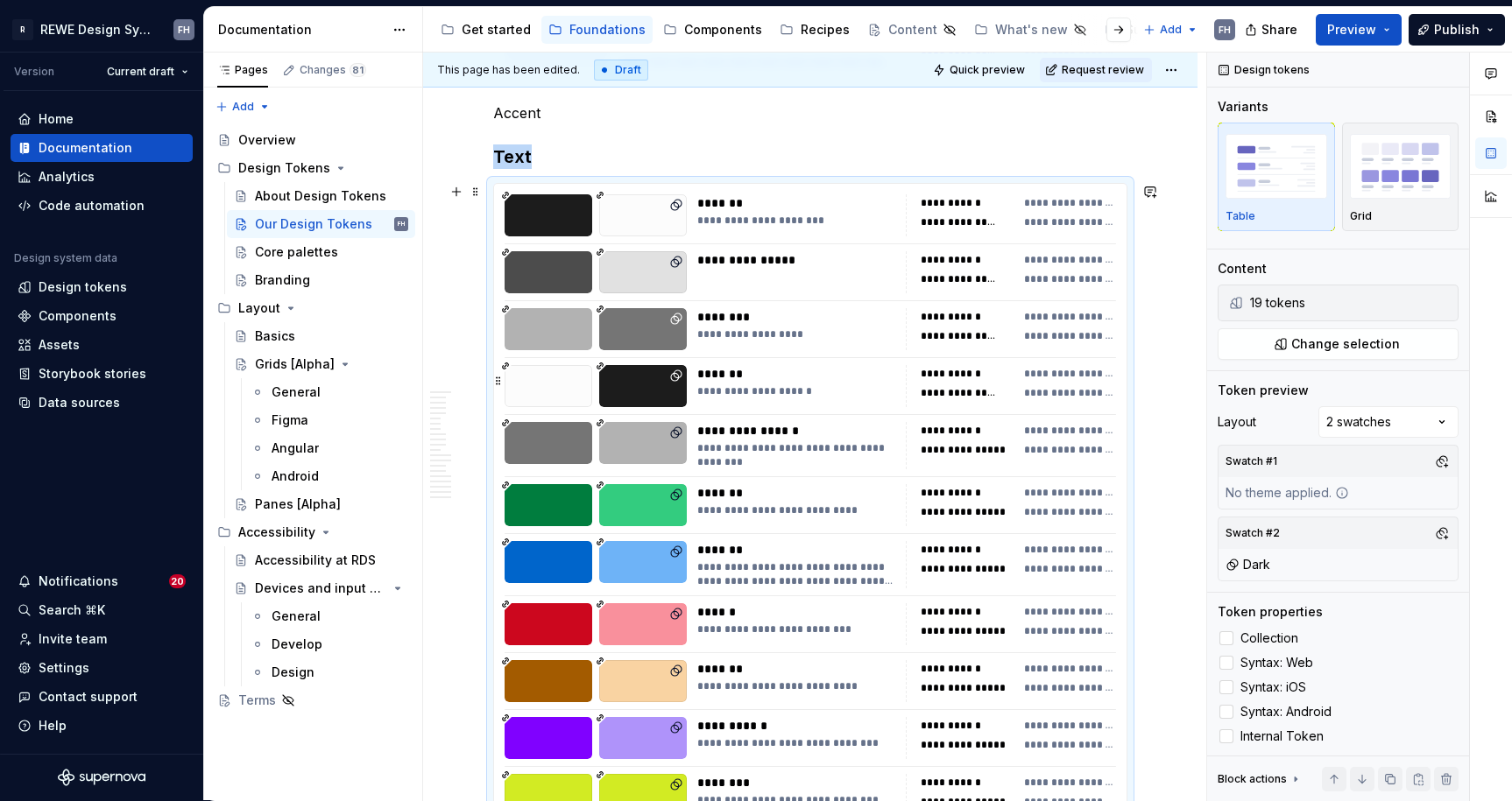
type textarea "*"
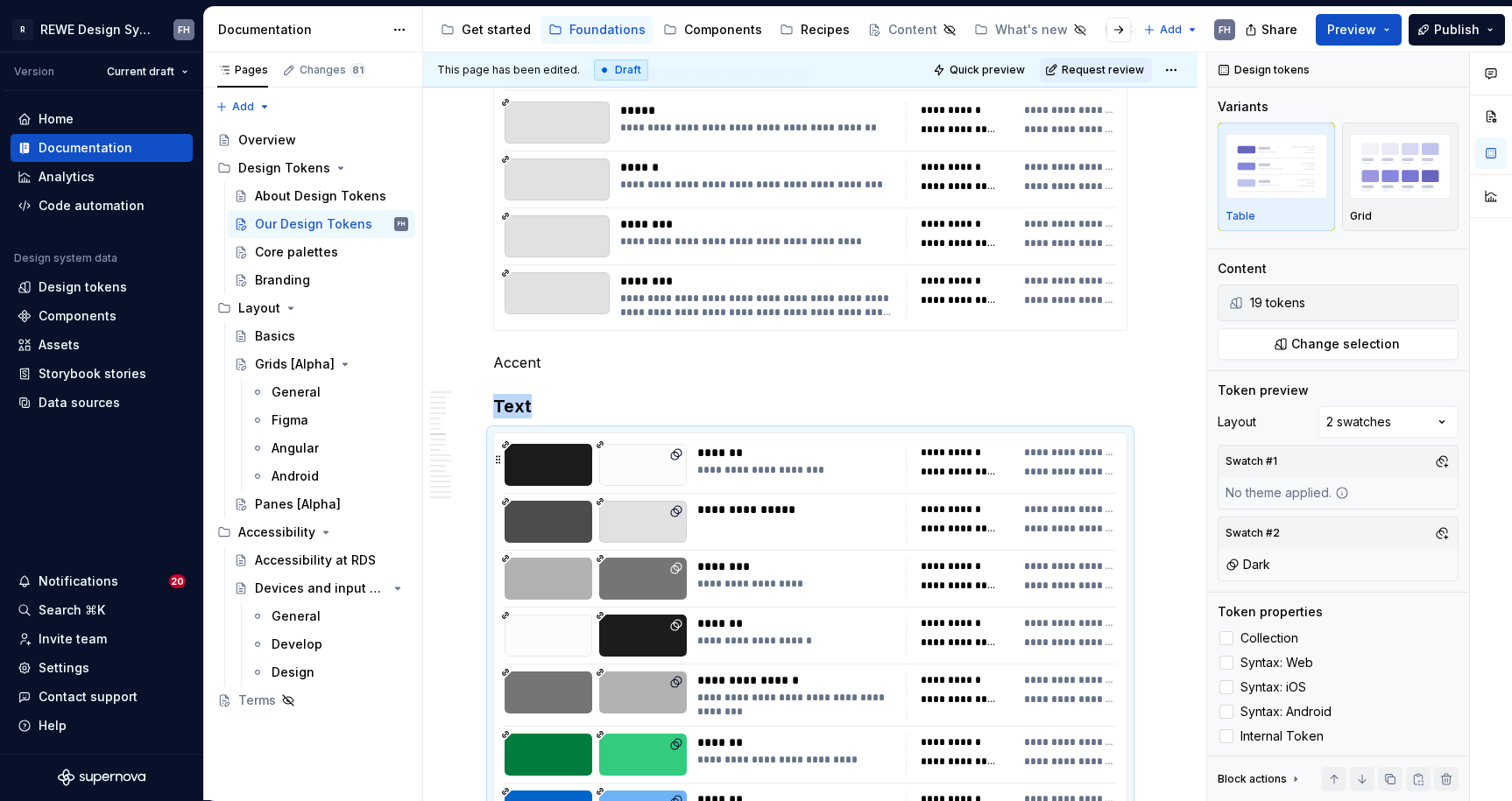
scroll to position [5201, 0]
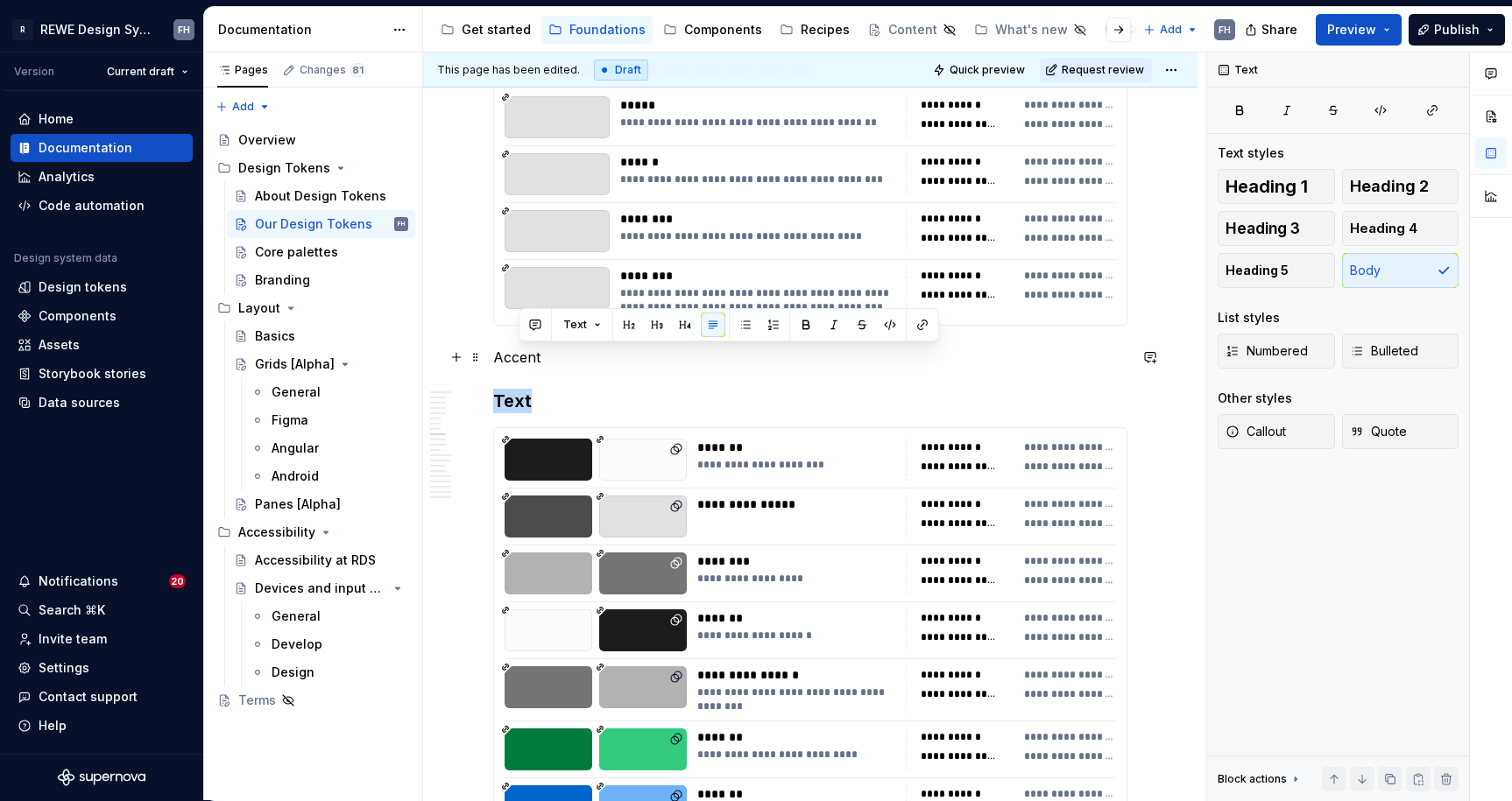
click at [522, 358] on p "Accent" at bounding box center [810, 357] width 634 height 21
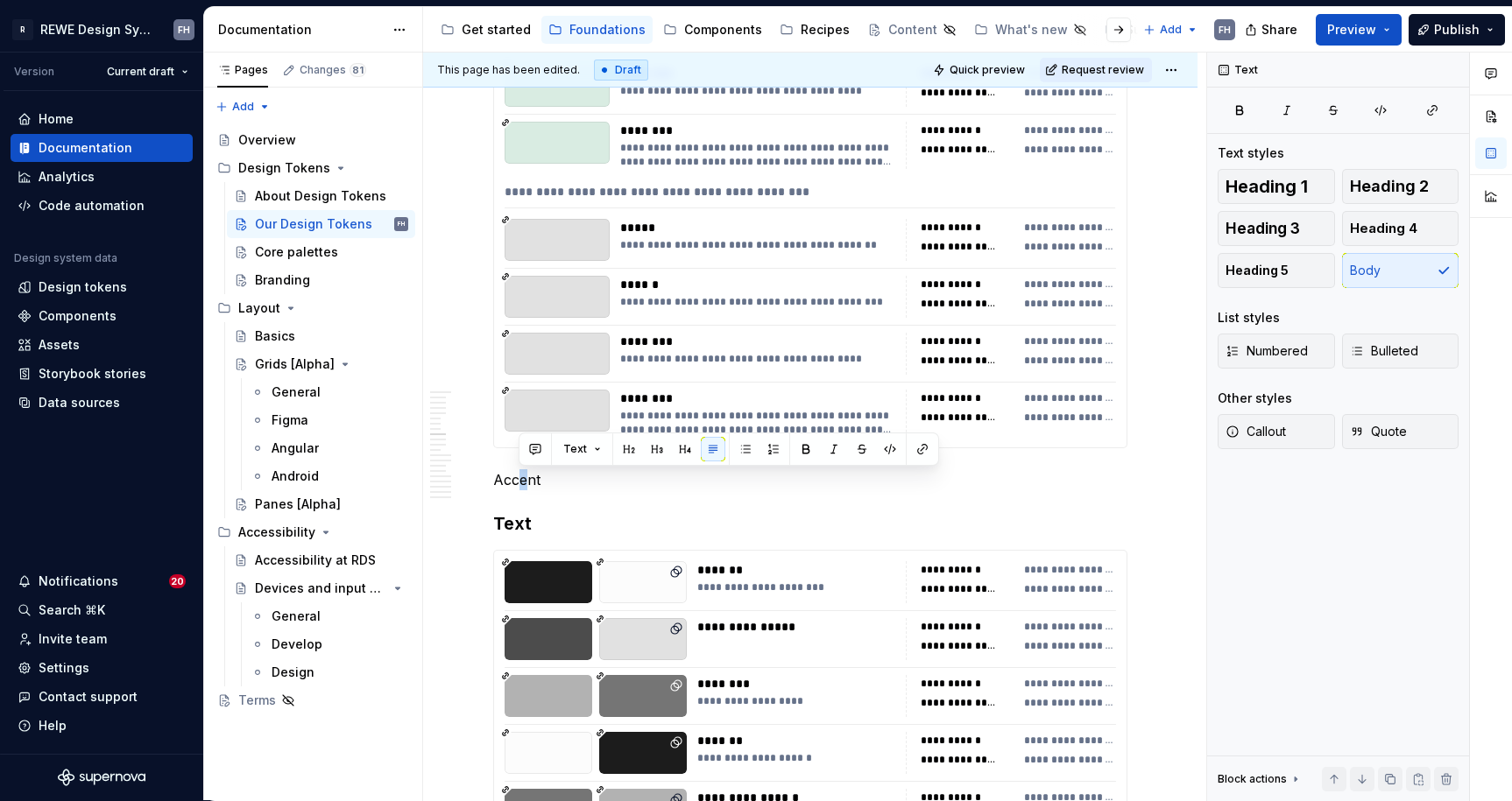
scroll to position [5075, 0]
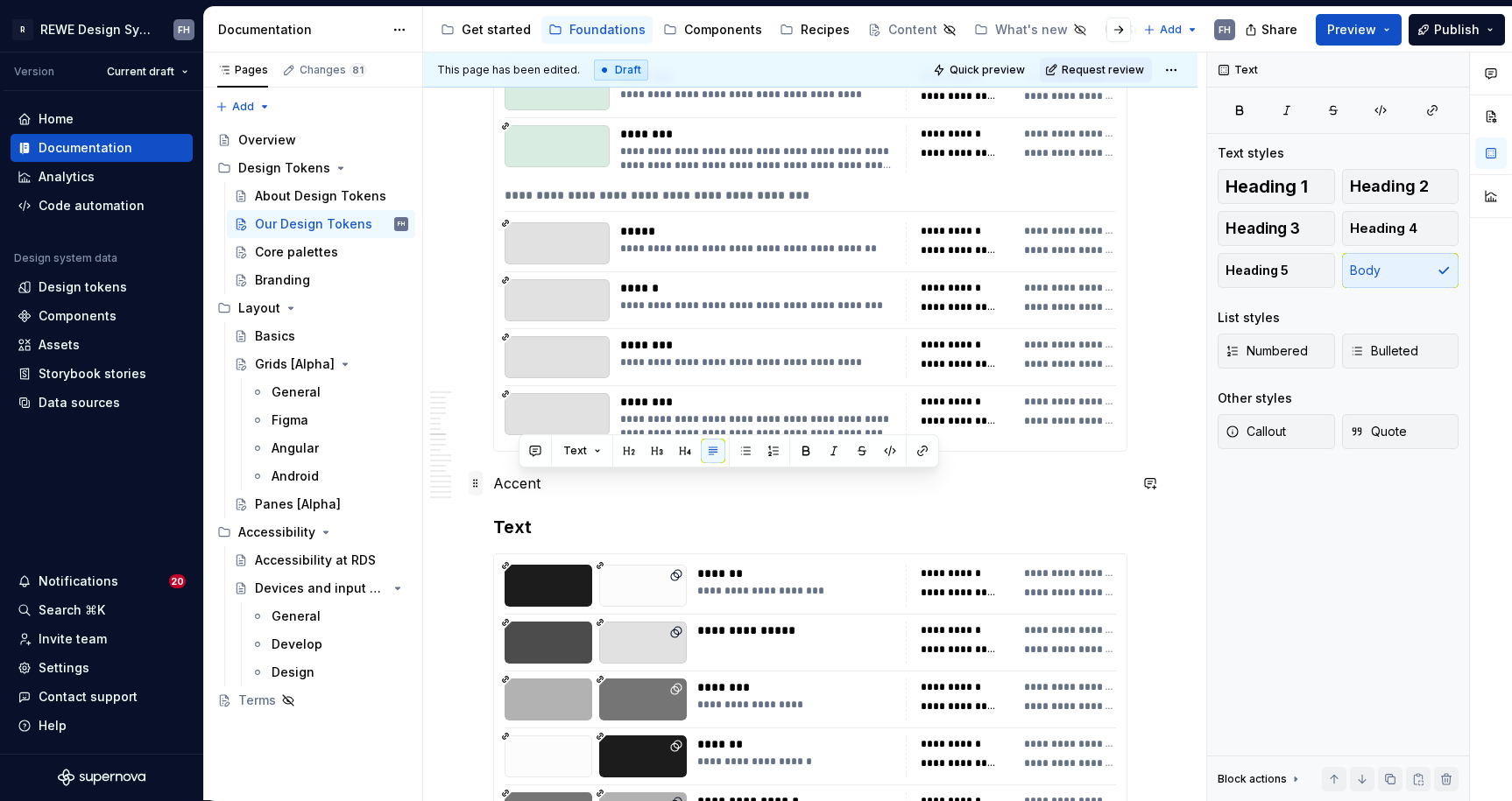
click at [476, 482] on span at bounding box center [476, 483] width 14 height 25
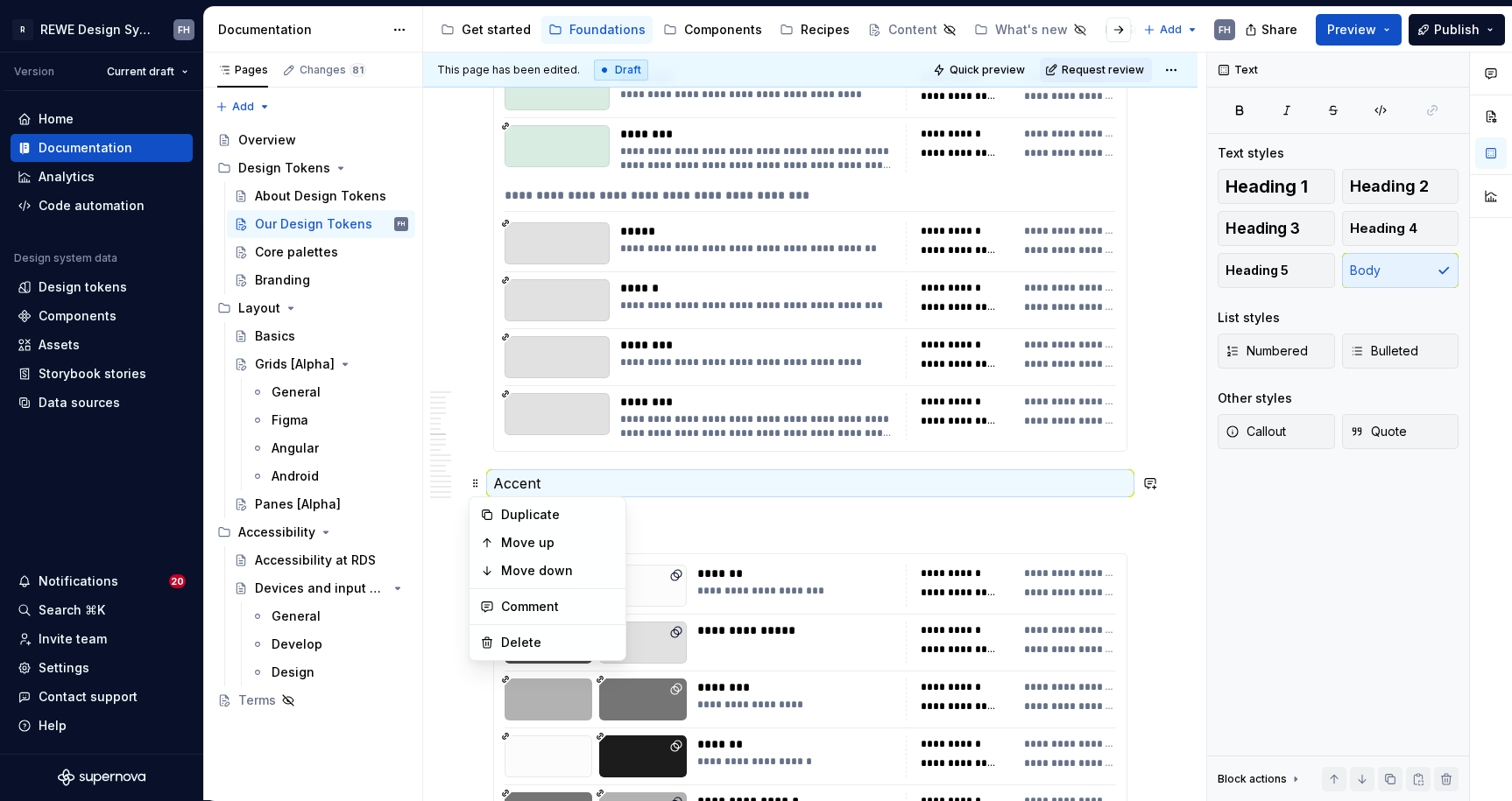
click at [555, 656] on div "Duplicate Move up Move down Comment Delete" at bounding box center [547, 579] width 158 height 165
click at [558, 648] on div "Delete" at bounding box center [558, 643] width 114 height 18
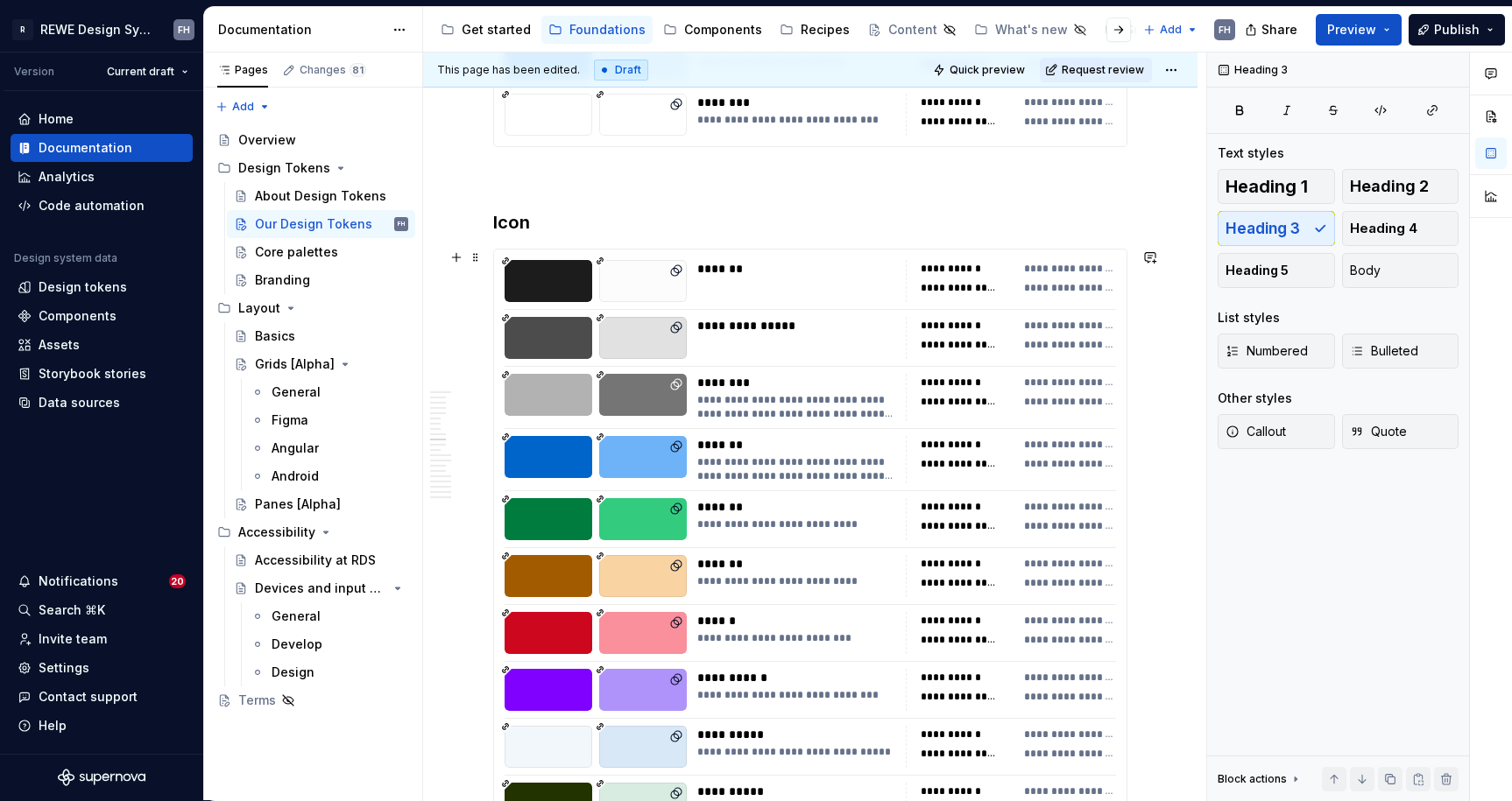
scroll to position [6567, 0]
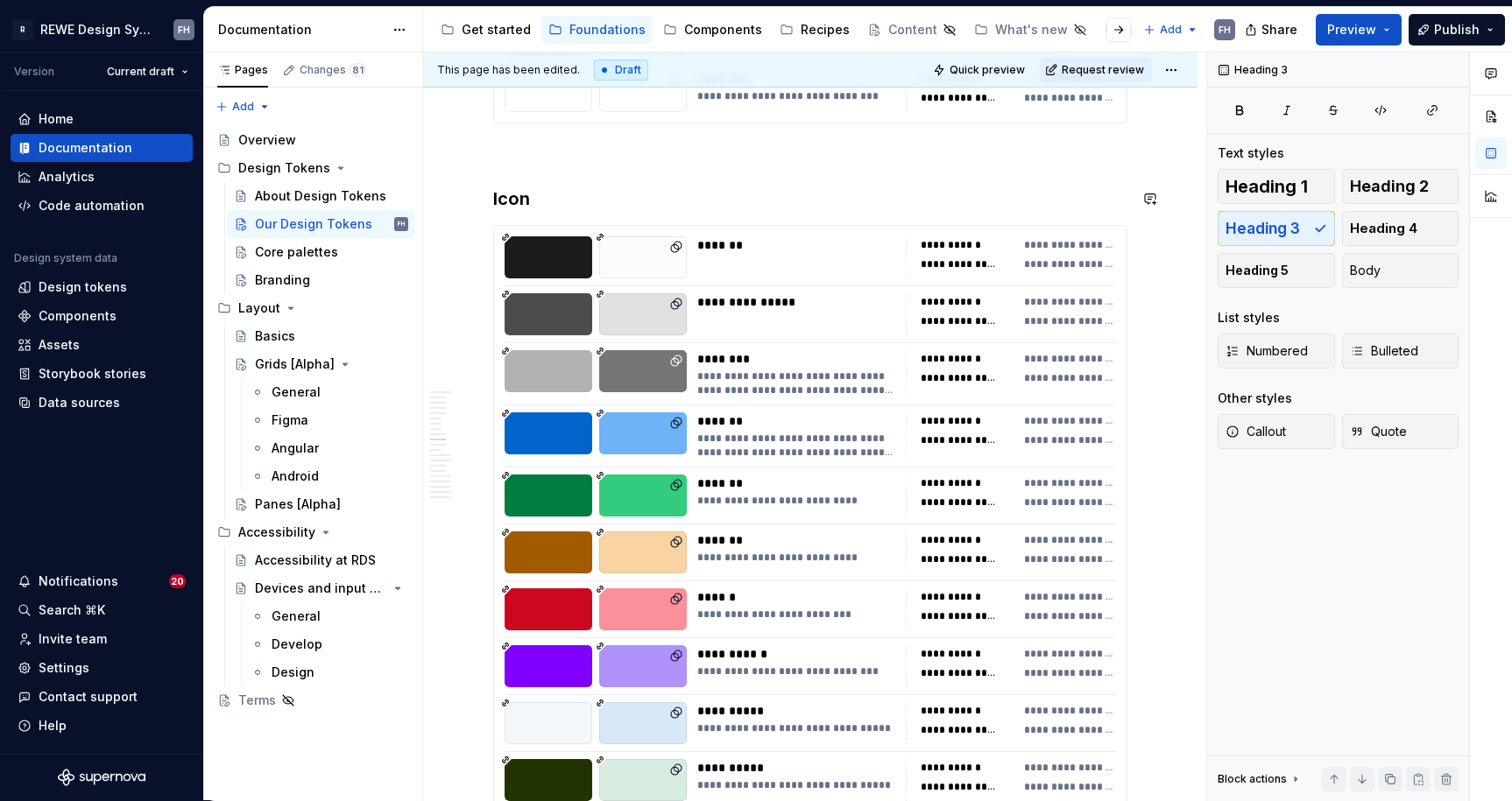
click at [576, 225] on div "**********" at bounding box center [810, 723] width 634 height 996
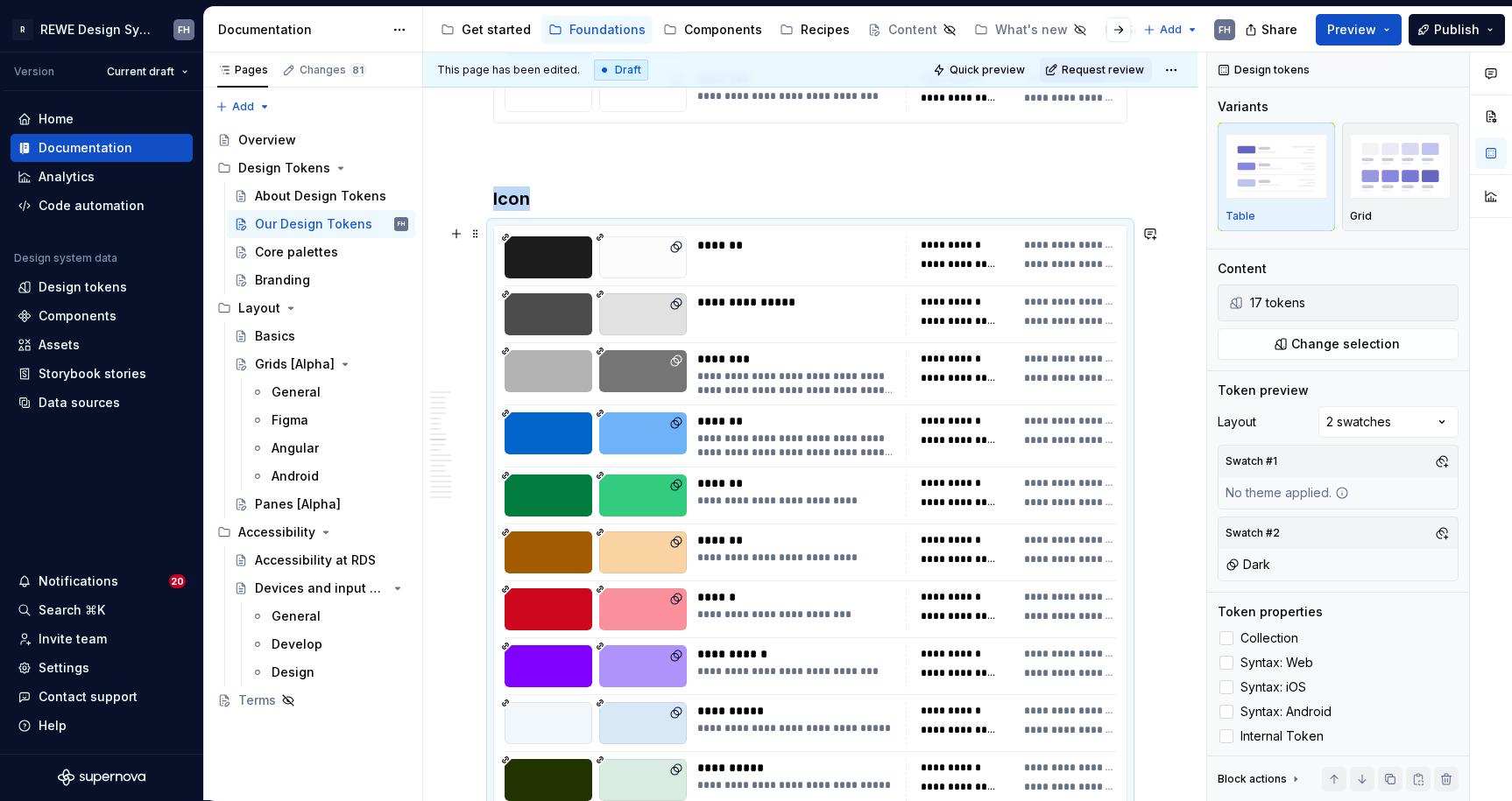
click at [578, 207] on h3 "Icon" at bounding box center [810, 199] width 634 height 25
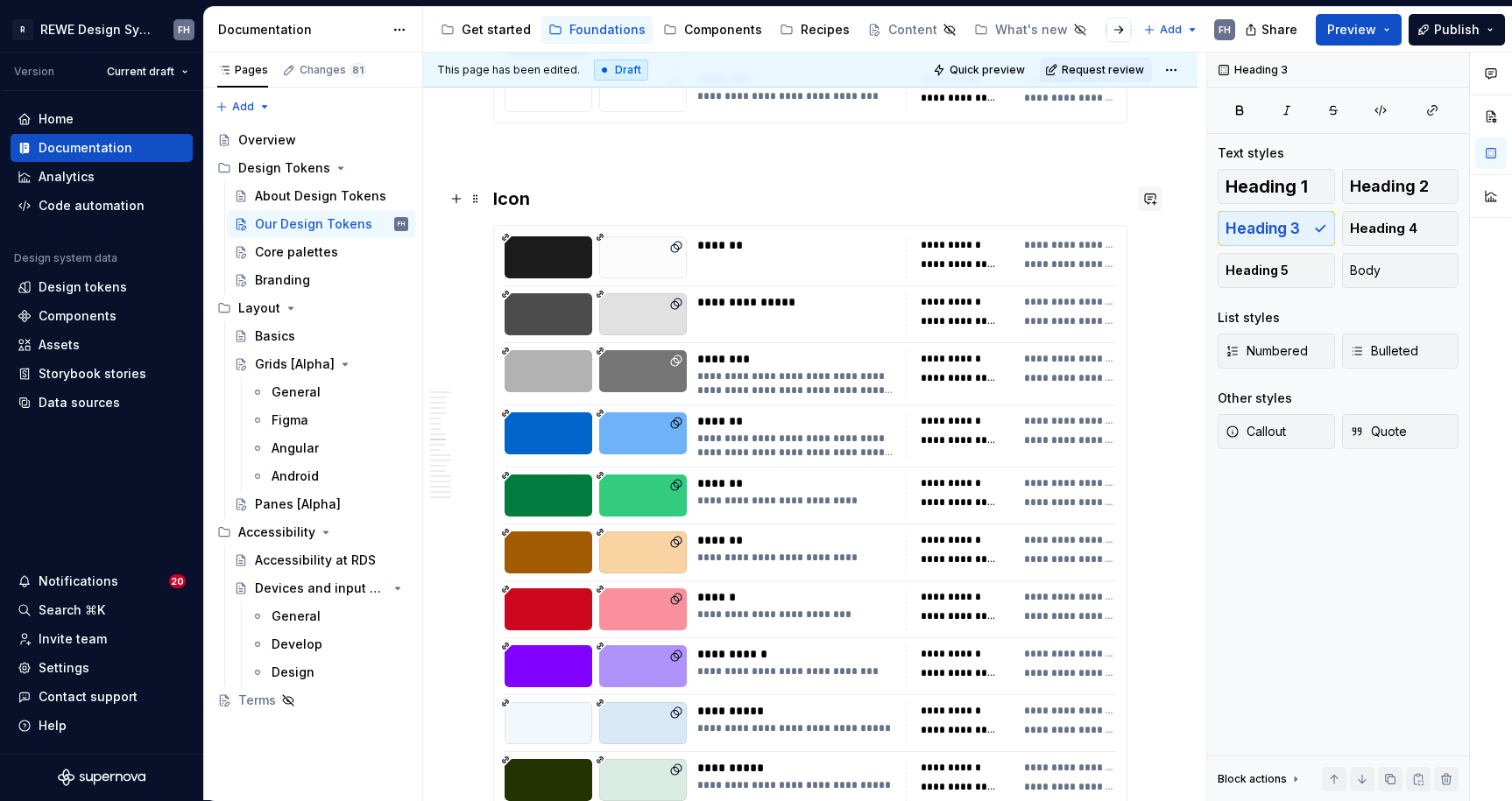
click at [1146, 200] on button "button" at bounding box center [1150, 199] width 25 height 25
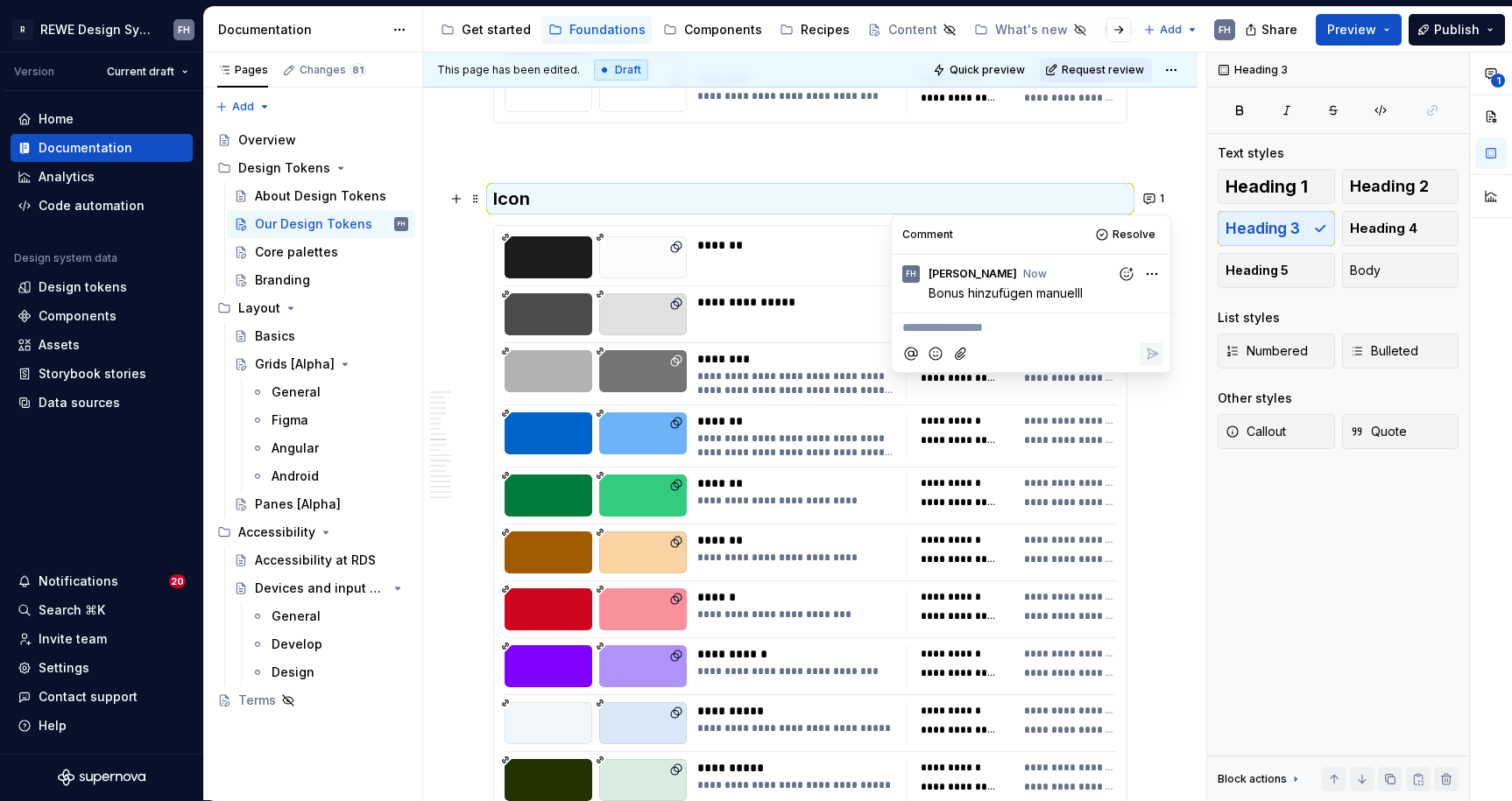
click at [541, 186] on h3 "Icon" at bounding box center [810, 199] width 634 height 25
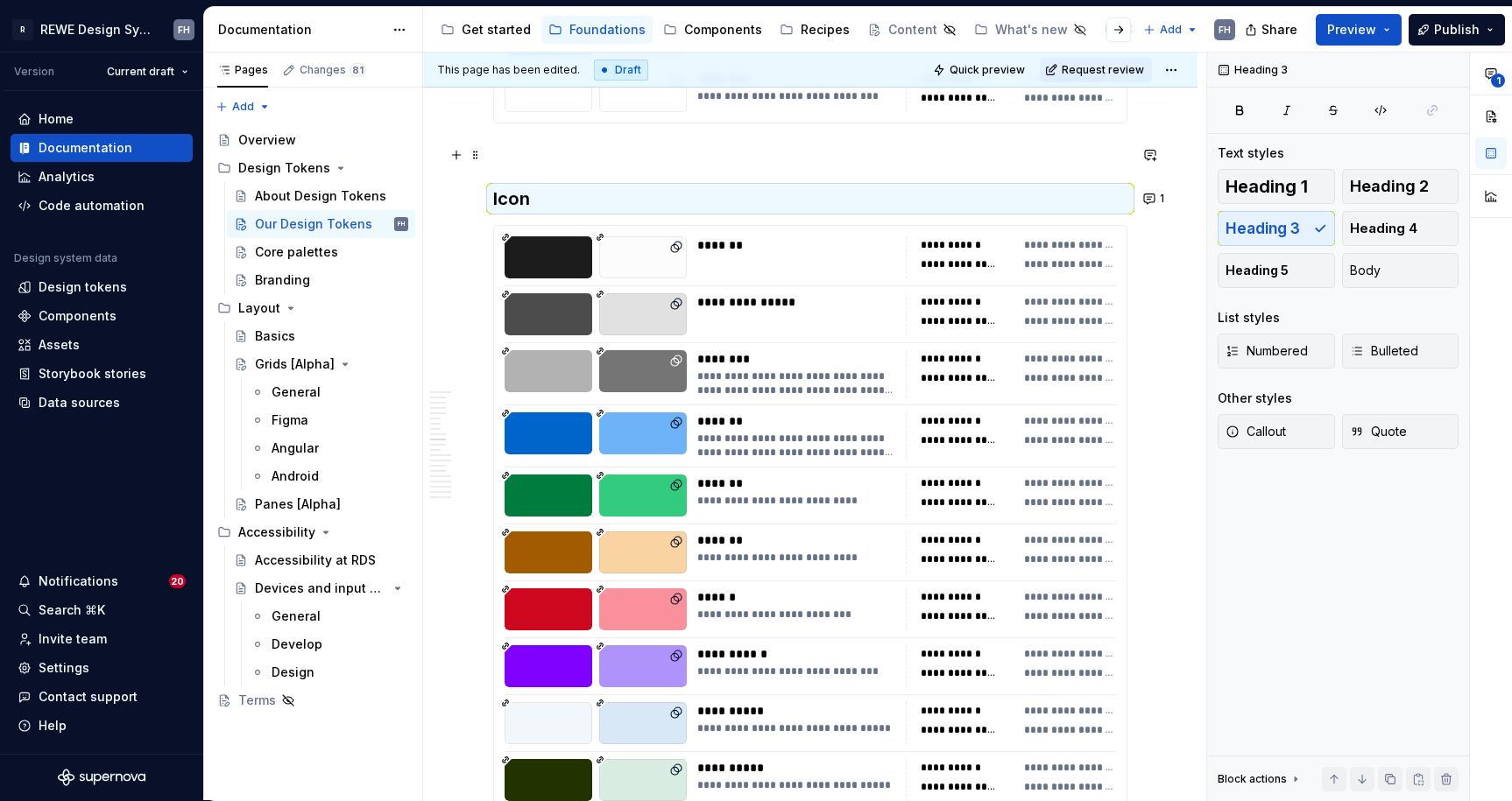
click at [563, 161] on p at bounding box center [810, 155] width 634 height 21
